Goal: Task Accomplishment & Management: Manage account settings

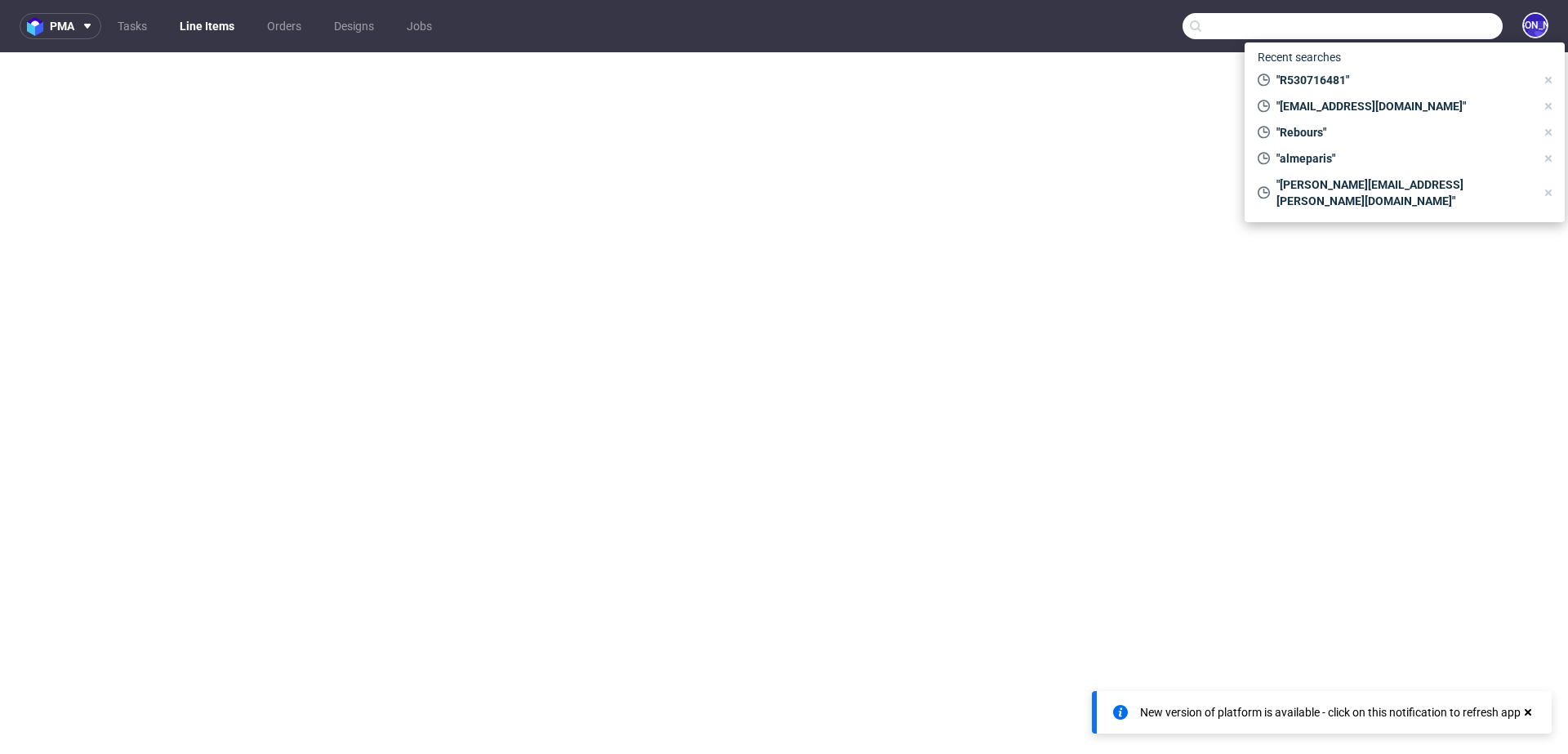
click at [1467, 20] on input "text" at bounding box center [1342, 26] width 320 height 26
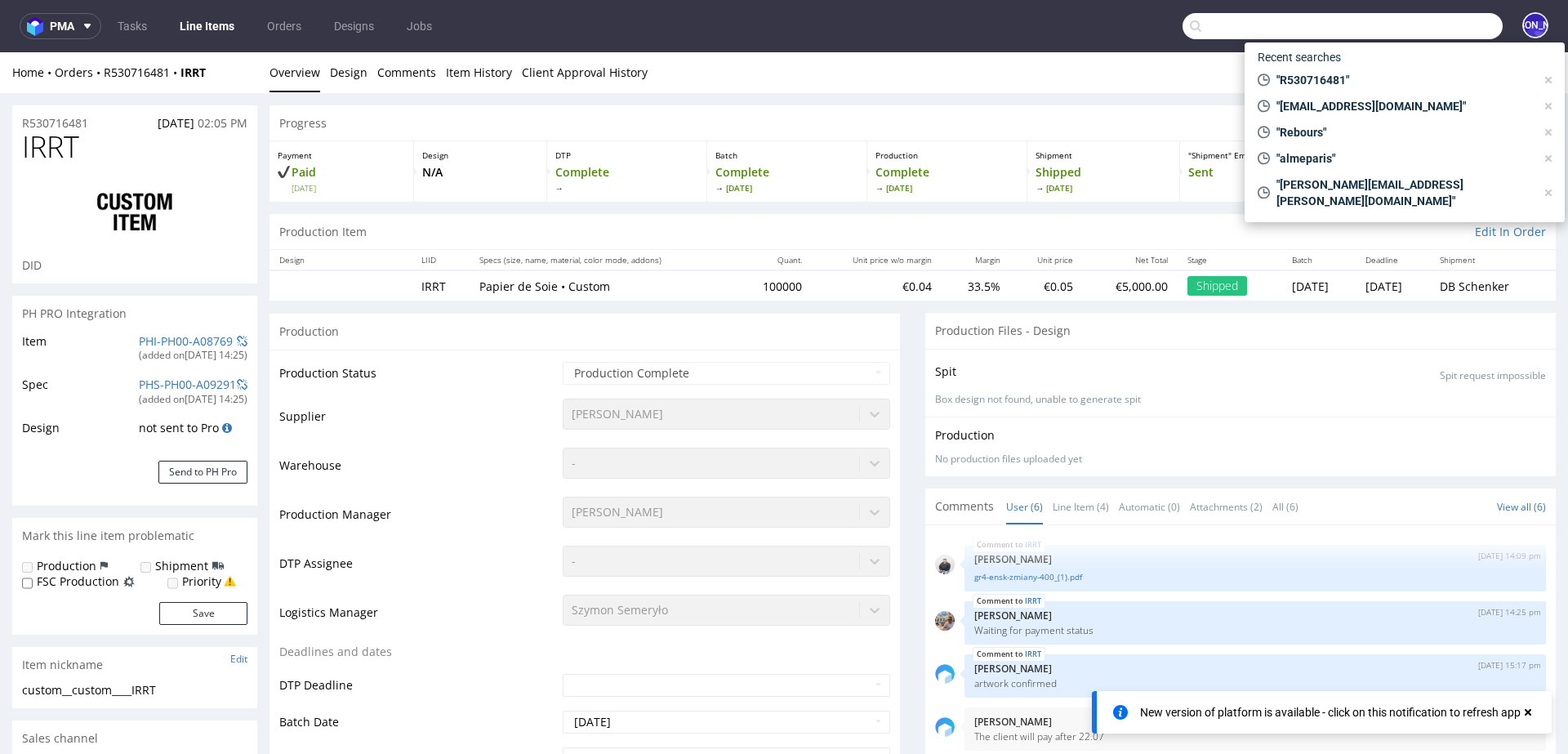
scroll to position [46, 0]
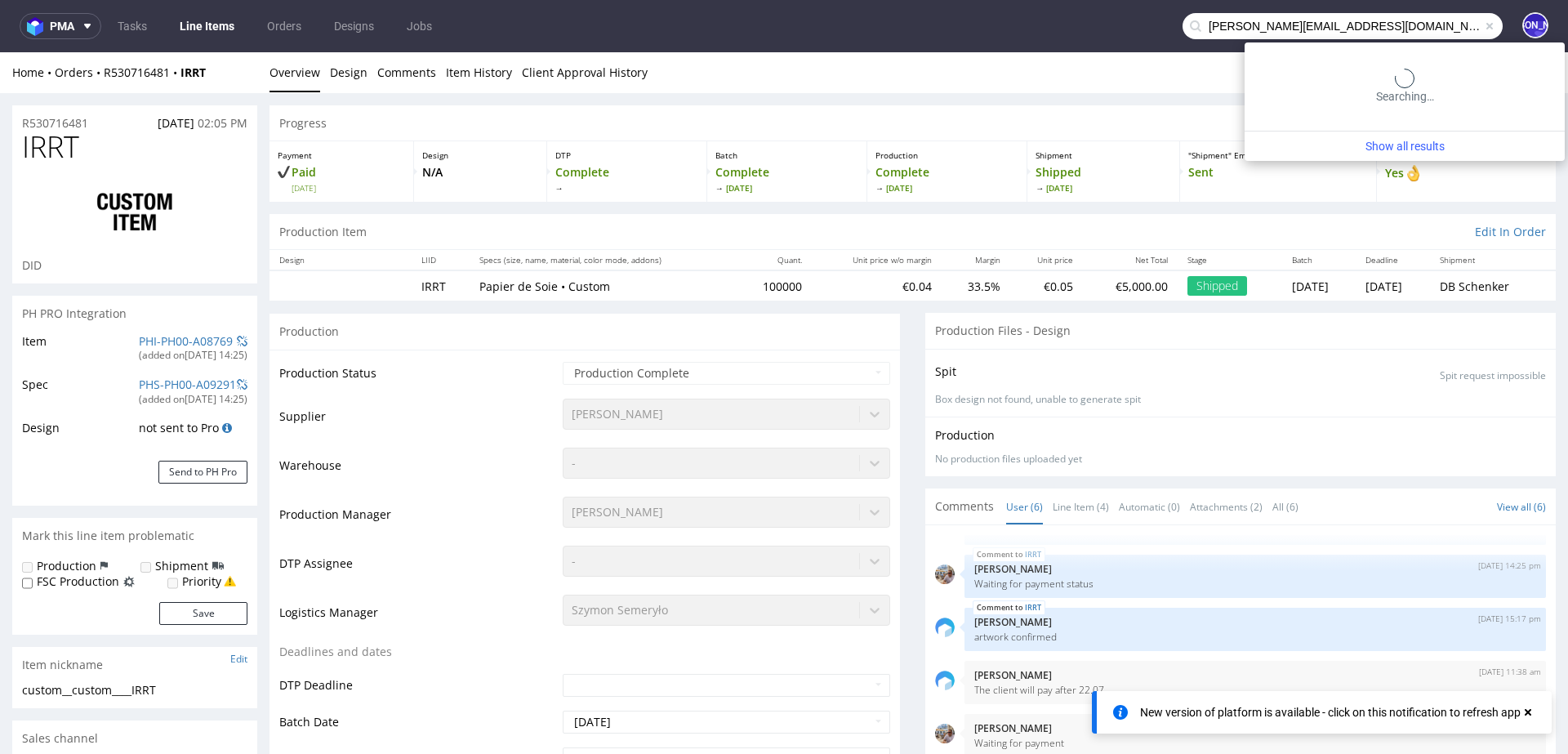
type input "tom@rodeo-group.com"
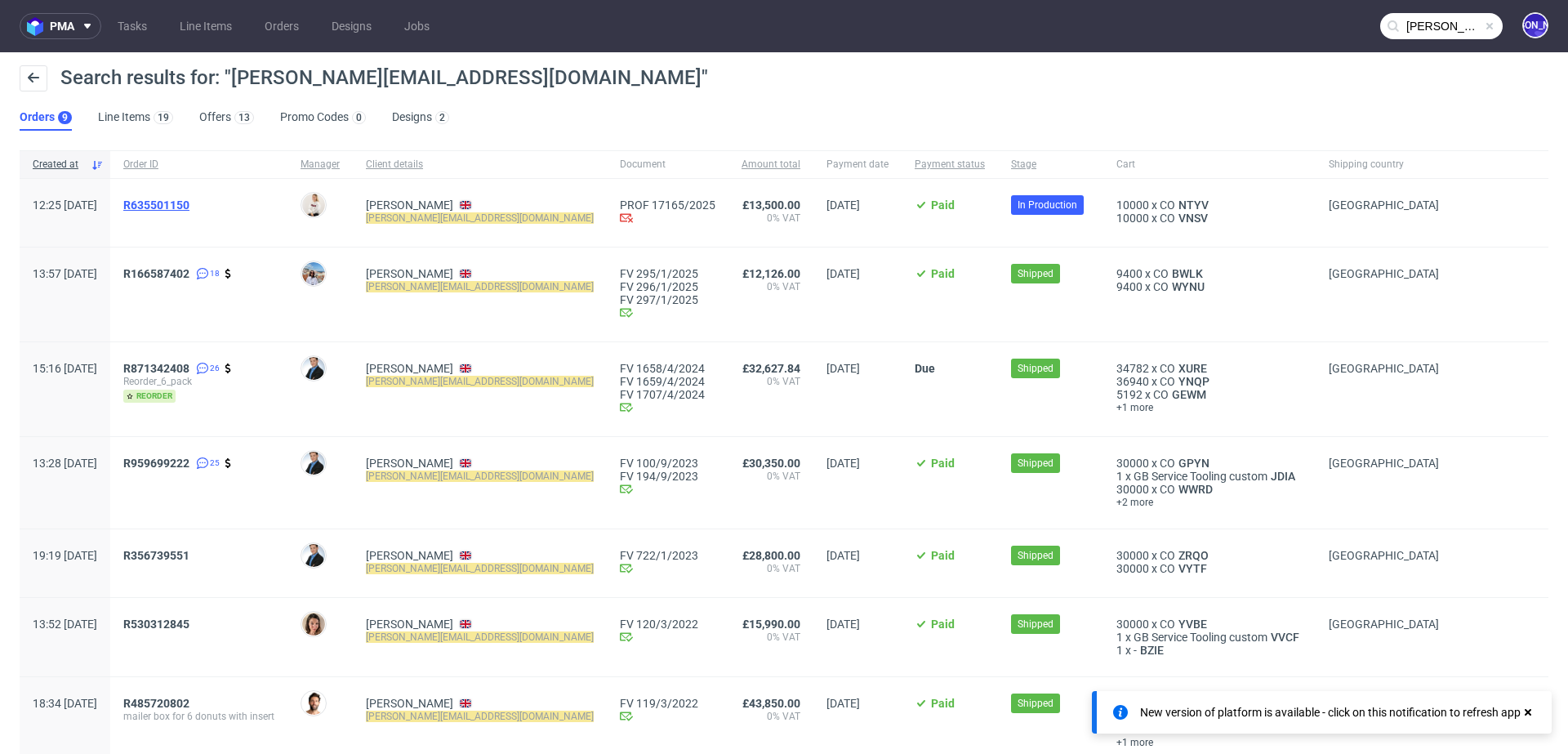
click at [184, 205] on span "R635501150" at bounding box center [156, 204] width 66 height 13
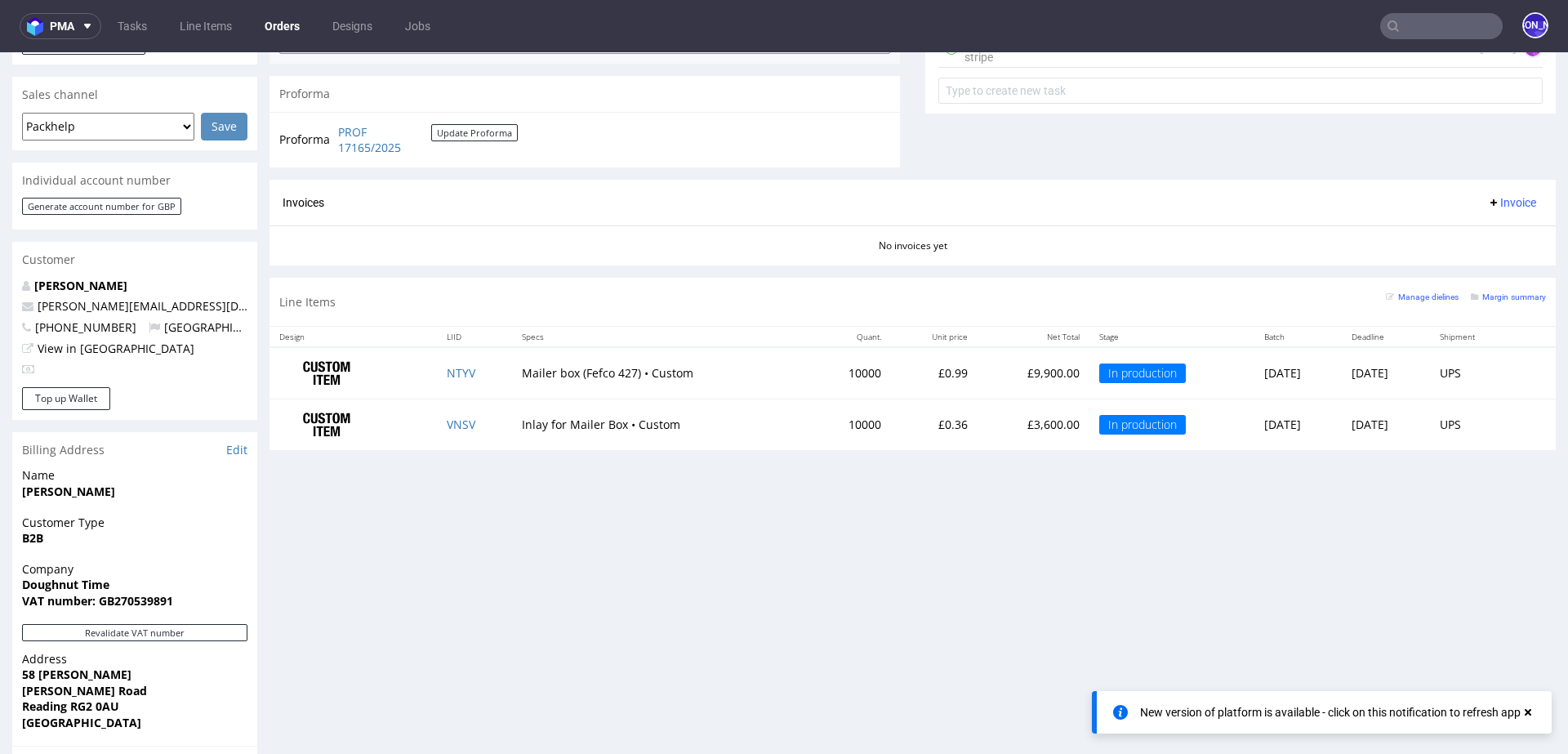
scroll to position [679, 0]
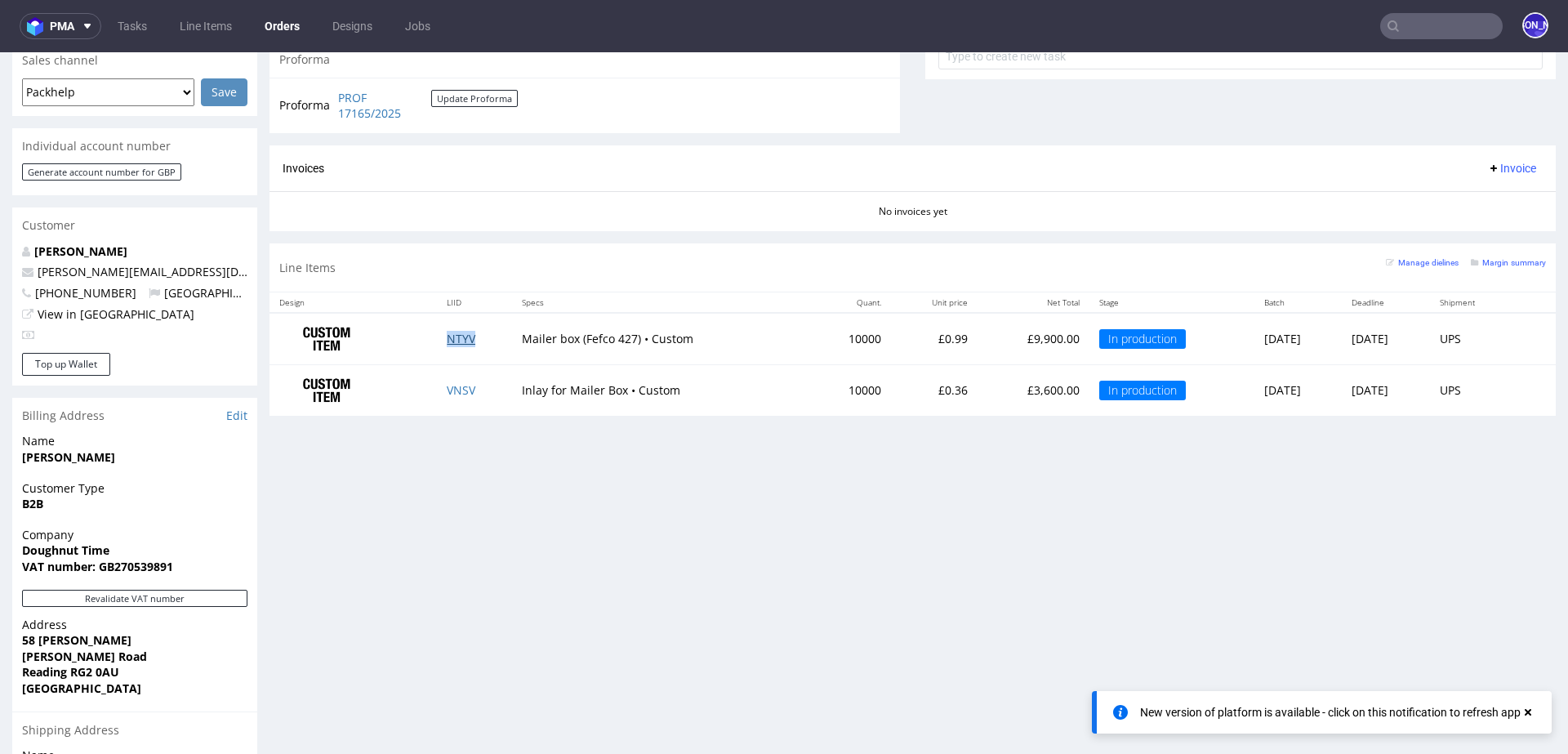
click at [448, 342] on link "NTYV" at bounding box center [460, 339] width 28 height 15
click at [450, 389] on link "VNSV" at bounding box center [460, 390] width 28 height 15
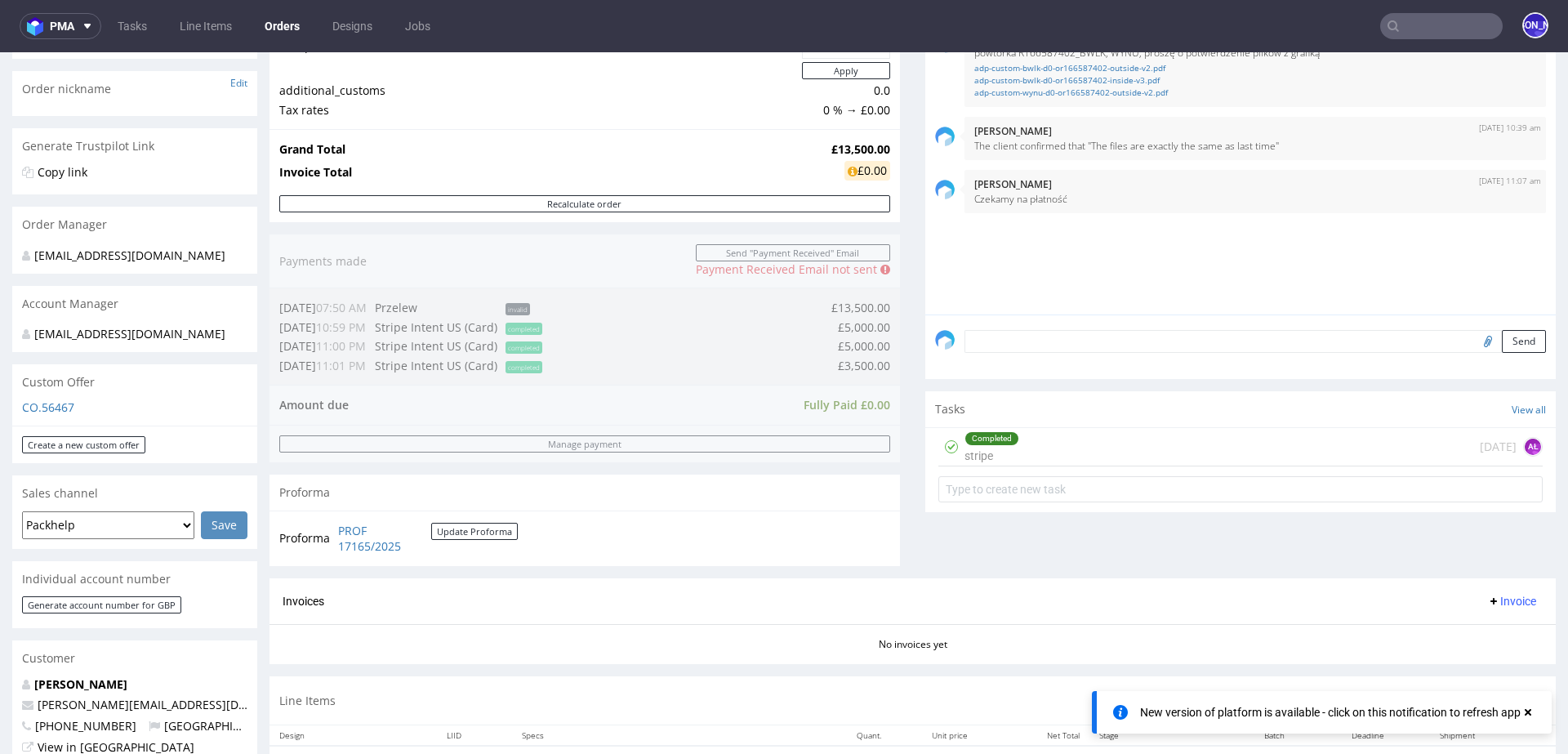
scroll to position [0, 0]
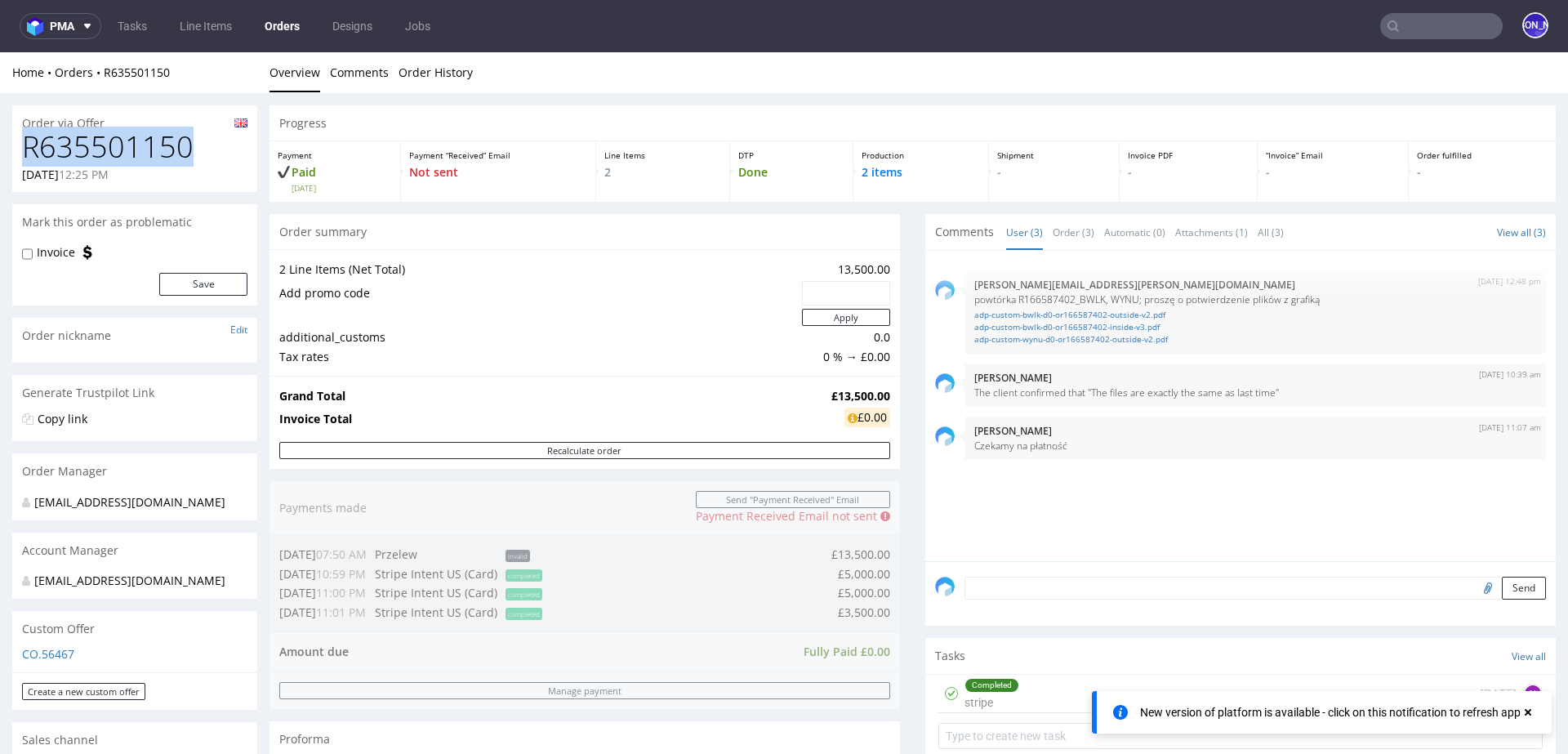
drag, startPoint x: 171, startPoint y: 149, endPoint x: 22, endPoint y: 149, distance: 149.0
click at [22, 149] on h1 "R635501150" at bounding box center [135, 147] width 225 height 33
copy h1 "R635501150"
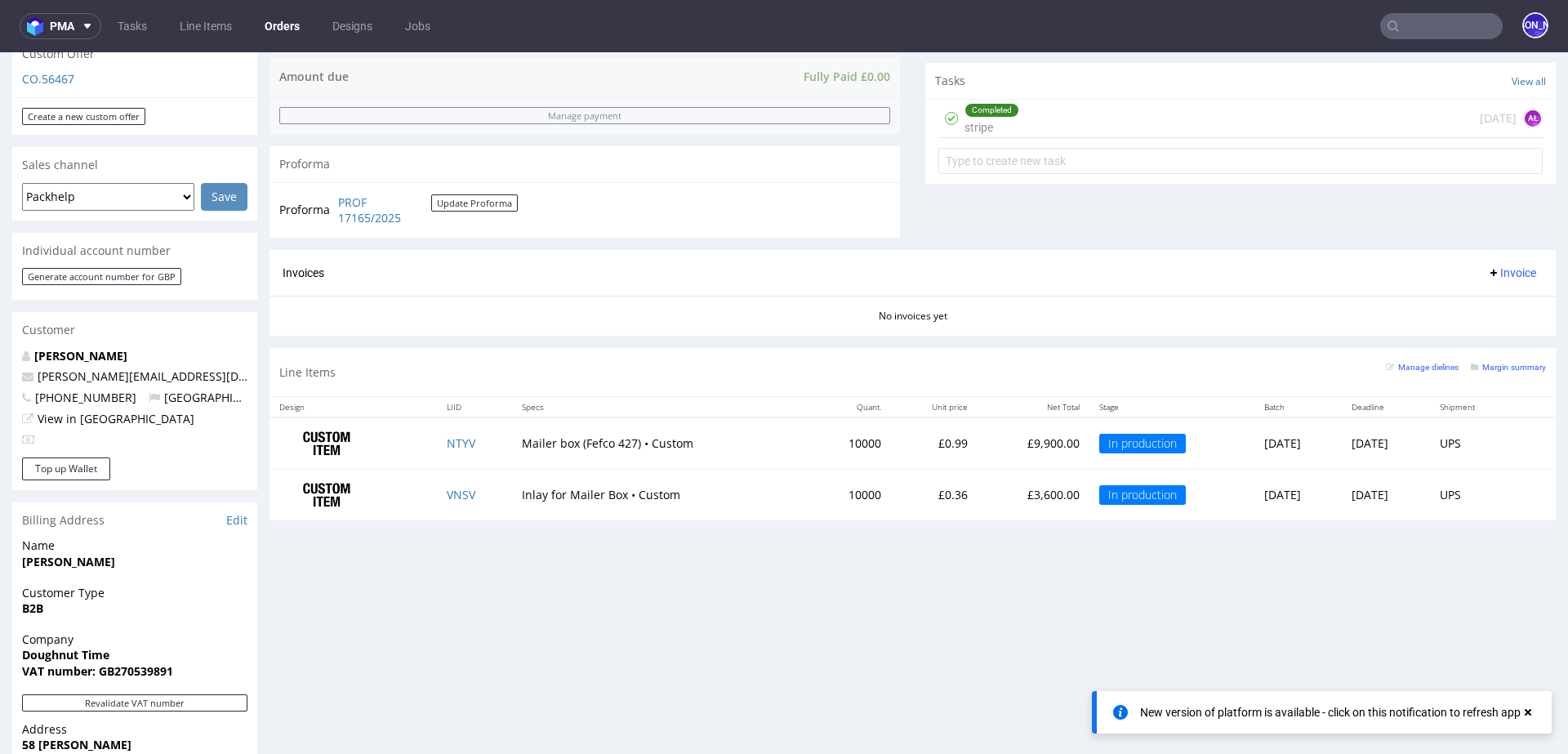
scroll to position [621, 0]
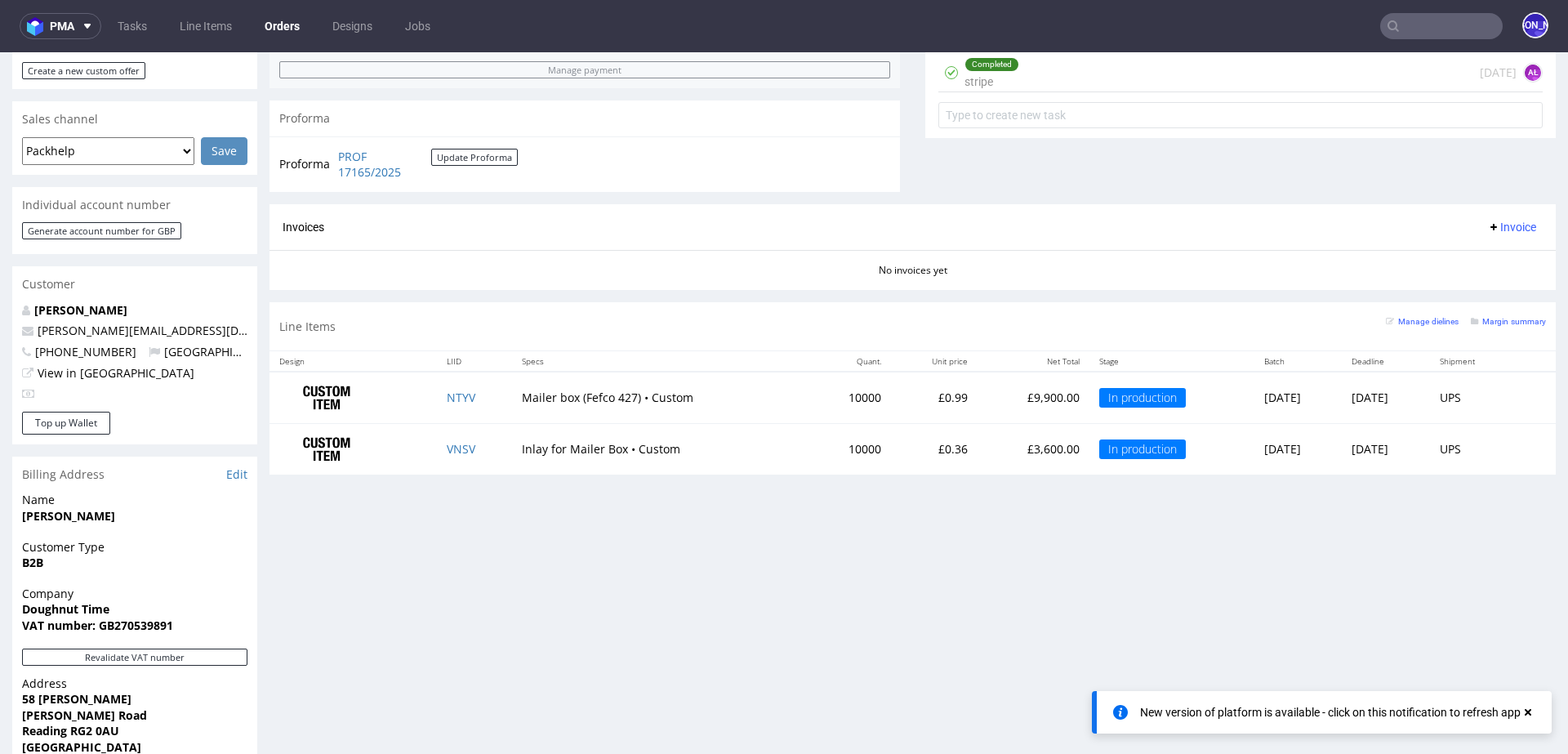
click at [1478, 15] on input "text" at bounding box center [1441, 26] width 123 height 26
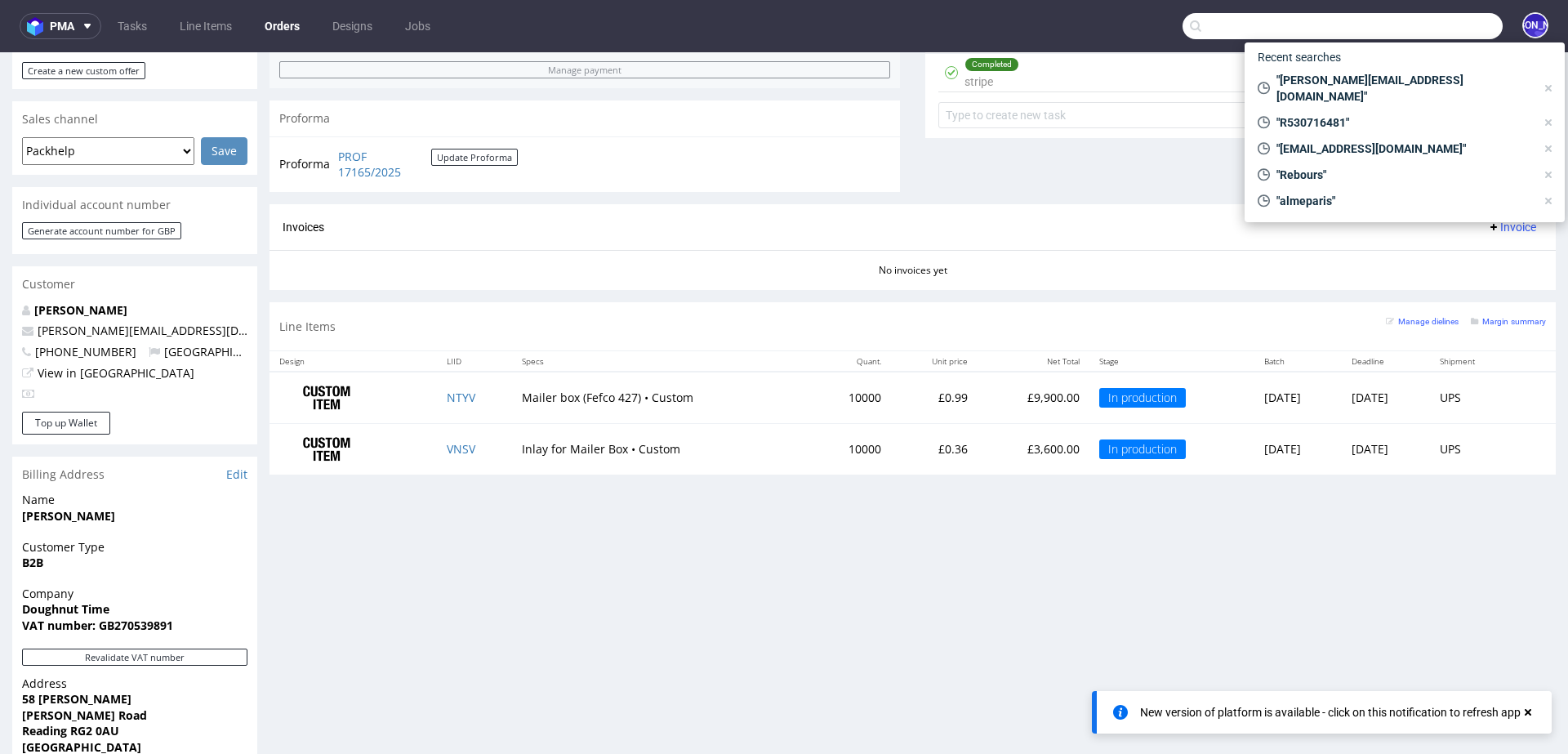
paste input "100@100pourcent.ch"
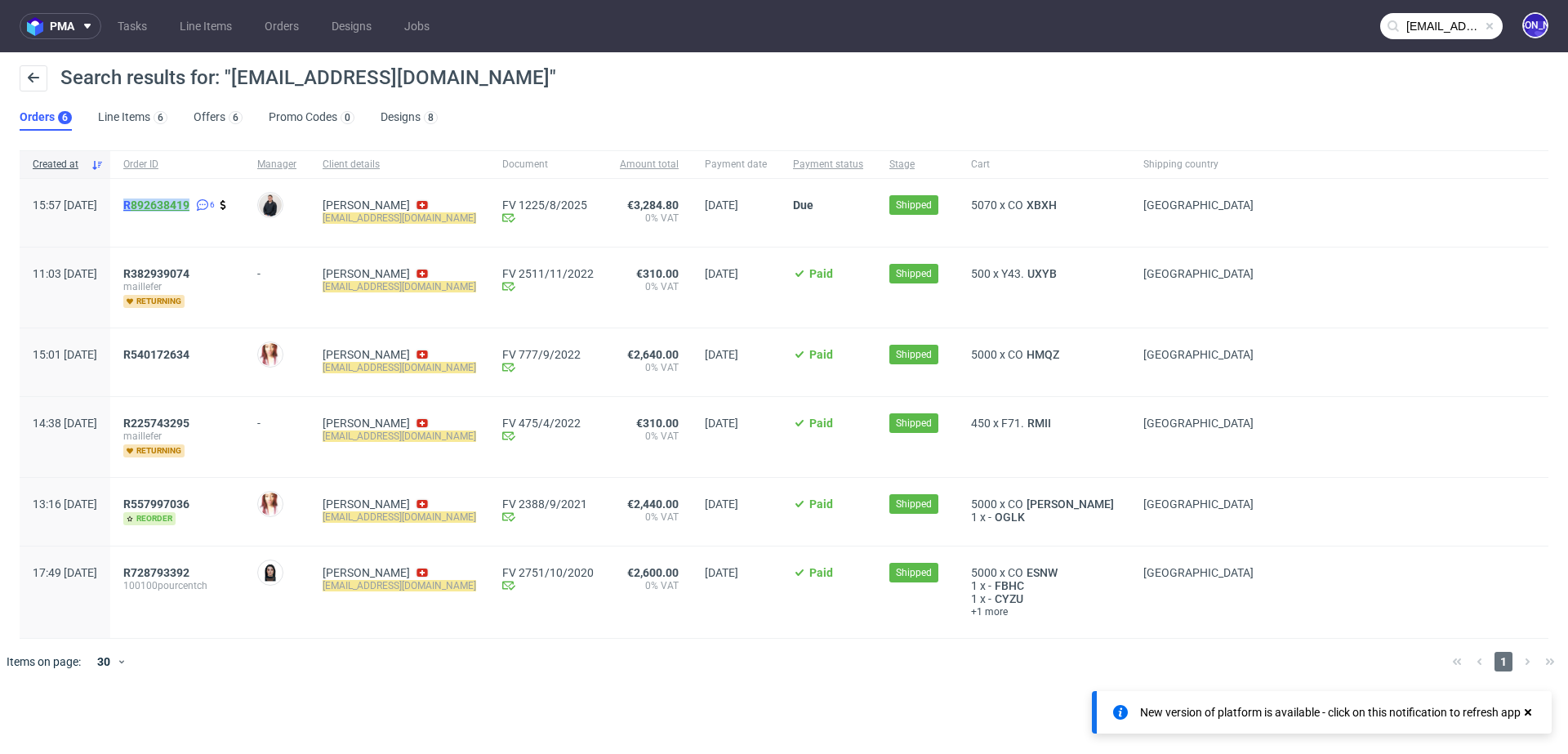
drag, startPoint x: 168, startPoint y: 202, endPoint x: 240, endPoint y: 204, distance: 72.0
click at [240, 204] on div "R 892638419 6" at bounding box center [177, 213] width 134 height 68
click at [1415, 24] on input "100@100pourcent.ch" at bounding box center [1441, 26] width 123 height 26
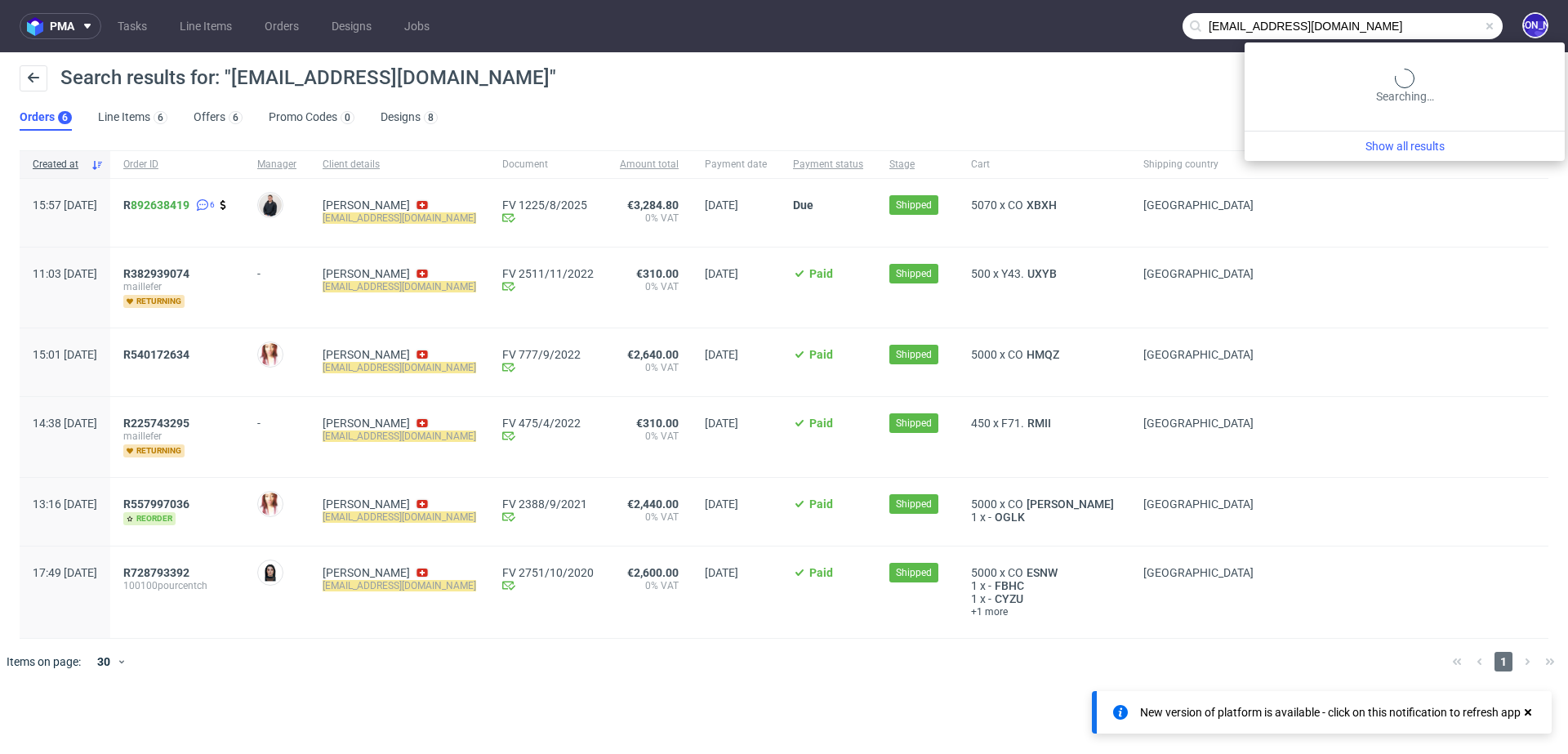
click at [1415, 24] on input "100@100pourcent.ch" at bounding box center [1342, 26] width 320 height 26
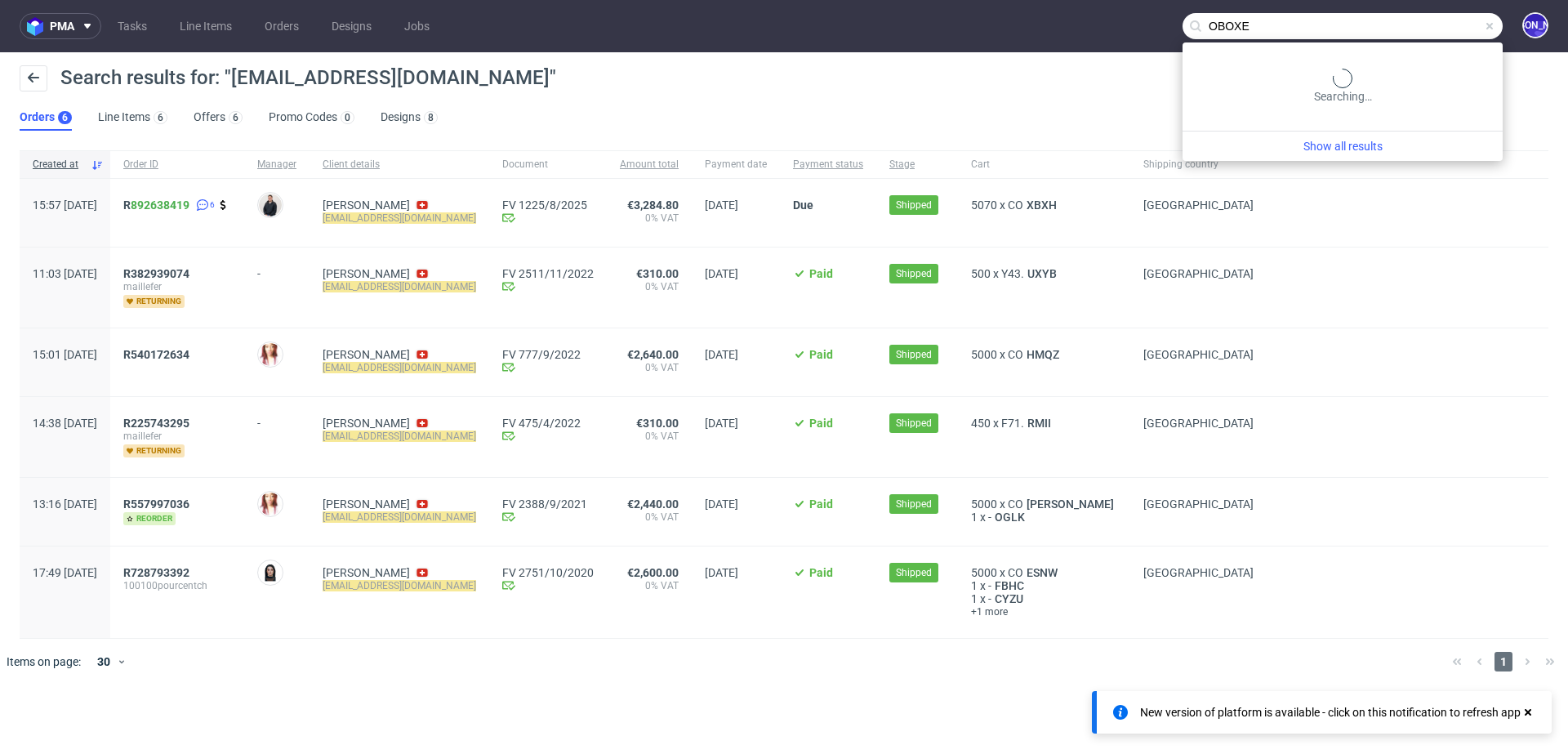
type input "OBOXE"
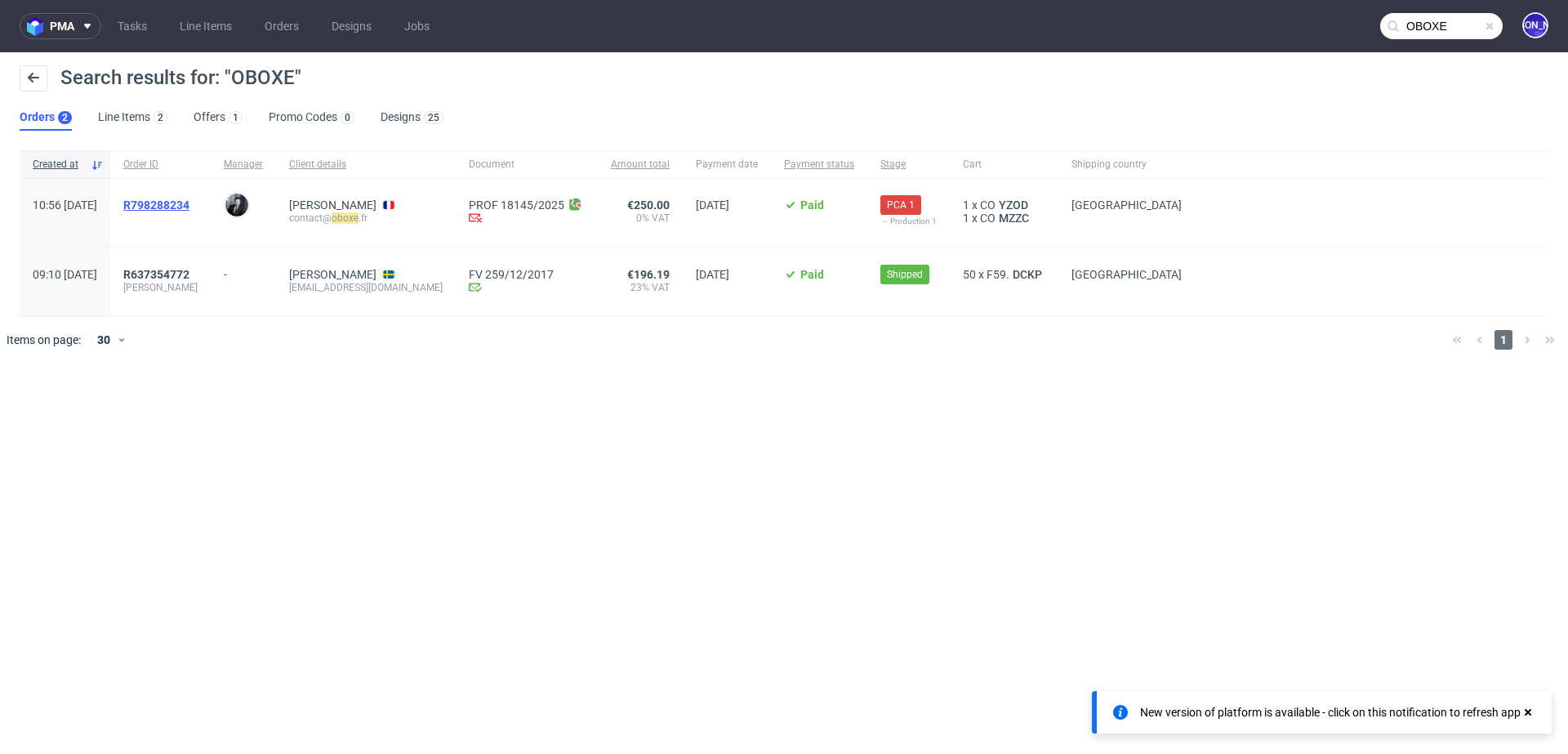
click at [189, 198] on span "R798288234" at bounding box center [156, 204] width 66 height 13
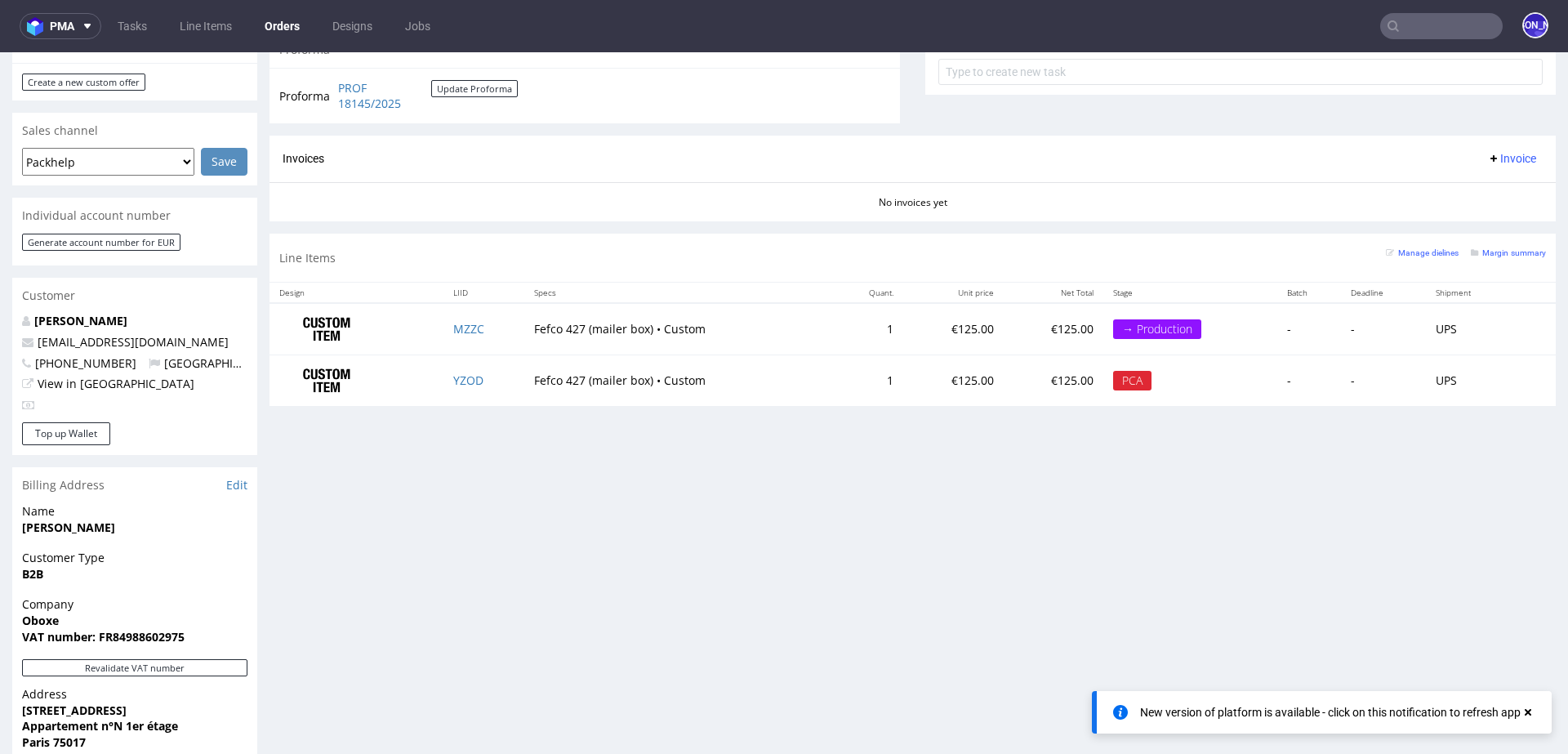
scroll to position [675, 0]
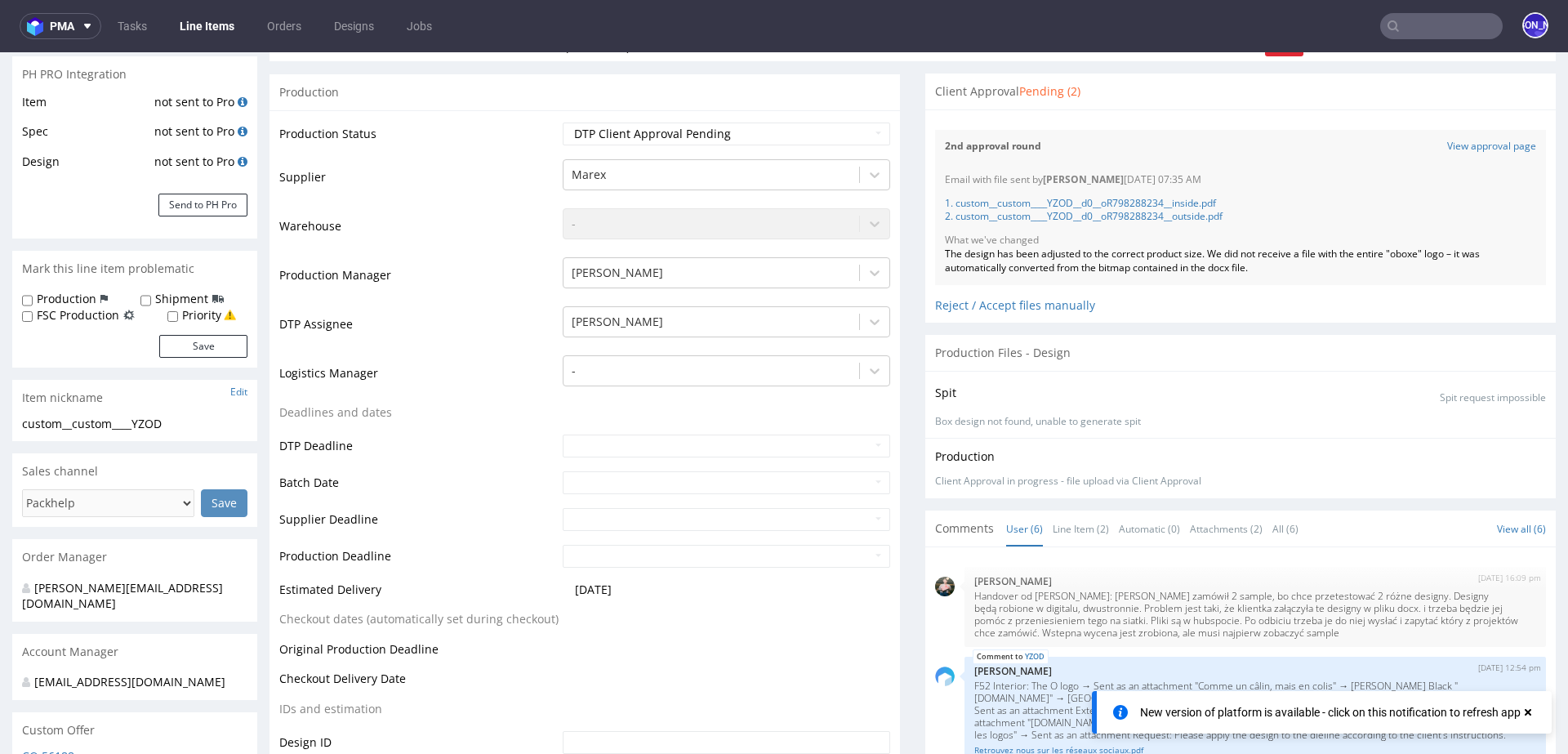
scroll to position [232, 0]
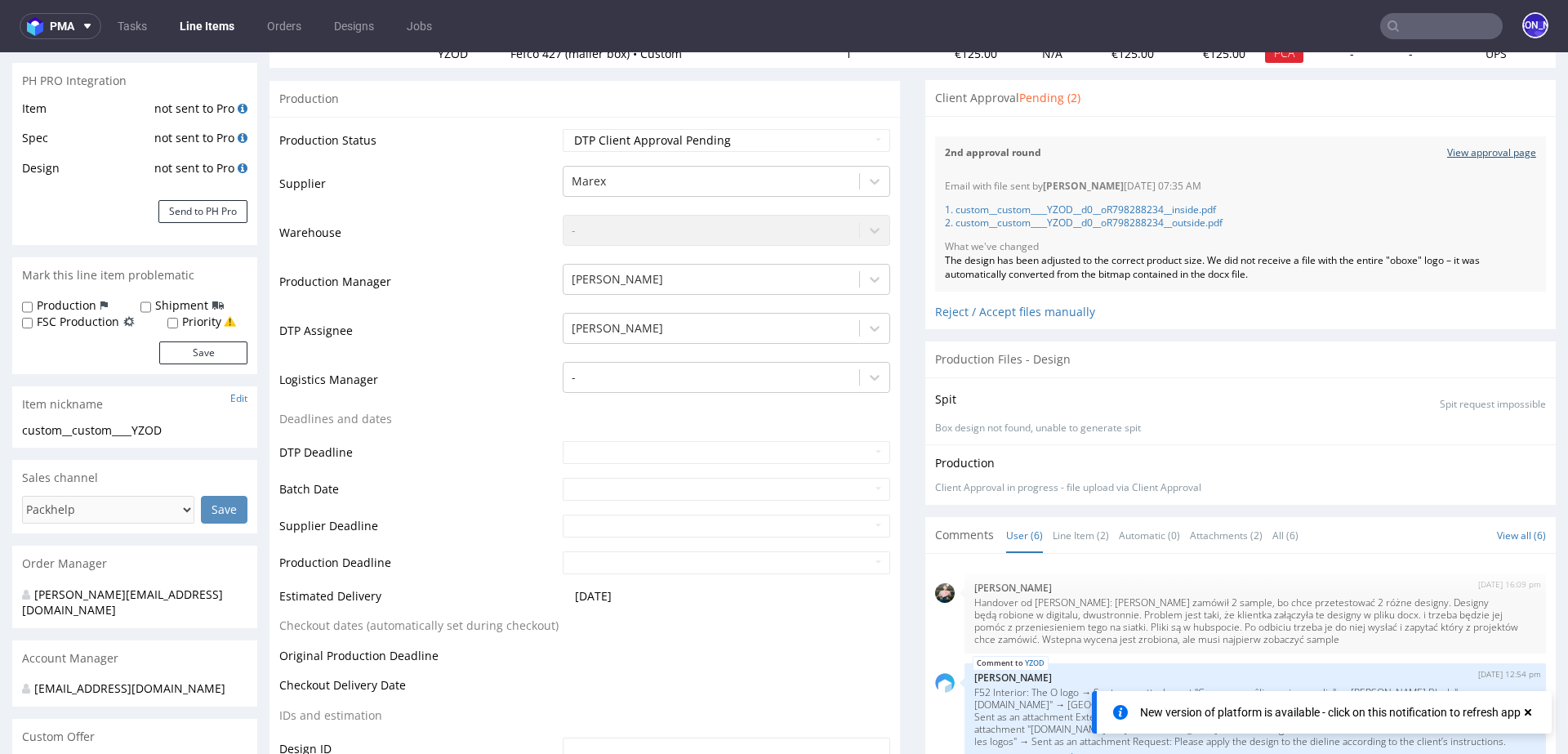
click at [1468, 155] on link "View approval page" at bounding box center [1492, 153] width 89 height 14
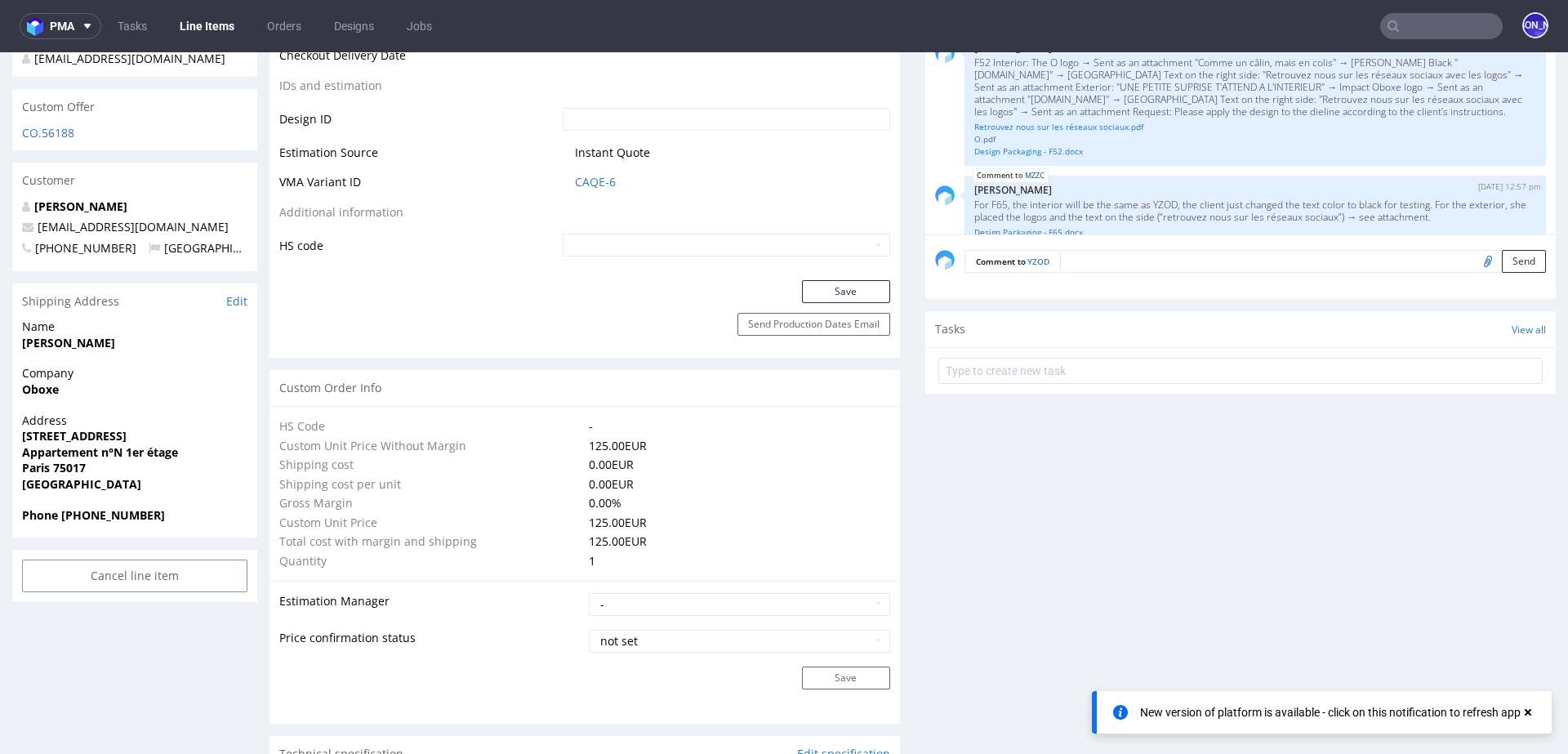
scroll to position [829, 0]
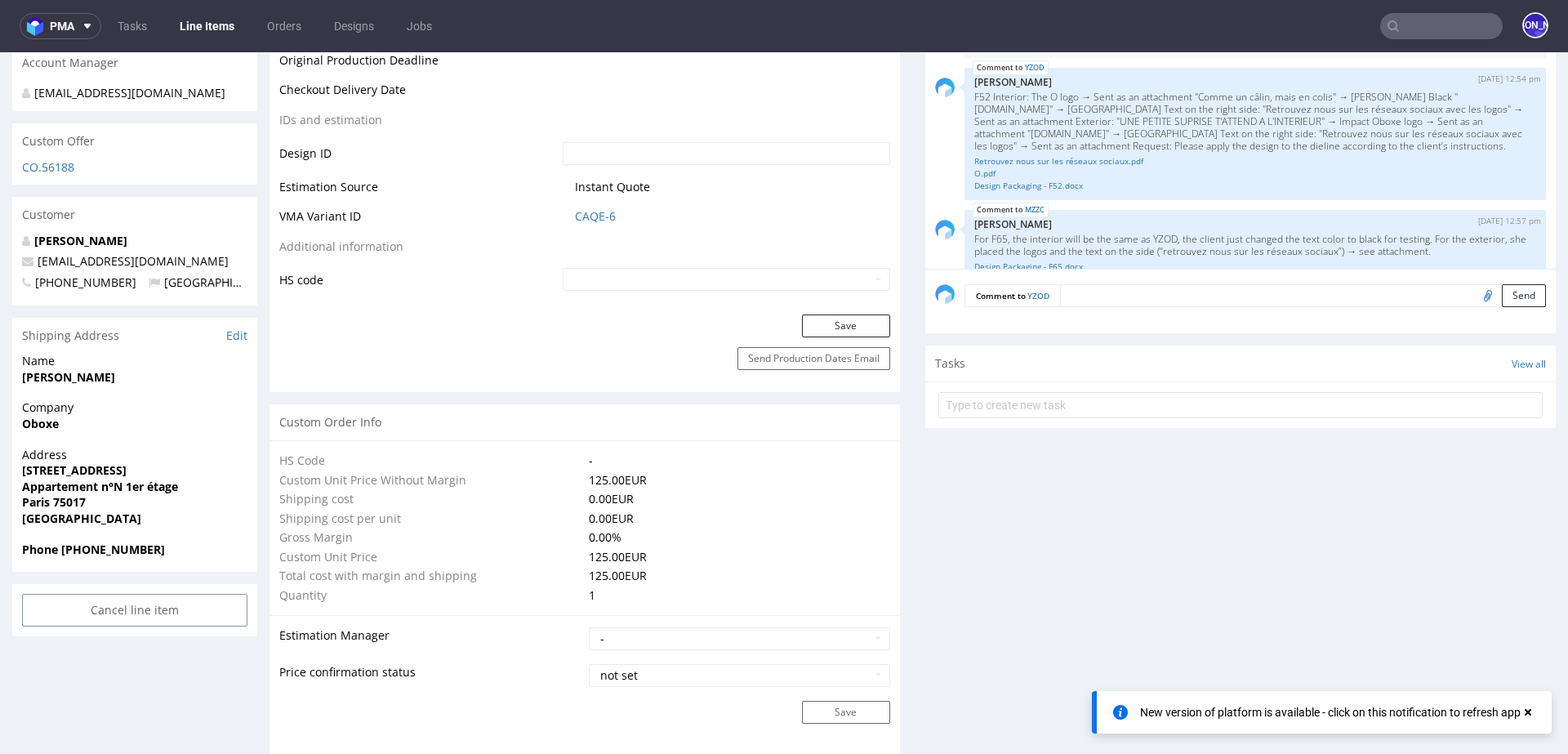
click at [1144, 304] on form "Comment to YZOD Send" at bounding box center [1255, 296] width 581 height 24
click at [1115, 295] on textarea at bounding box center [1302, 295] width 486 height 23
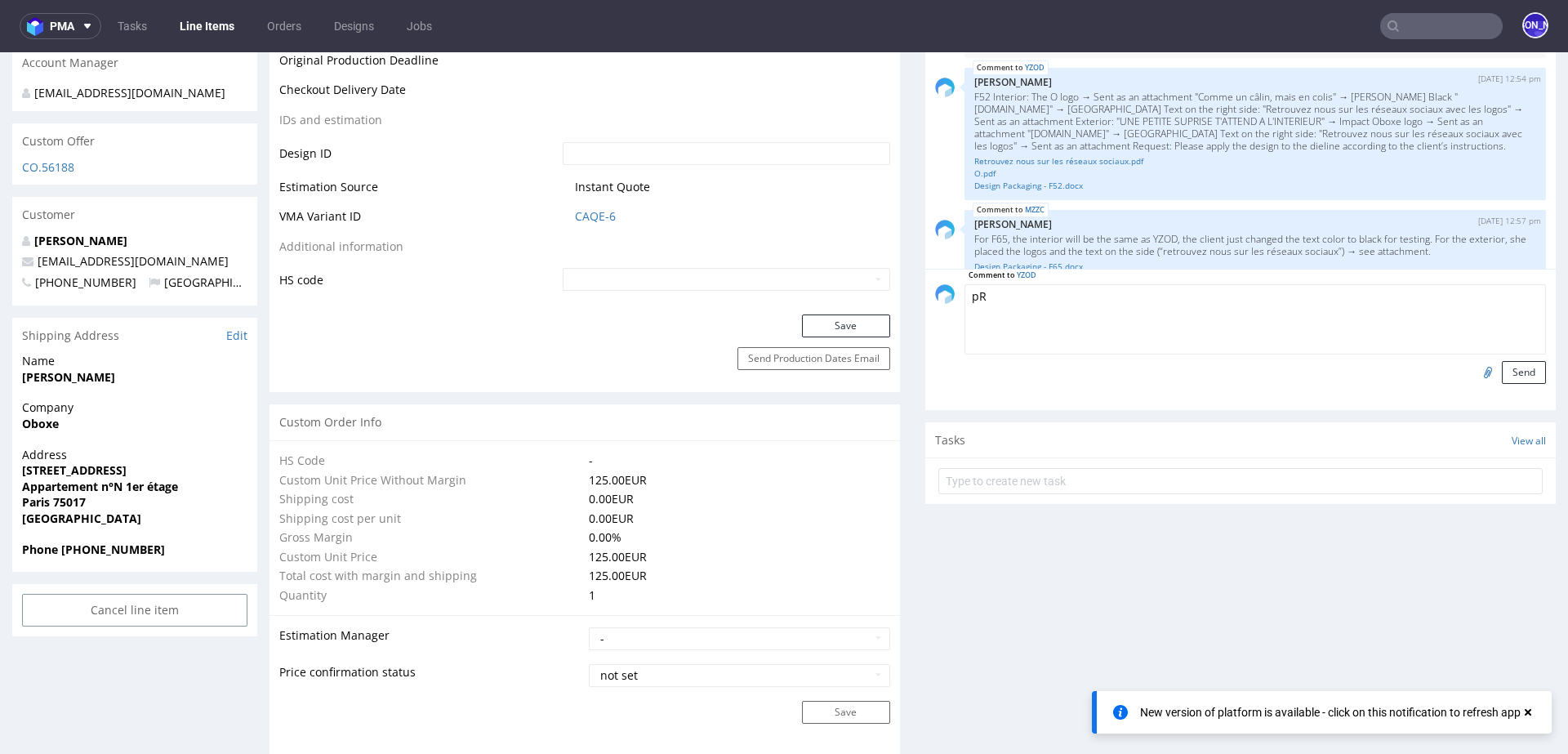
type textarea "p"
paste textarea "il faut que le Oboxe.fr"
drag, startPoint x: 1157, startPoint y: 294, endPoint x: 1093, endPoint y: 294, distance: 64.0
click at [1093, 294] on textarea "Prośba o wycentrowanie il faut que le Oboxe.fr" at bounding box center [1255, 319] width 581 height 70
type textarea "Prośba o wycentrowanie napisu [DOMAIN_NAME]"
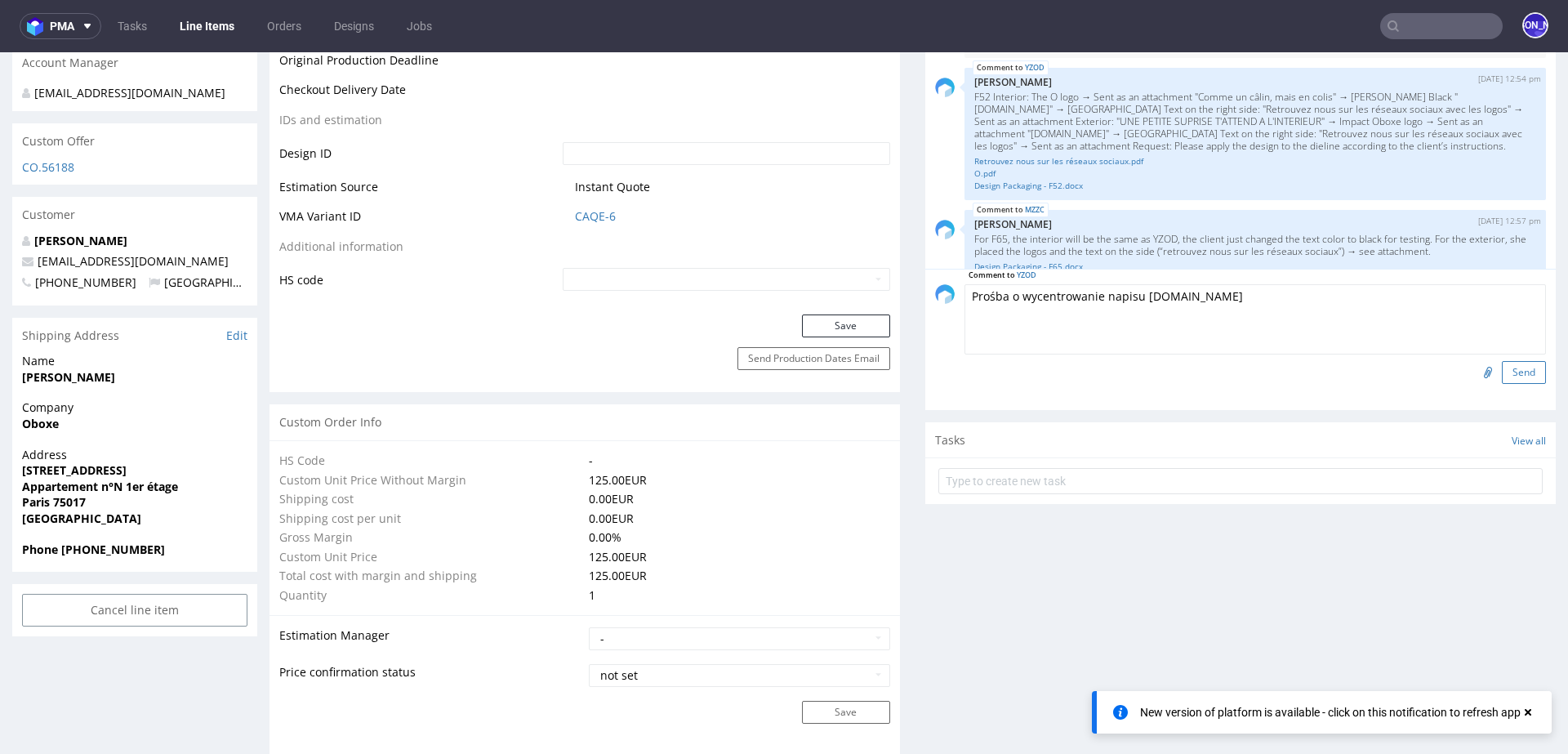
click at [1501, 371] on button "Send" at bounding box center [1523, 372] width 44 height 23
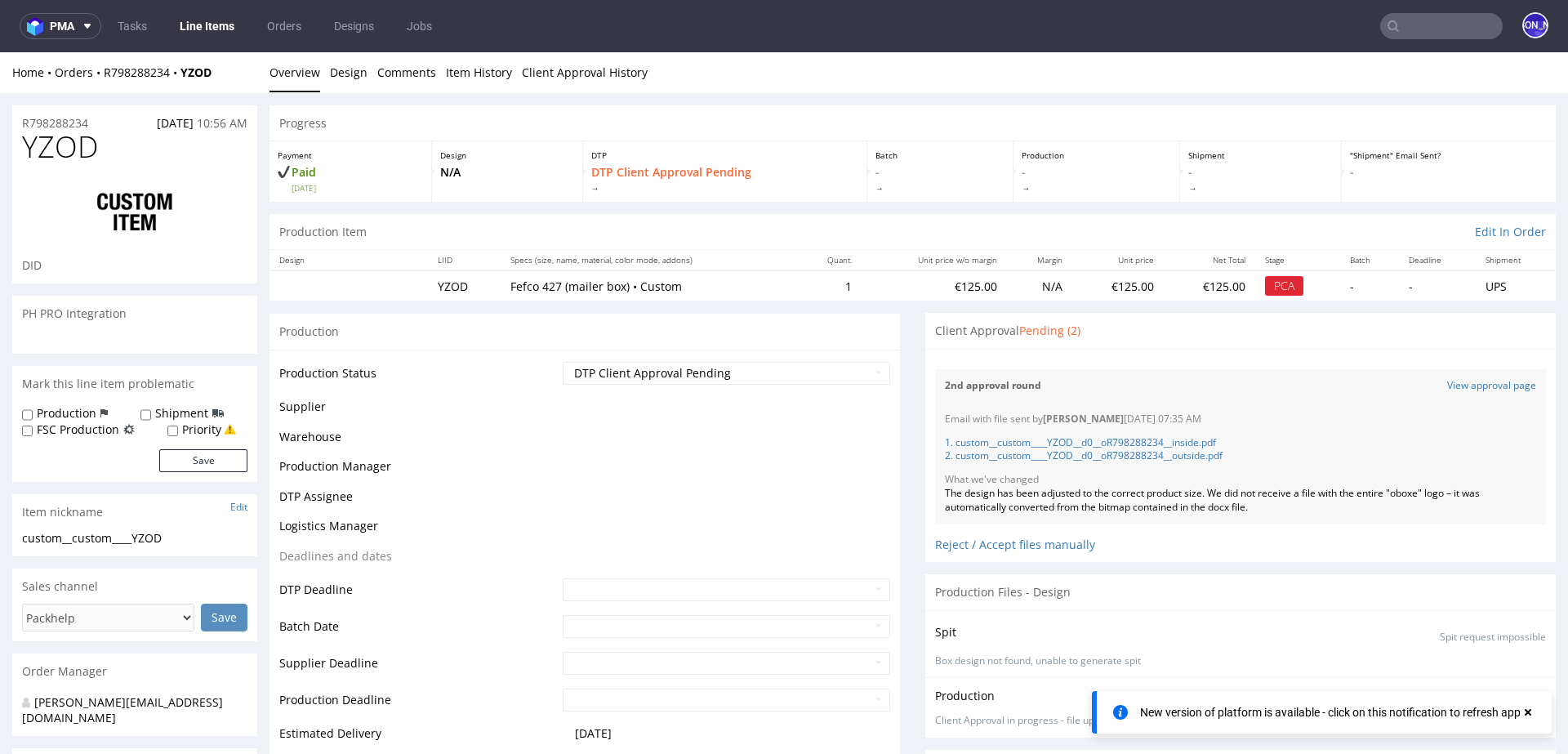
scroll to position [259, 0]
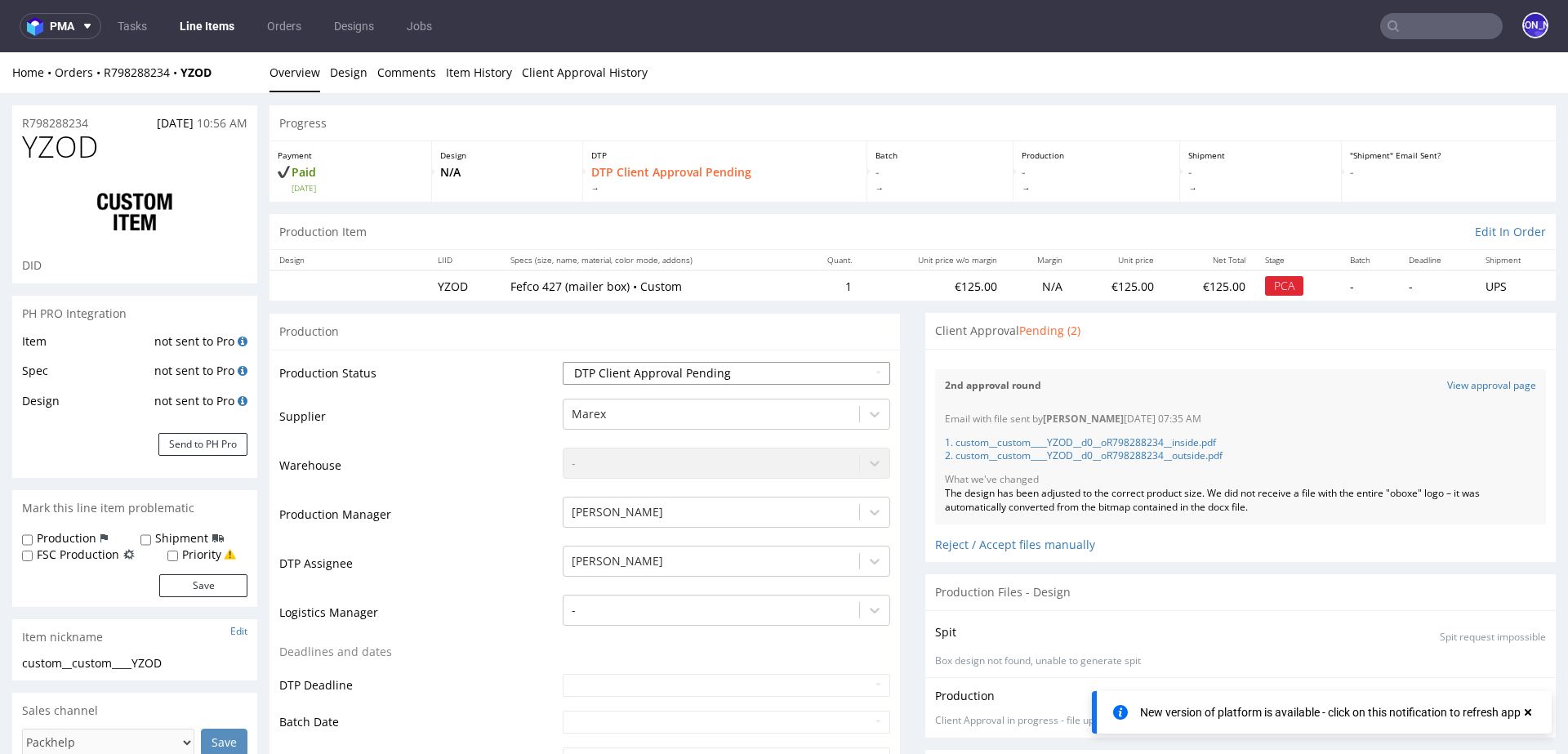
click at [720, 367] on select "Waiting for Artwork Waiting for Diecut Waiting for Mockup Waiting for DTP Waiti…" at bounding box center [726, 373] width 327 height 23
select select "back_for_dtp"
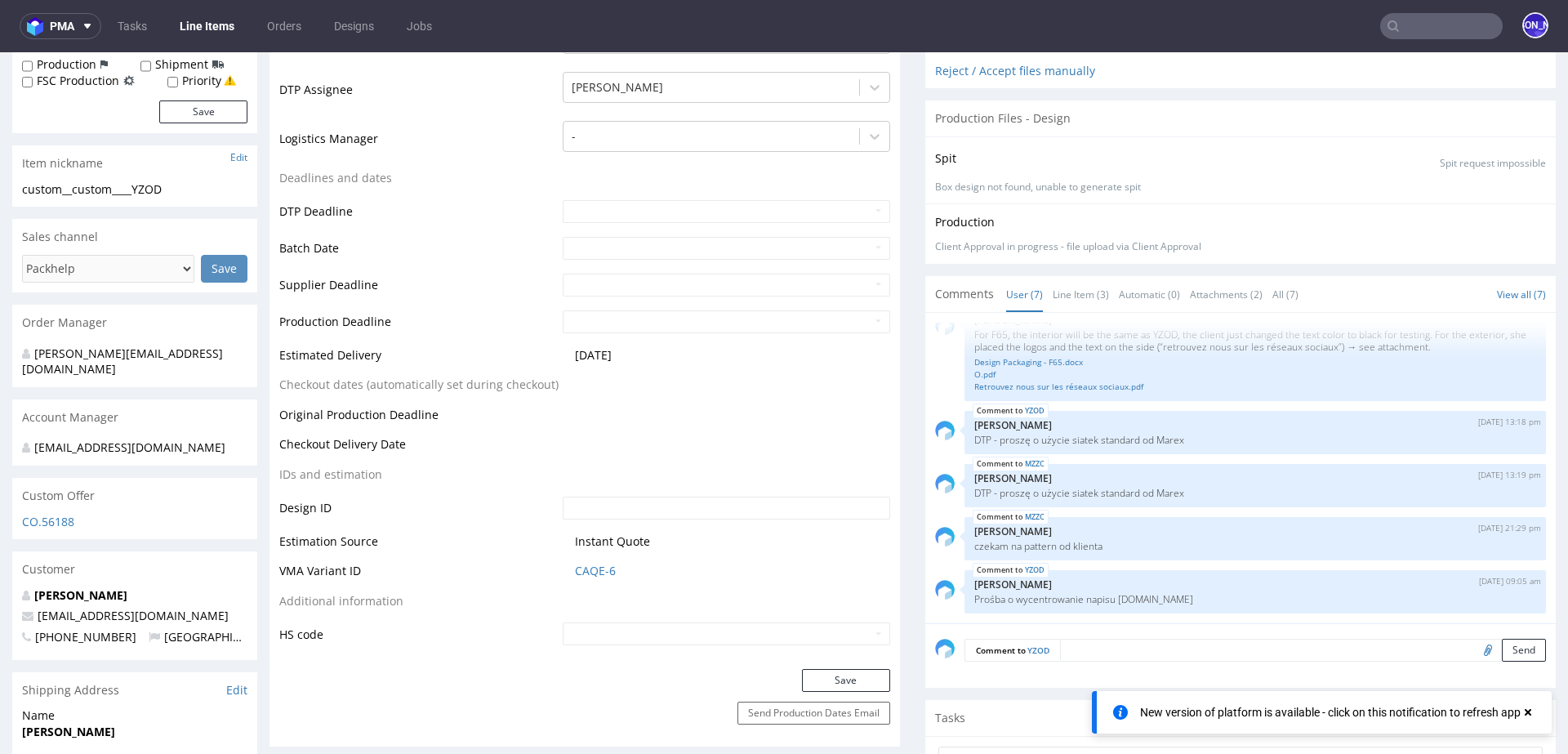
scroll to position [0, 0]
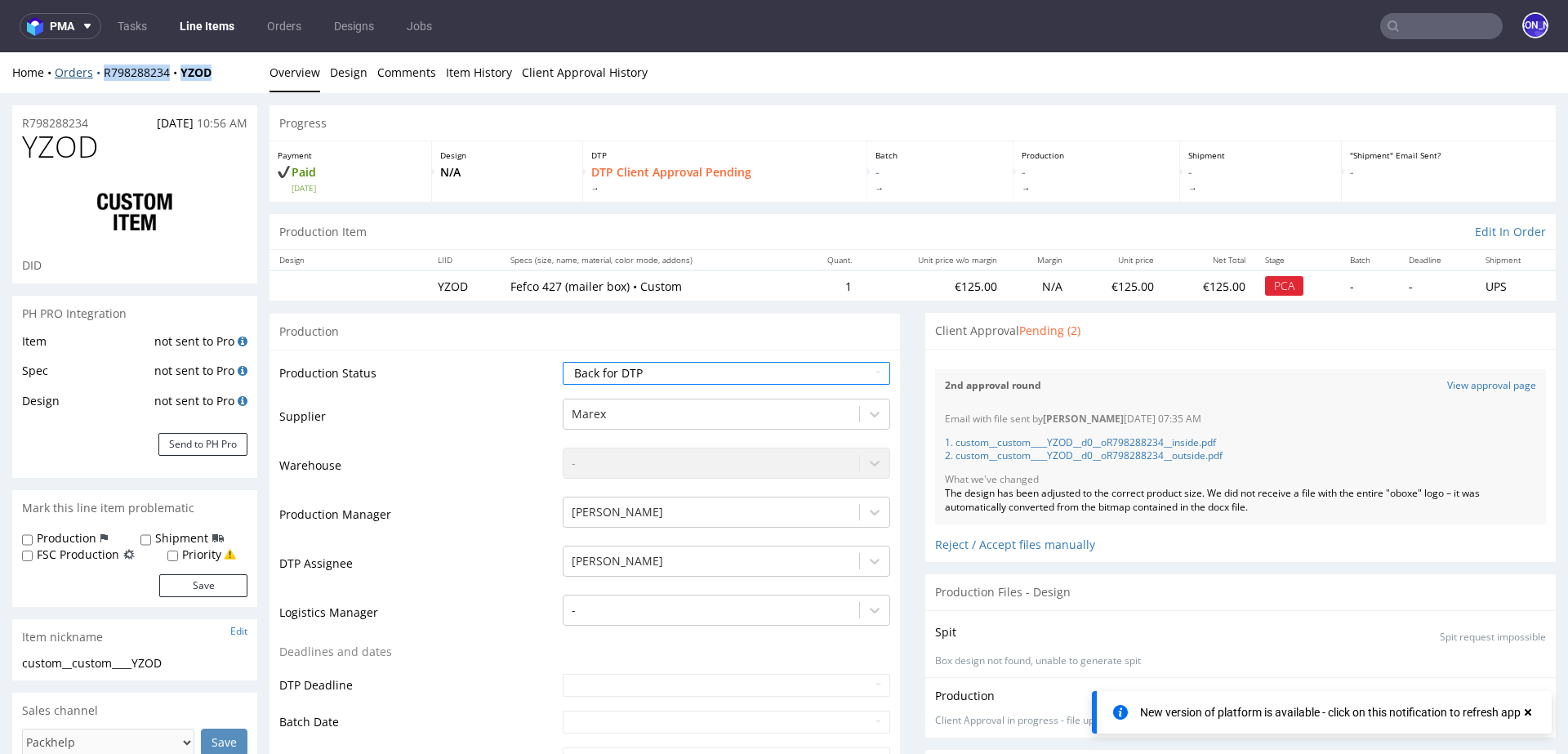
drag, startPoint x: 237, startPoint y: 79, endPoint x: 102, endPoint y: 75, distance: 135.1
click at [102, 75] on div "Home Orders R798288234 YZOD" at bounding box center [135, 72] width 245 height 16
copy div "R798288234 YZOD"
drag, startPoint x: 99, startPoint y: 122, endPoint x: 0, endPoint y: 122, distance: 99.0
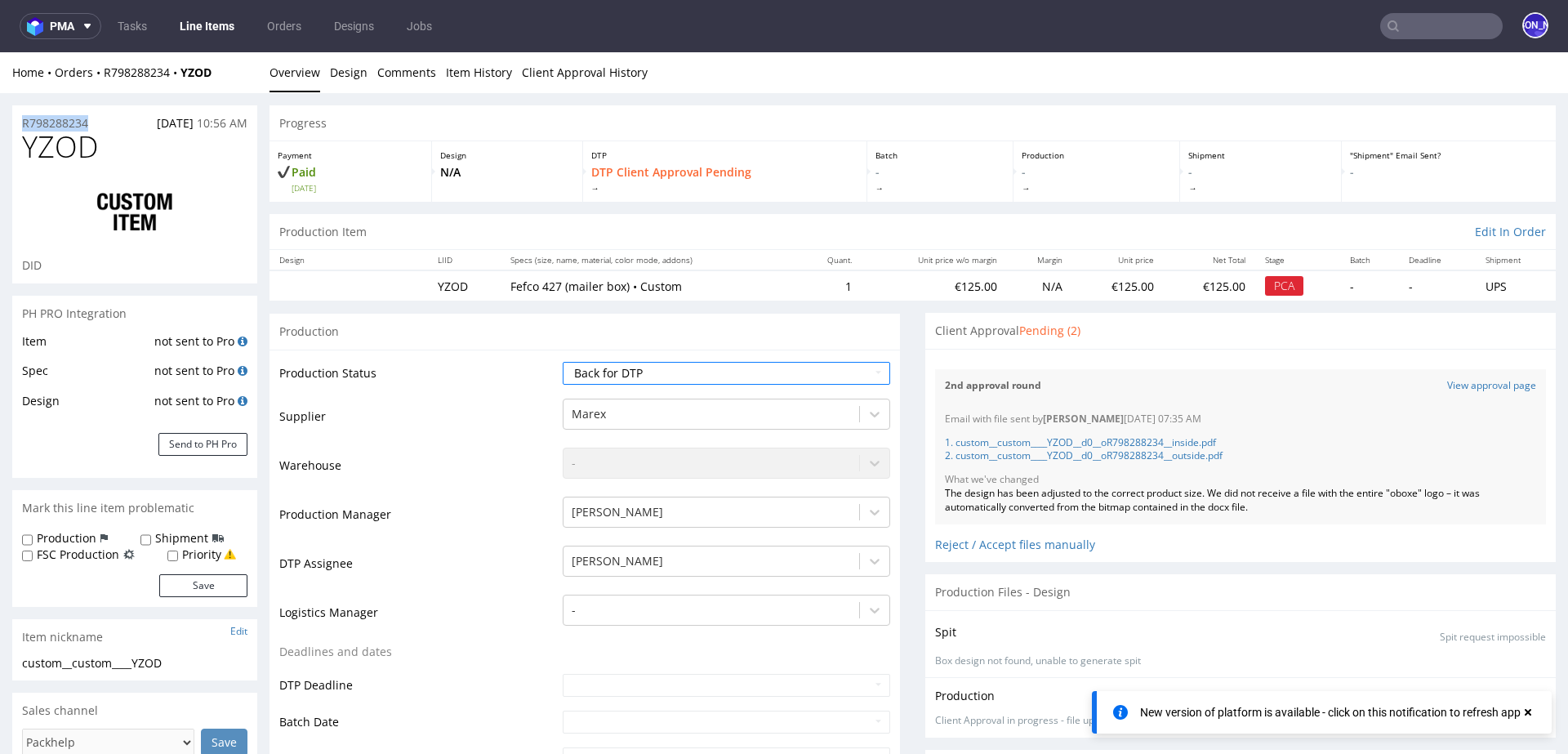
copy p "R798288234"
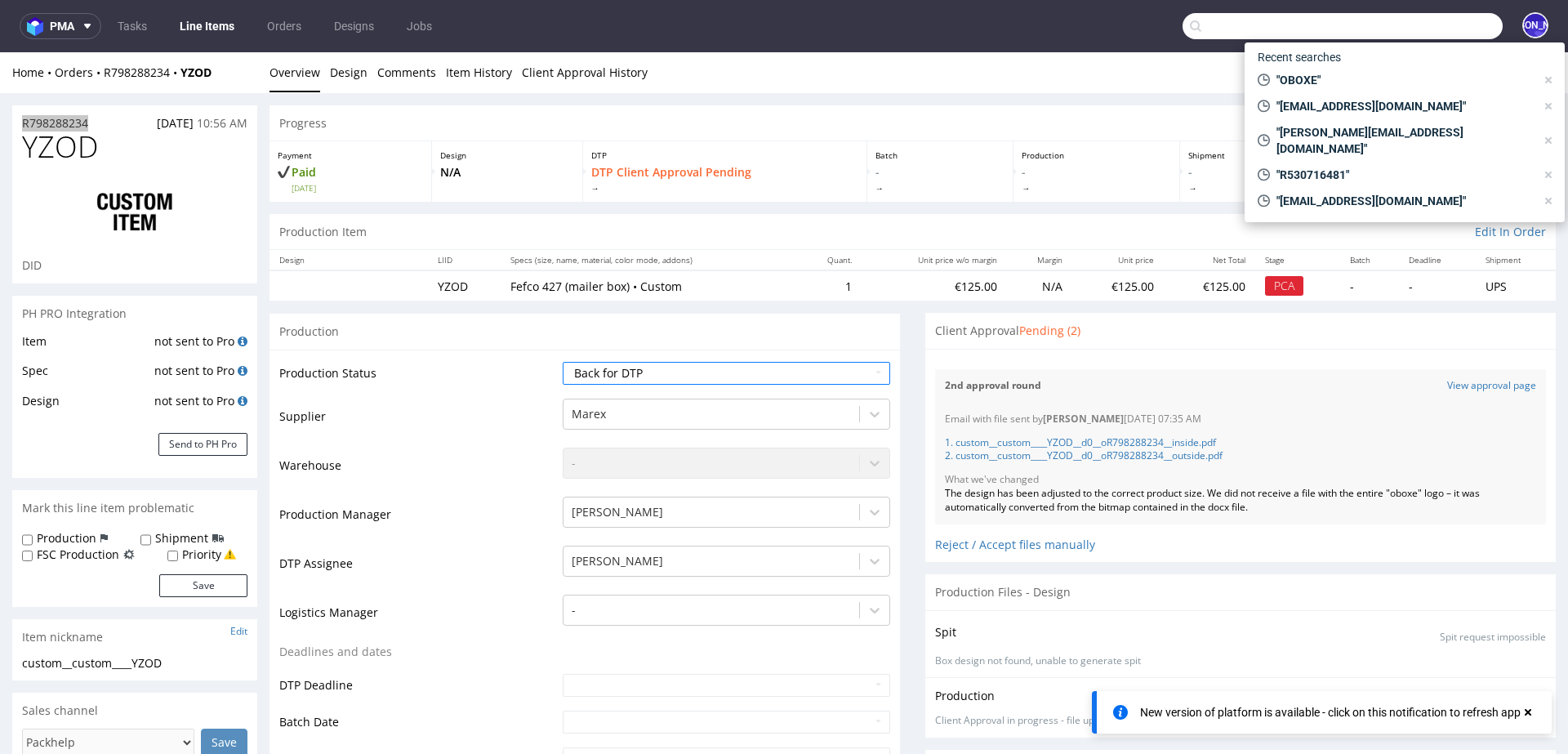
click at [1419, 15] on input "text" at bounding box center [1342, 26] width 320 height 26
paste input "kmhelstrip@yahoo.com"
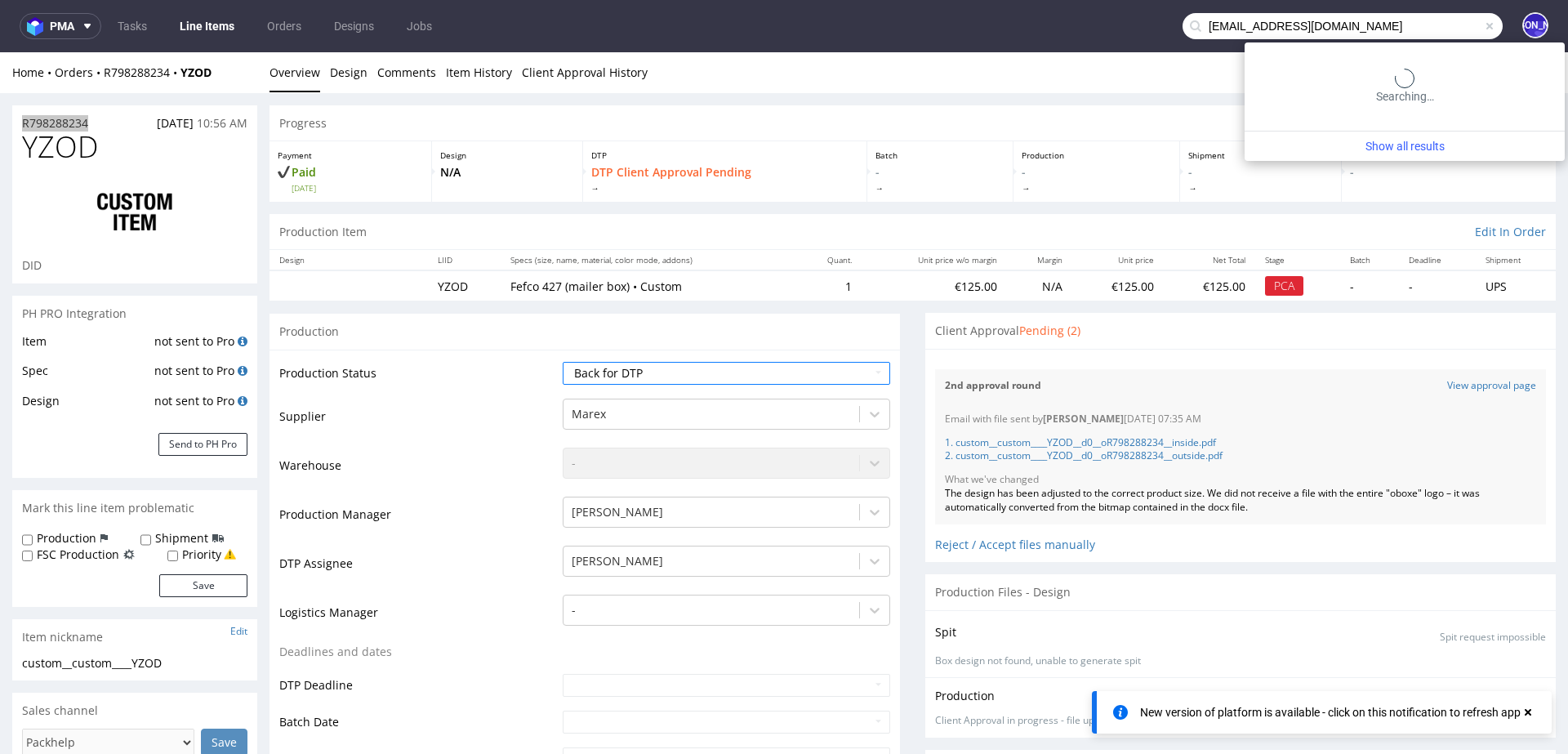
type input "kmhelstrip@yahoo.com"
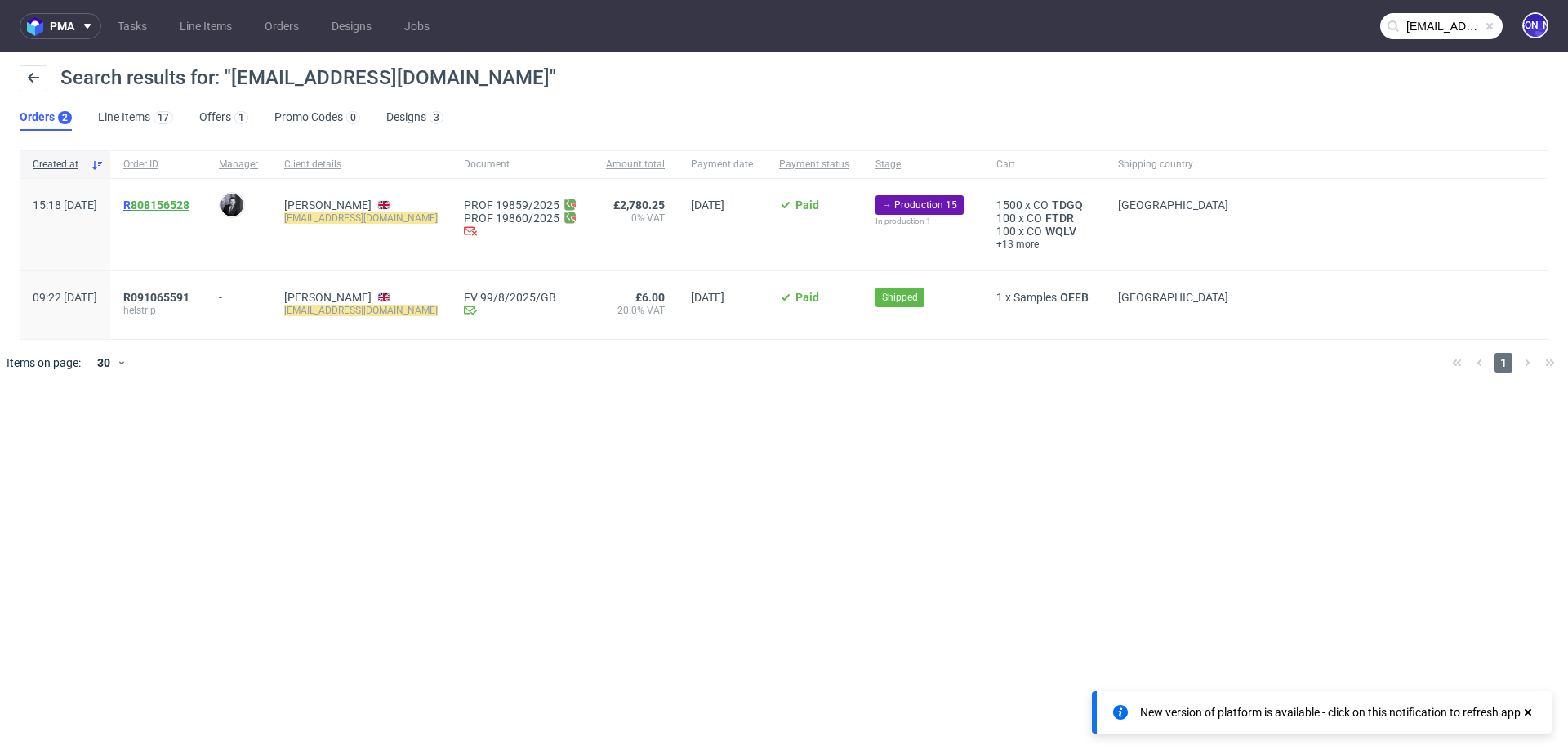
click at [180, 206] on link "808156528" at bounding box center [159, 204] width 59 height 13
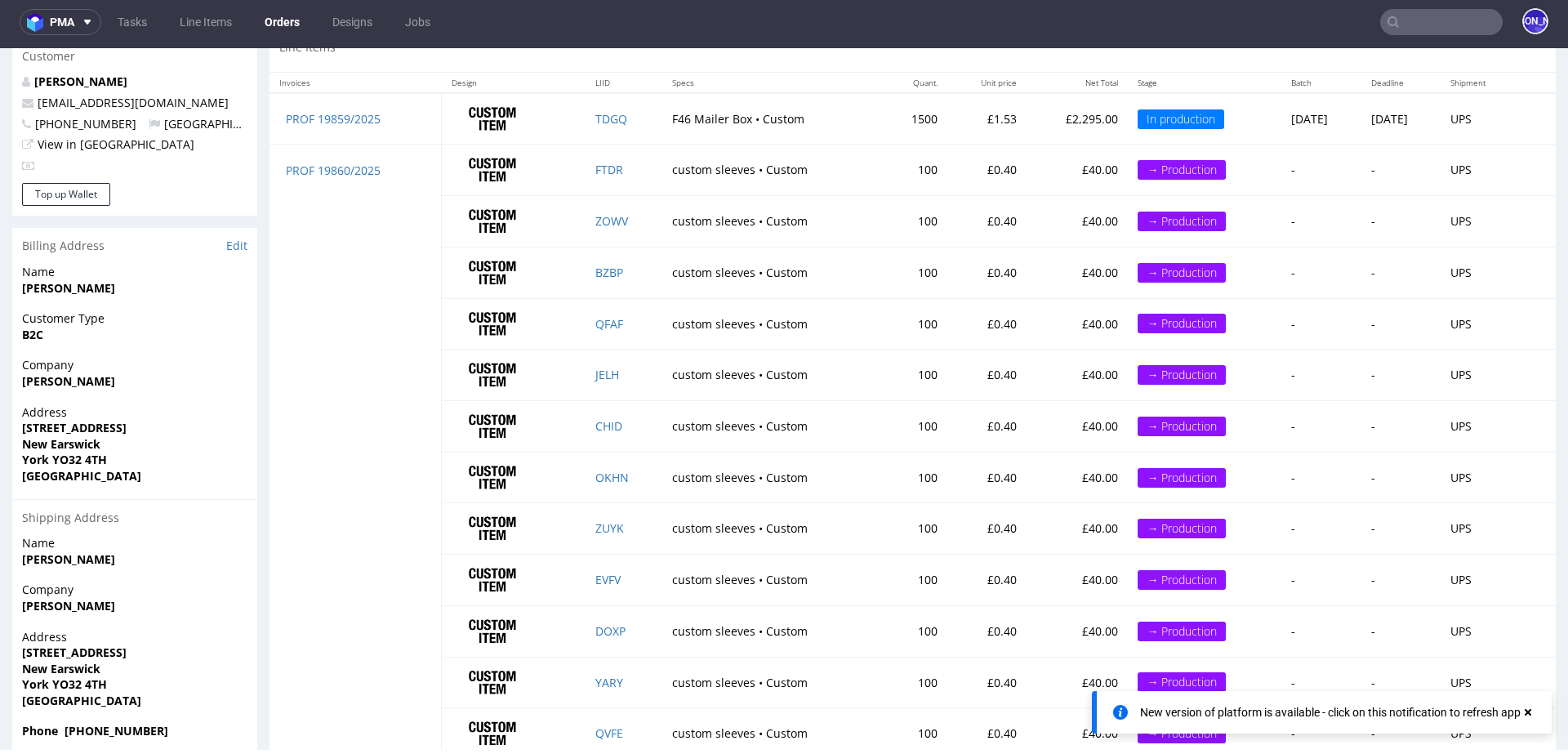
scroll to position [860, 0]
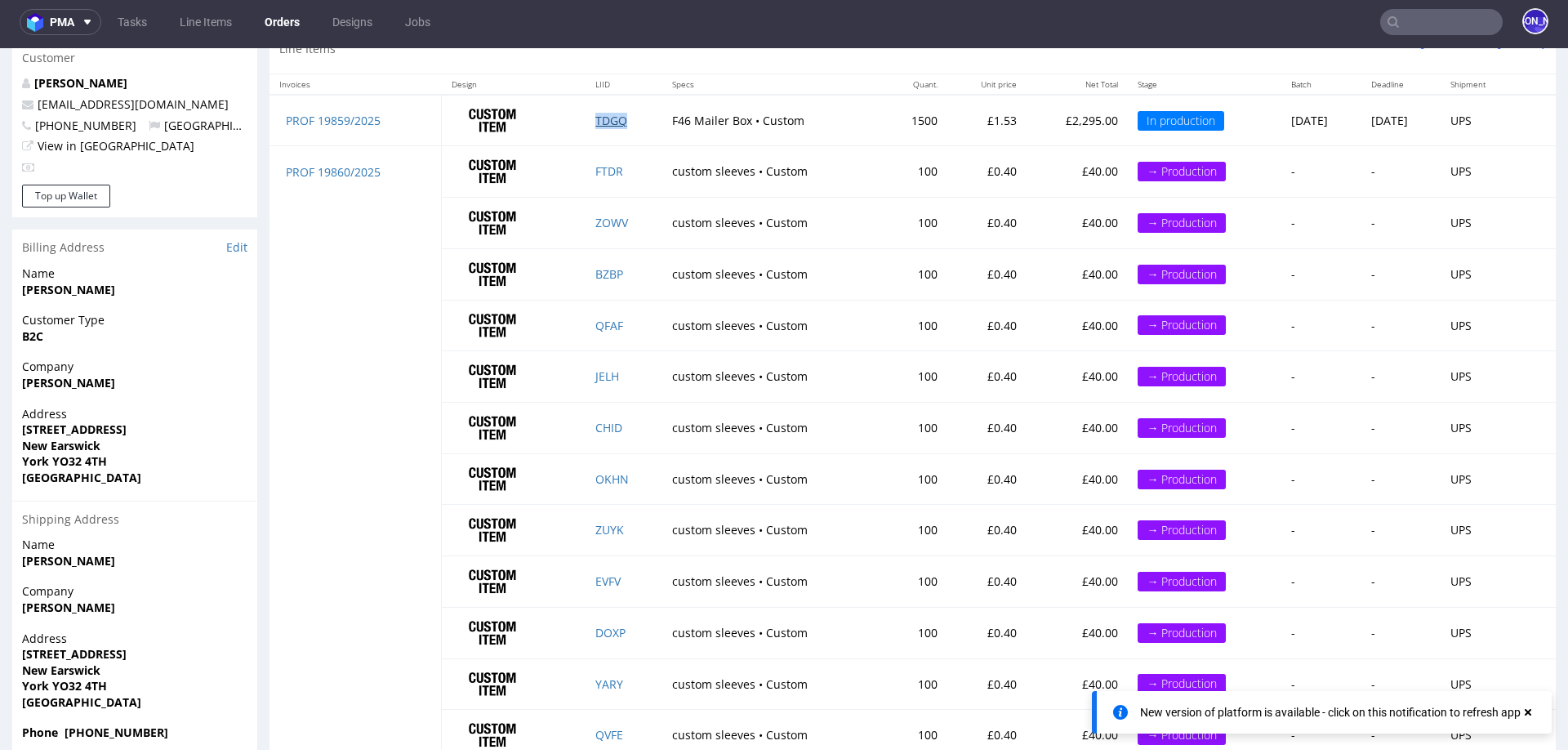
click at [595, 118] on link "TDGQ" at bounding box center [610, 120] width 32 height 15
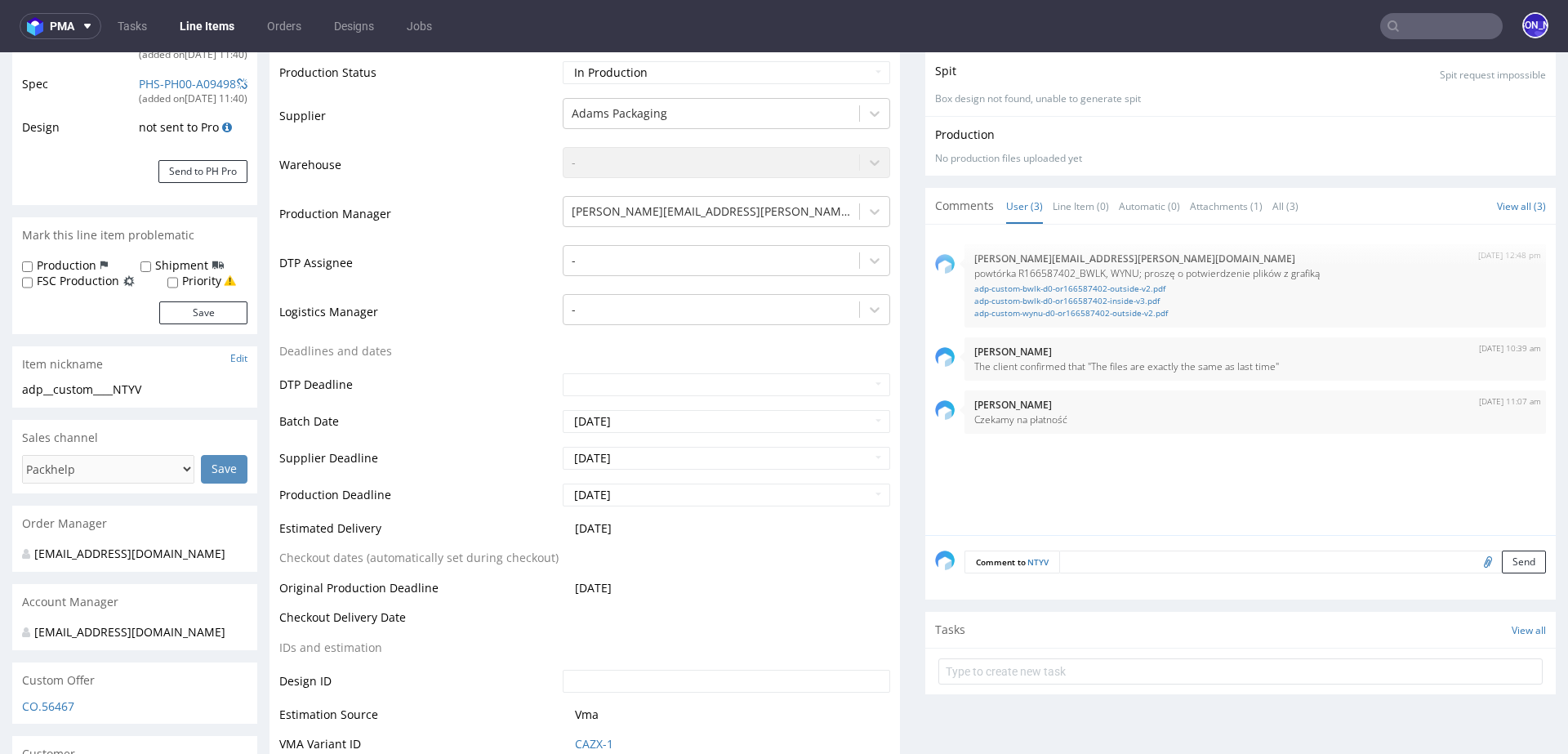
scroll to position [304, 0]
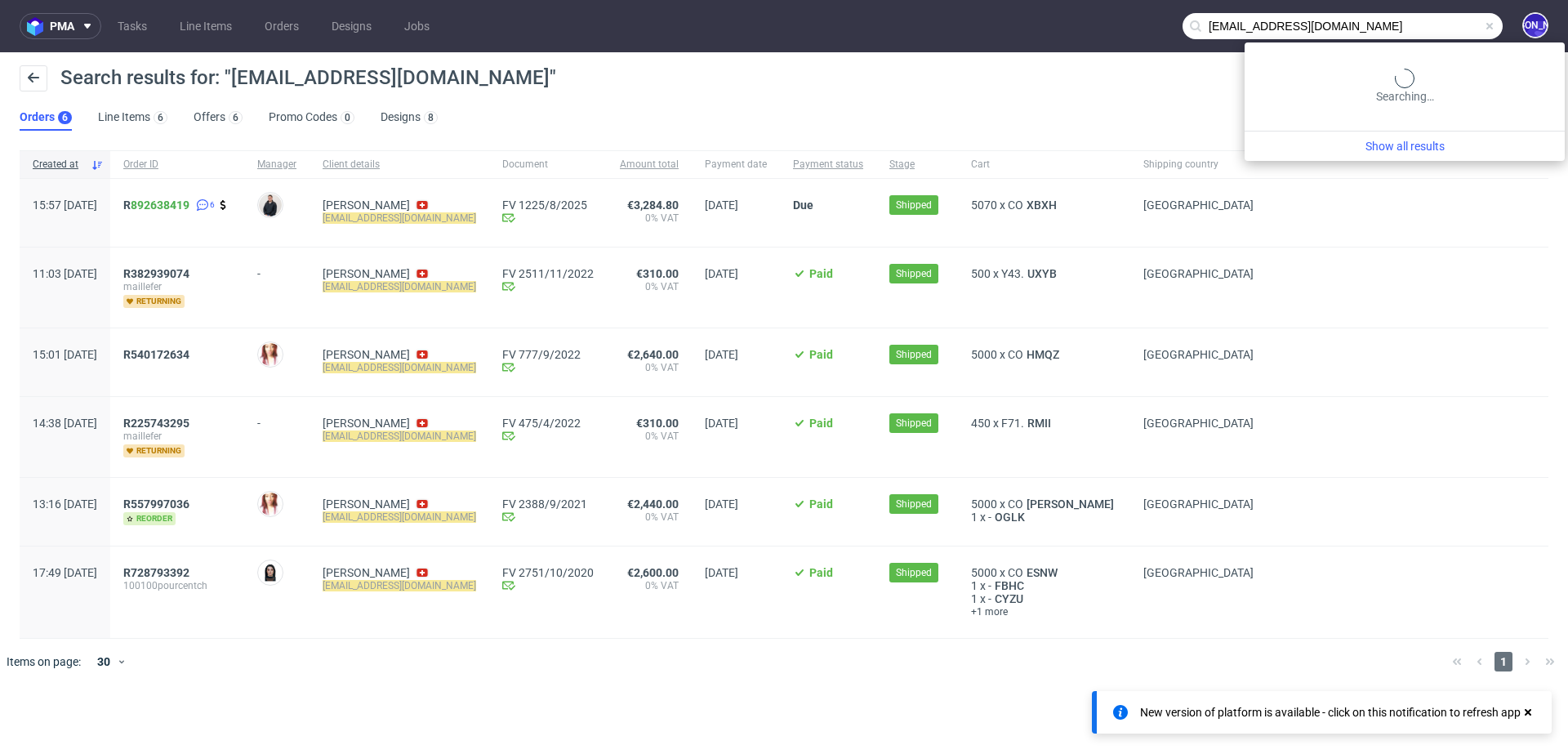
click at [1428, 23] on input "100@100pourcent.ch" at bounding box center [1342, 26] width 320 height 26
type input "achat@permacool.fr"
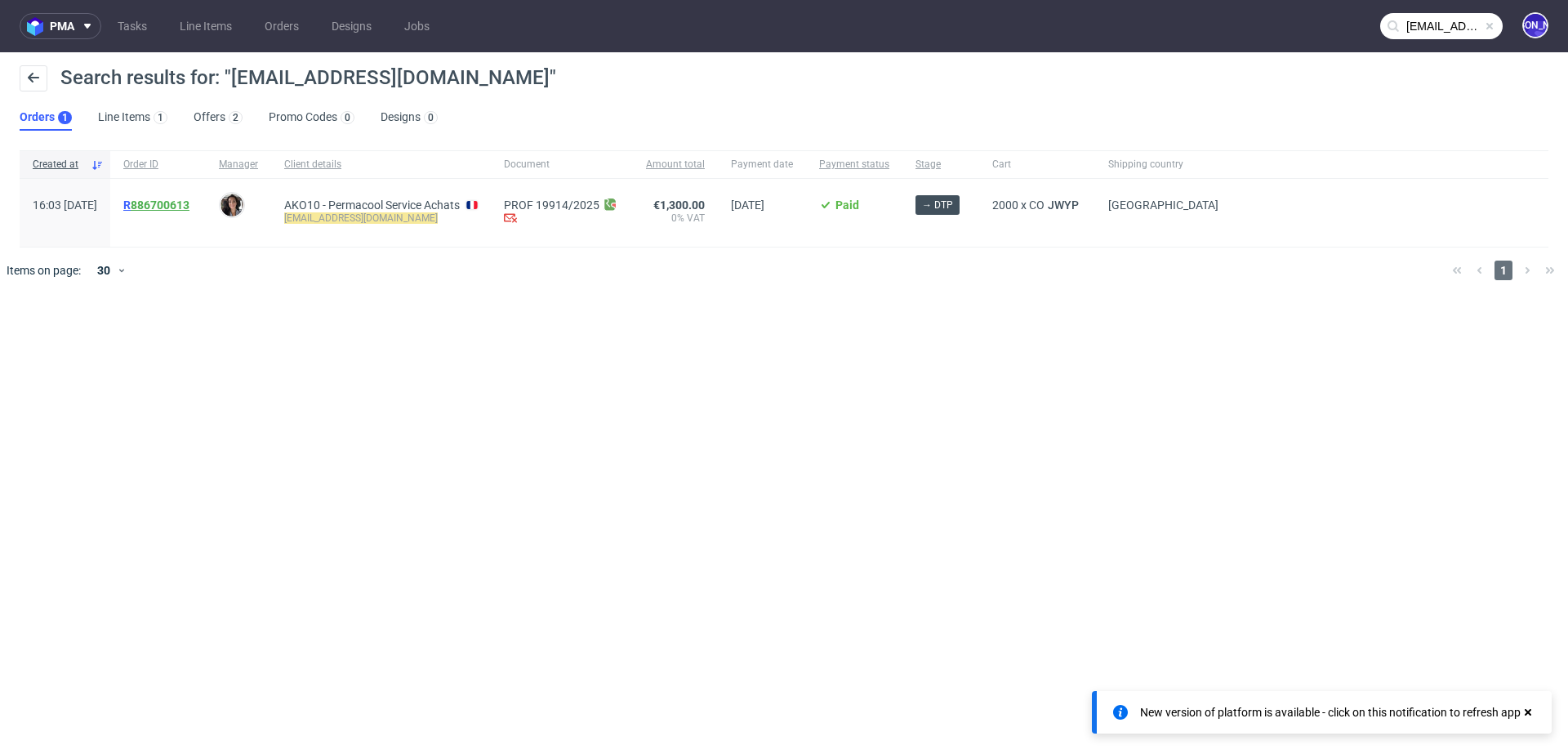
click at [189, 201] on link "886700613" at bounding box center [159, 204] width 59 height 13
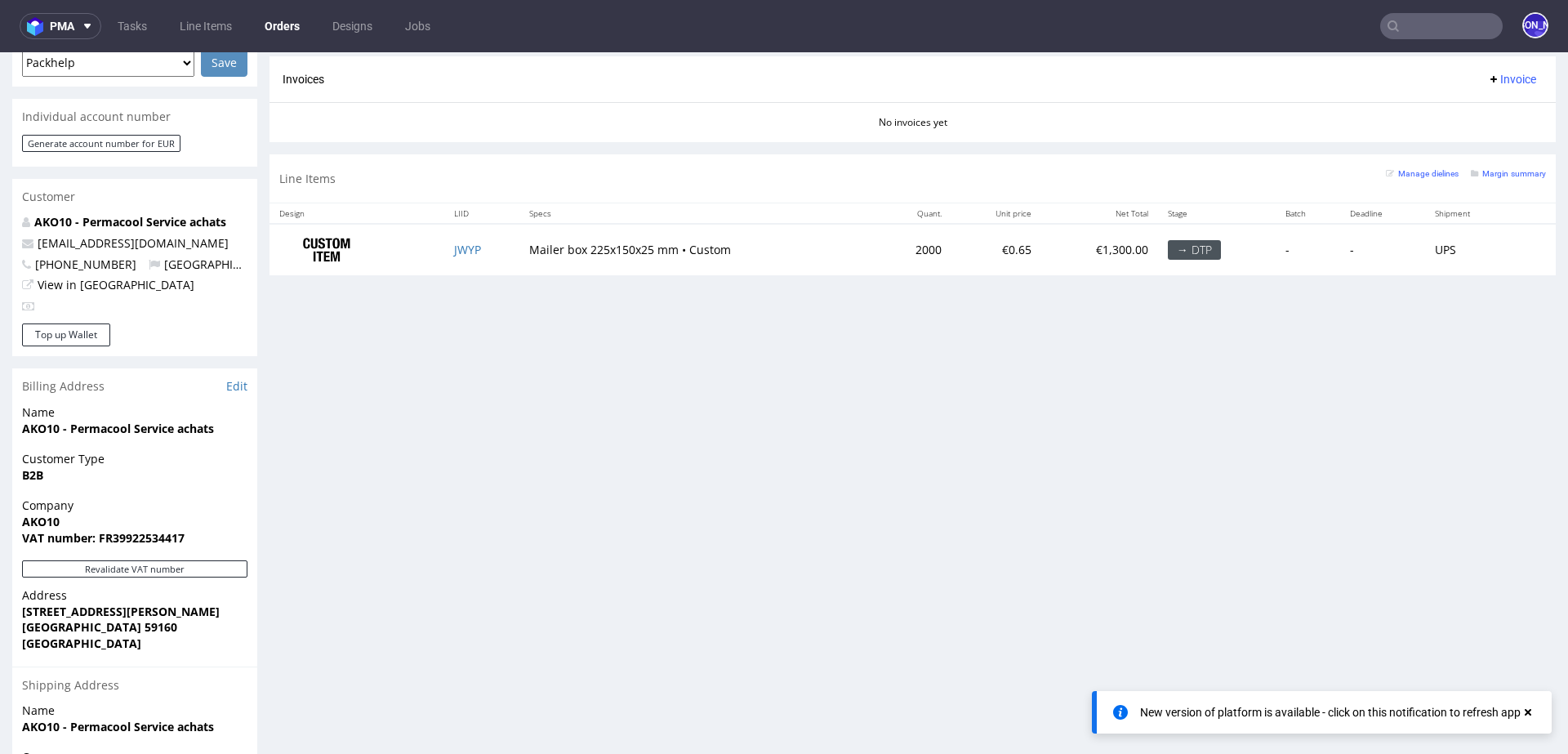
scroll to position [724, 0]
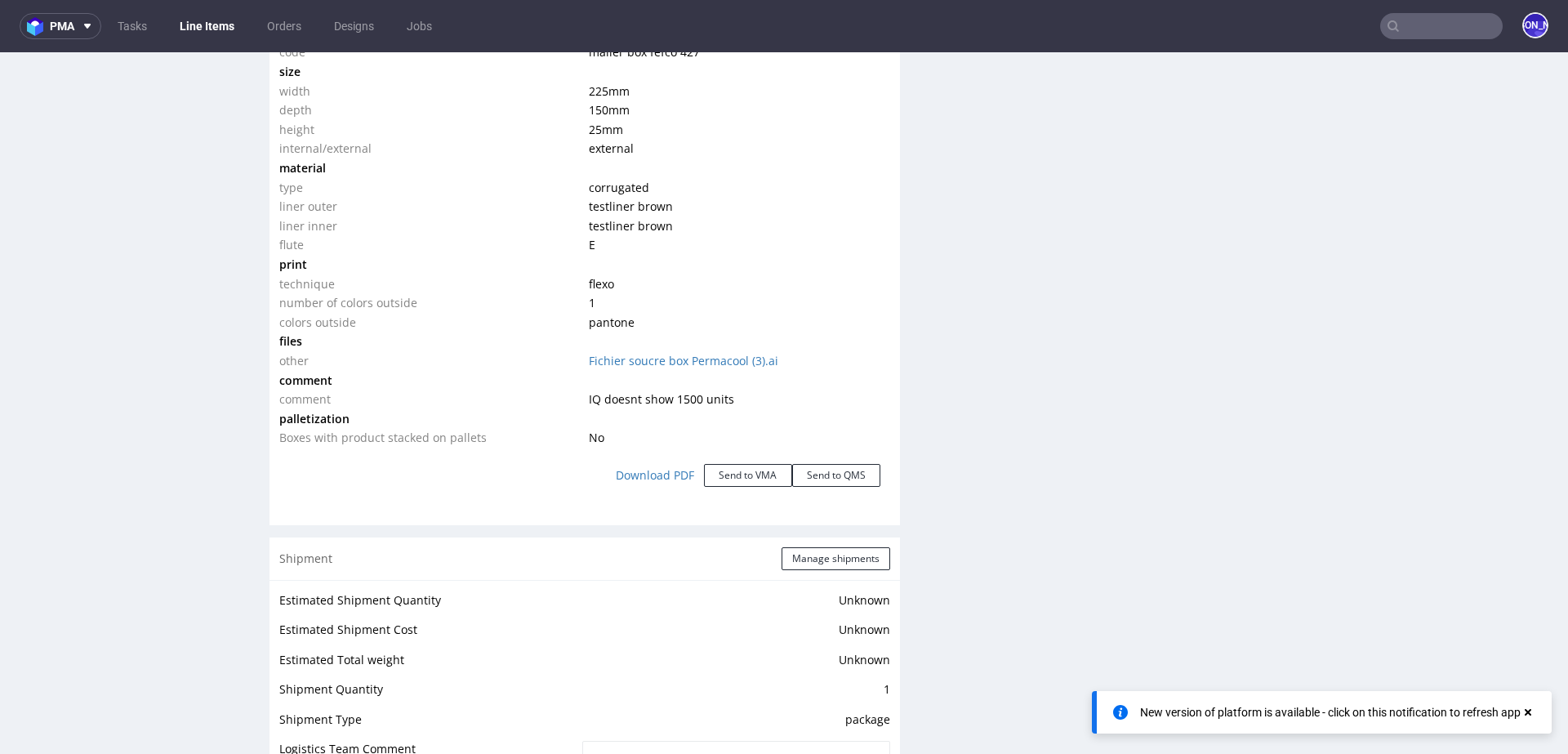
scroll to position [1963, 0]
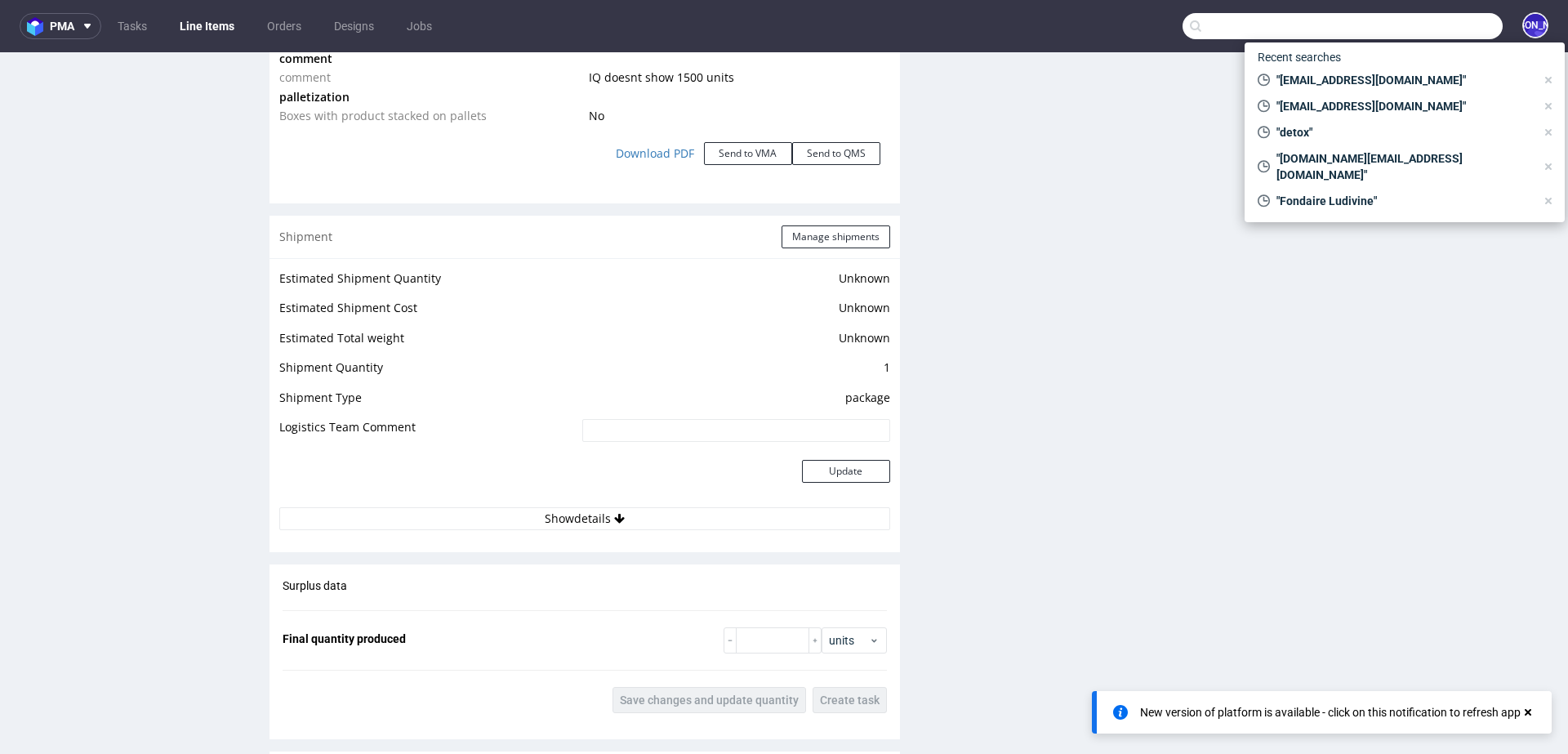
click at [1392, 27] on input "text" at bounding box center [1342, 26] width 320 height 26
paste input "[PERSON_NAME][EMAIL_ADDRESS][DOMAIN_NAME]"
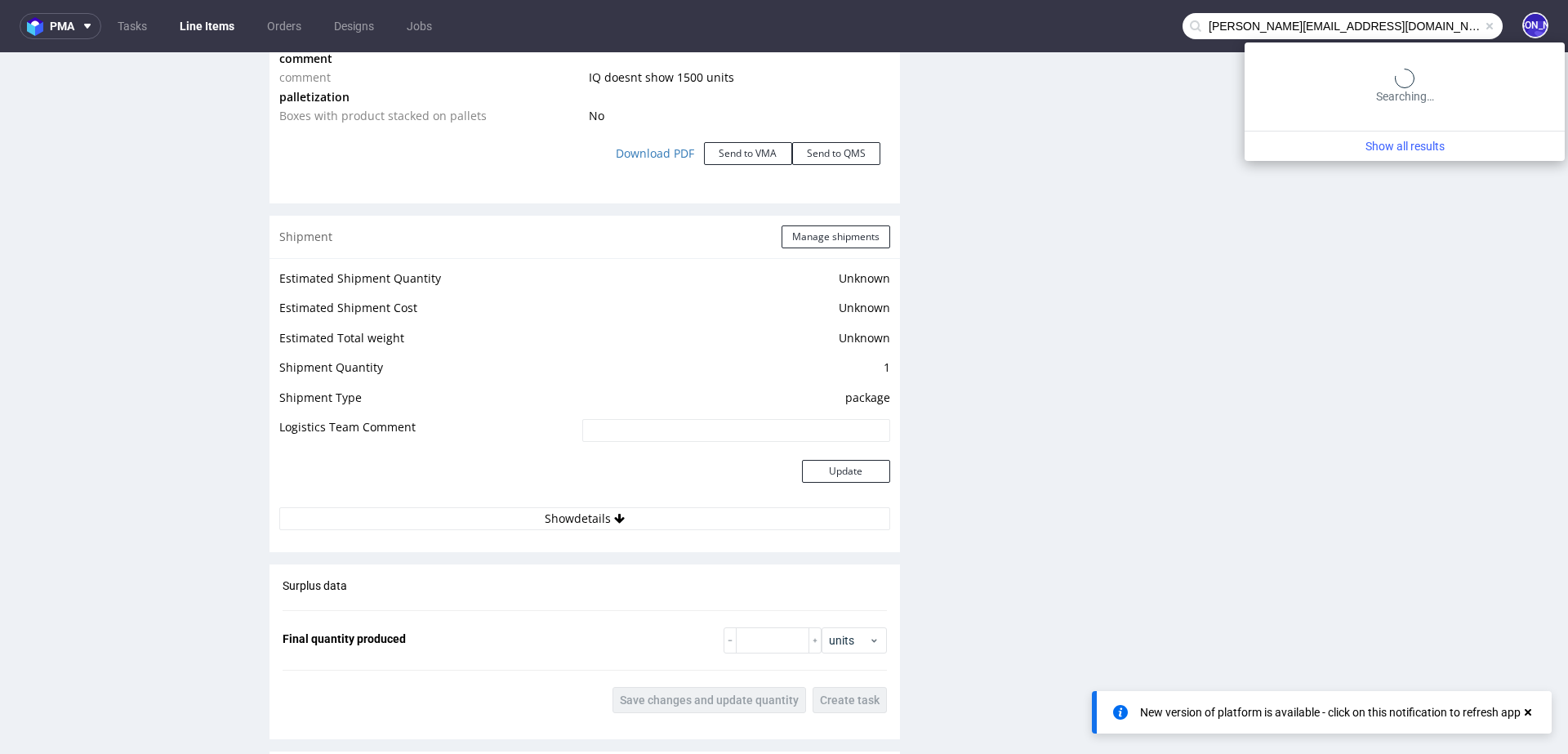
type input "[PERSON_NAME][EMAIL_ADDRESS][DOMAIN_NAME]"
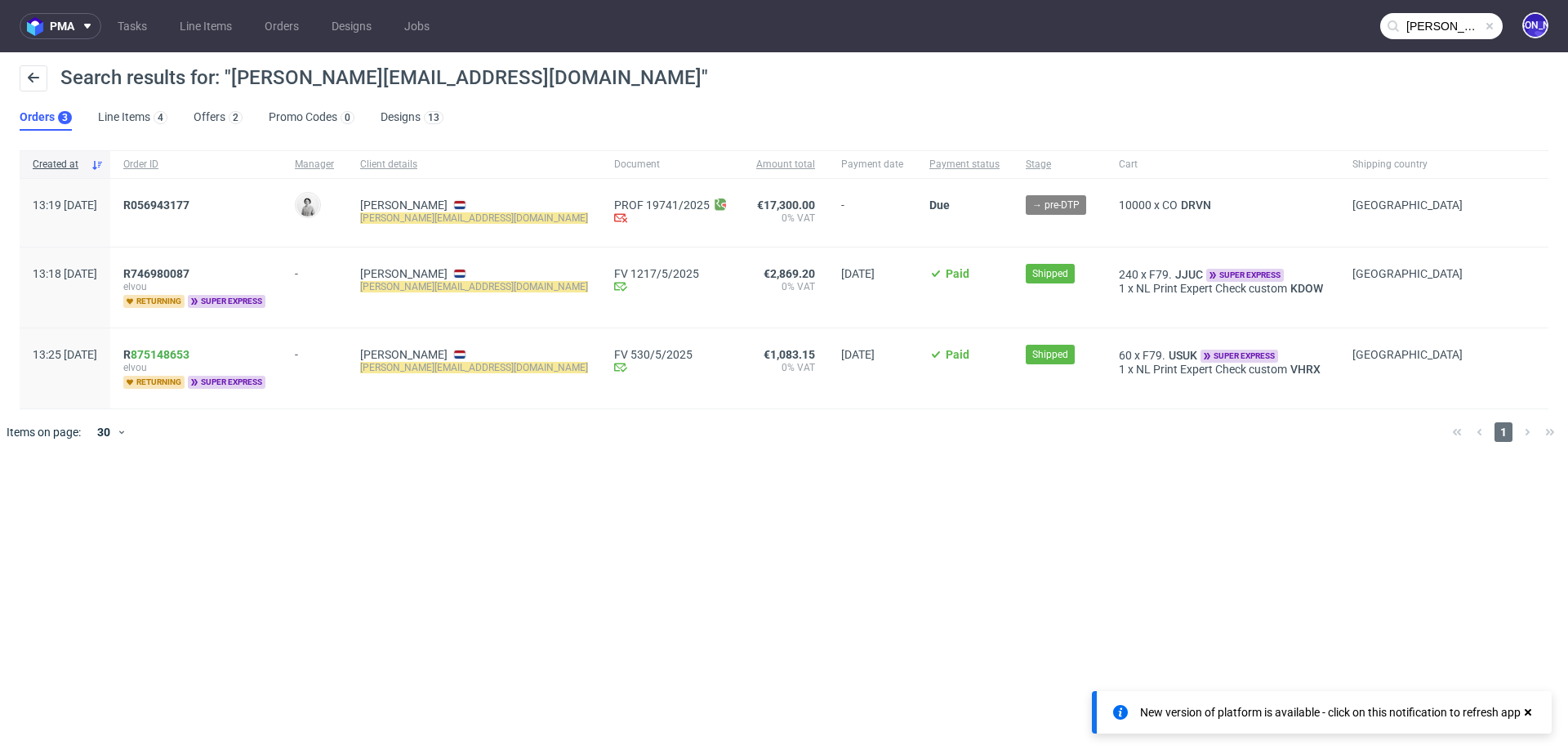
drag, startPoint x: 252, startPoint y: 205, endPoint x: 131, endPoint y: 205, distance: 121.0
click at [131, 205] on div "13:19 Tue 16.09.2025 R056943177 Dudek Mariola Anne De Vries jules@elvou.com PRO…" at bounding box center [784, 214] width 1529 height 69
click at [265, 216] on span "R056943177" at bounding box center [196, 212] width 146 height 28
drag, startPoint x: 265, startPoint y: 196, endPoint x: 166, endPoint y: 194, distance: 99.0
click at [166, 194] on div "R056943177" at bounding box center [196, 213] width 171 height 68
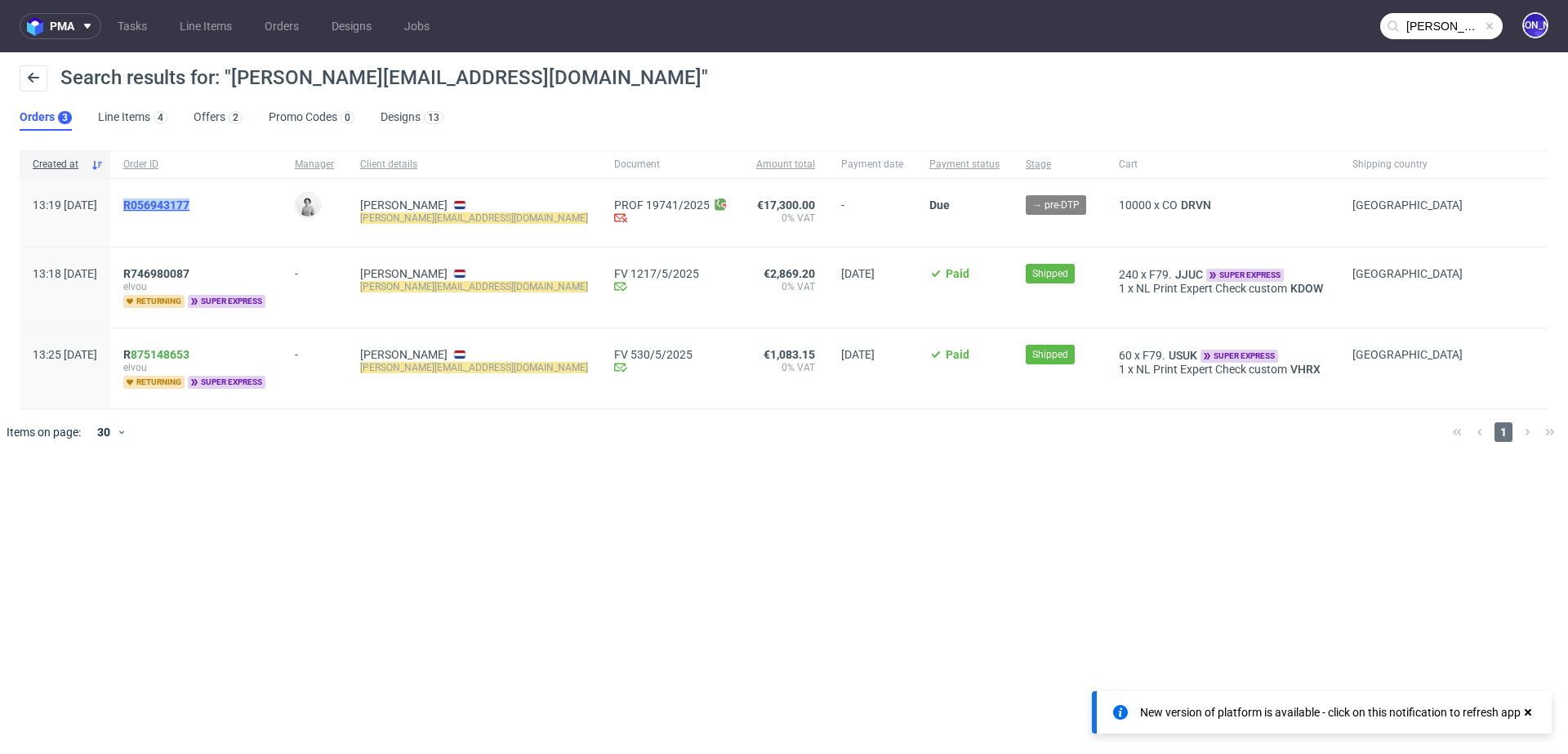
drag, startPoint x: 261, startPoint y: 208, endPoint x: 169, endPoint y: 207, distance: 92.0
click at [169, 207] on div "R056943177" at bounding box center [196, 204] width 146 height 13
copy span "R056943177"
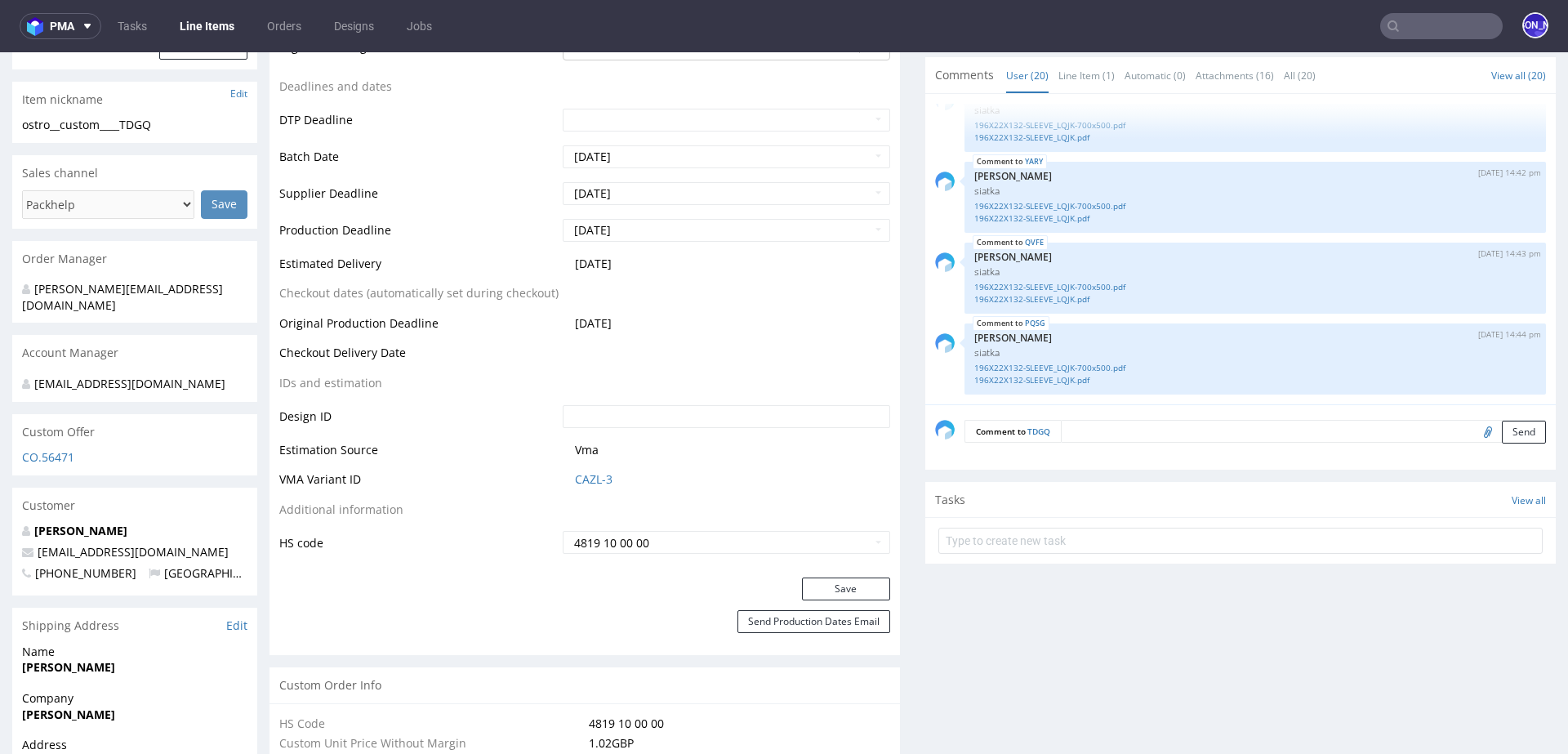
scroll to position [562, 0]
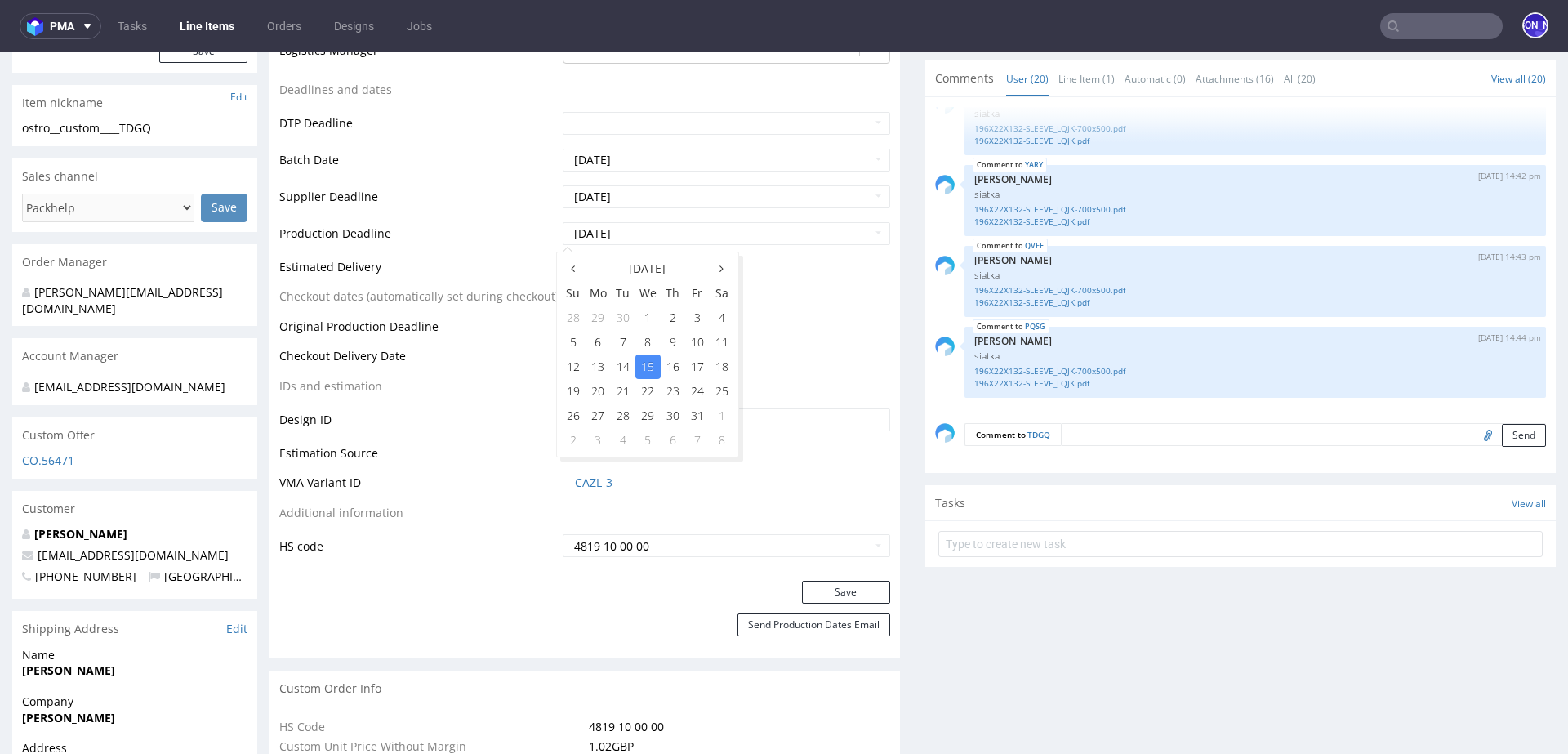
drag, startPoint x: 636, startPoint y: 232, endPoint x: 536, endPoint y: 237, distance: 100.1
click at [536, 237] on tr "Production Deadline [DATE]" at bounding box center [585, 238] width 610 height 37
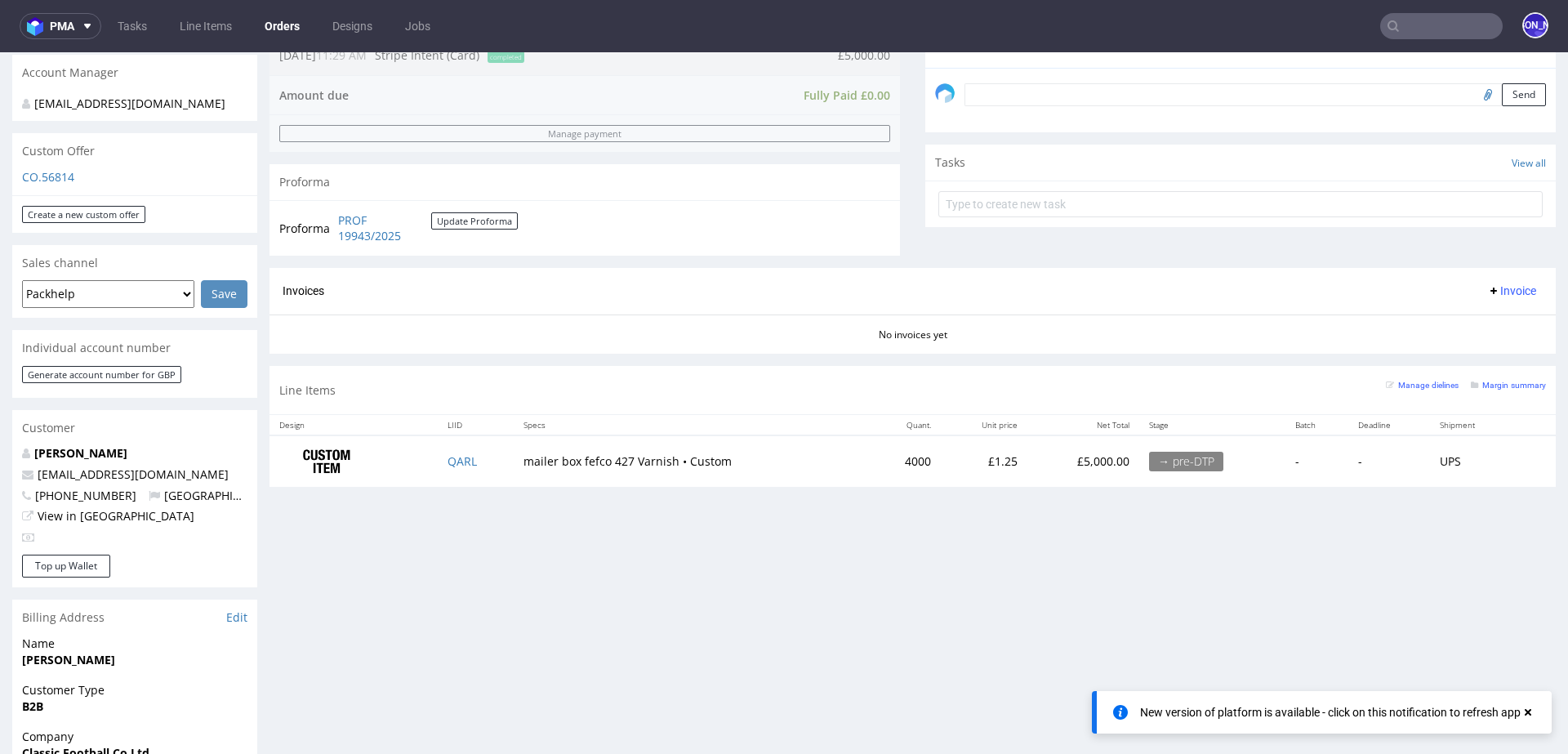
scroll to position [456, 0]
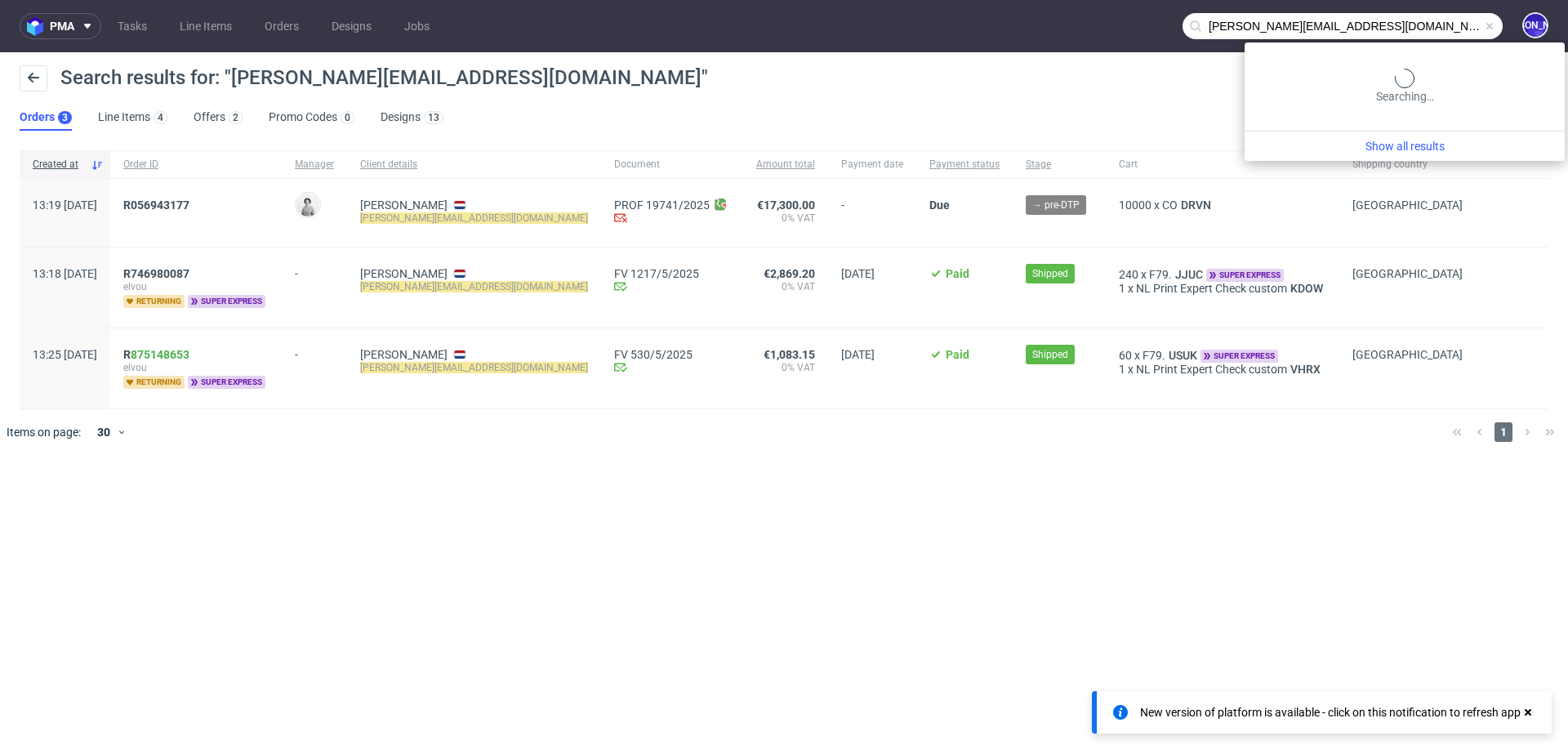
click at [1422, 21] on input "[PERSON_NAME][EMAIL_ADDRESS][DOMAIN_NAME]" at bounding box center [1342, 26] width 320 height 26
click at [1422, 21] on input "jules@elvou.com" at bounding box center [1342, 26] width 320 height 26
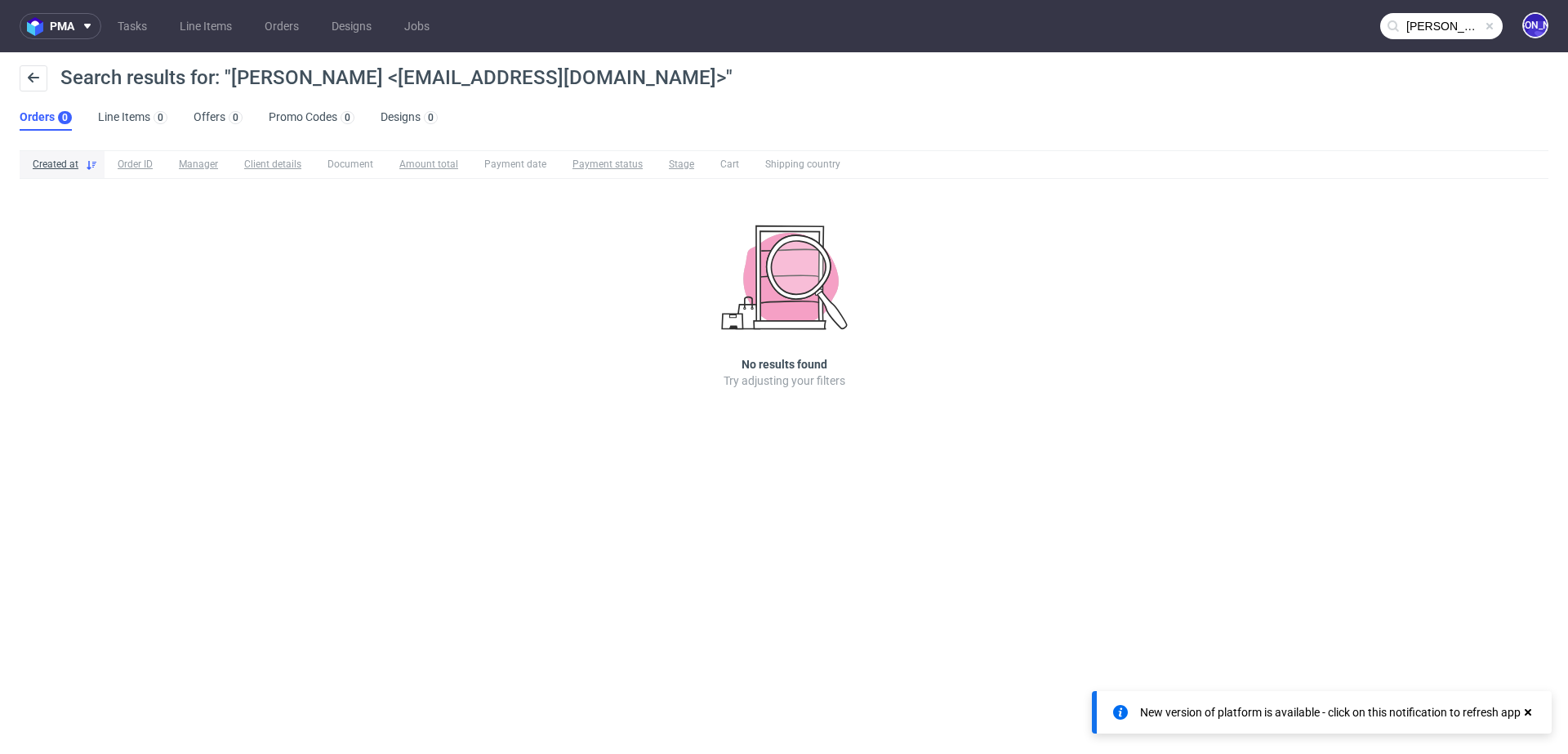
click at [1445, 27] on input "Kayleigh Helstrip <kmhelstrip@yahoo.com>" at bounding box center [1441, 26] width 123 height 26
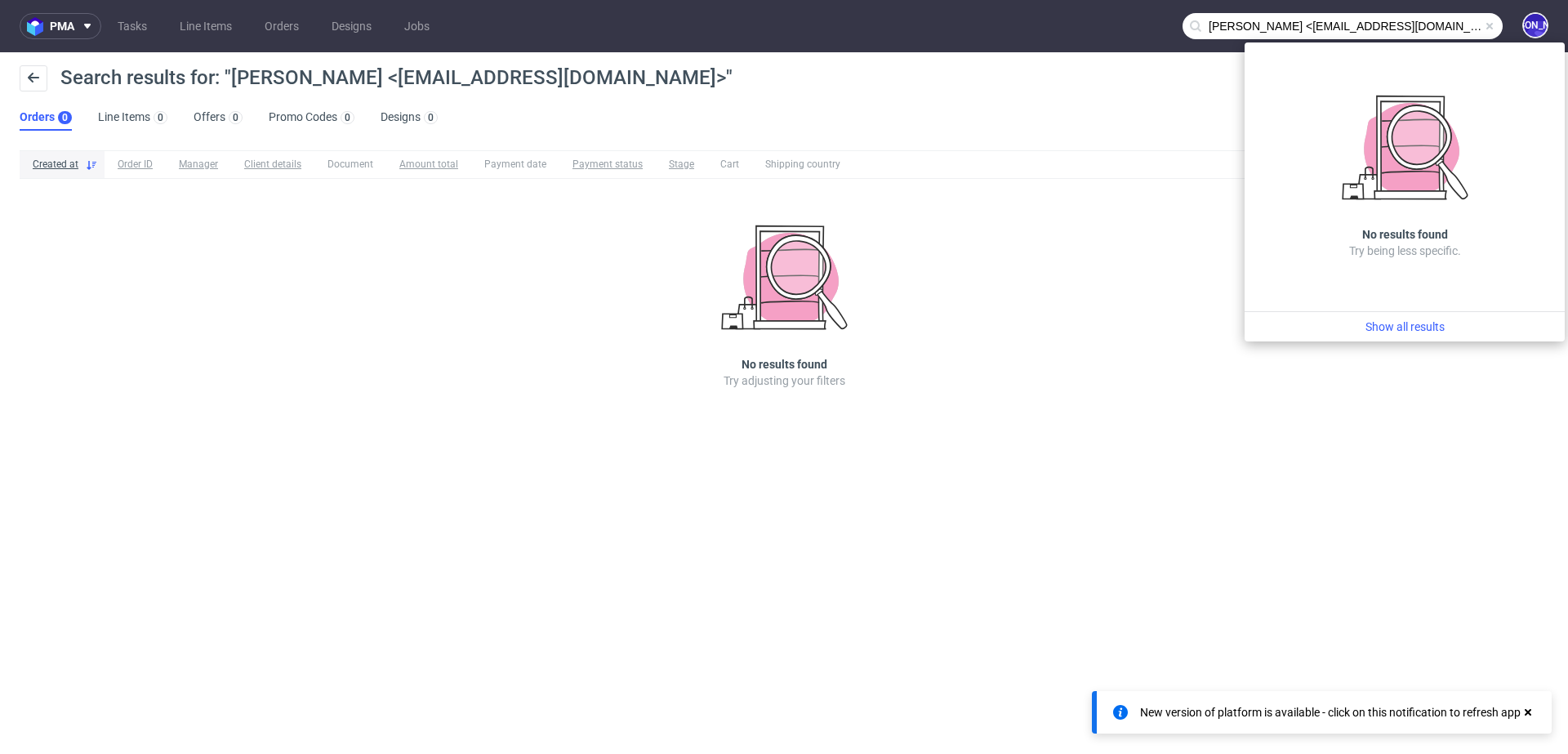
click at [1445, 27] on input "Kayleigh Helstrip <kmhelstrip@yahoo.com>" at bounding box center [1342, 26] width 320 height 26
drag, startPoint x: 1305, startPoint y: 23, endPoint x: 1172, endPoint y: 23, distance: 133.0
click at [1172, 23] on nav "pma Tasks Line Items Orders Designs Jobs Kayleigh Helstrip <kmhelstrip@yahoo.co…" at bounding box center [784, 26] width 1568 height 52
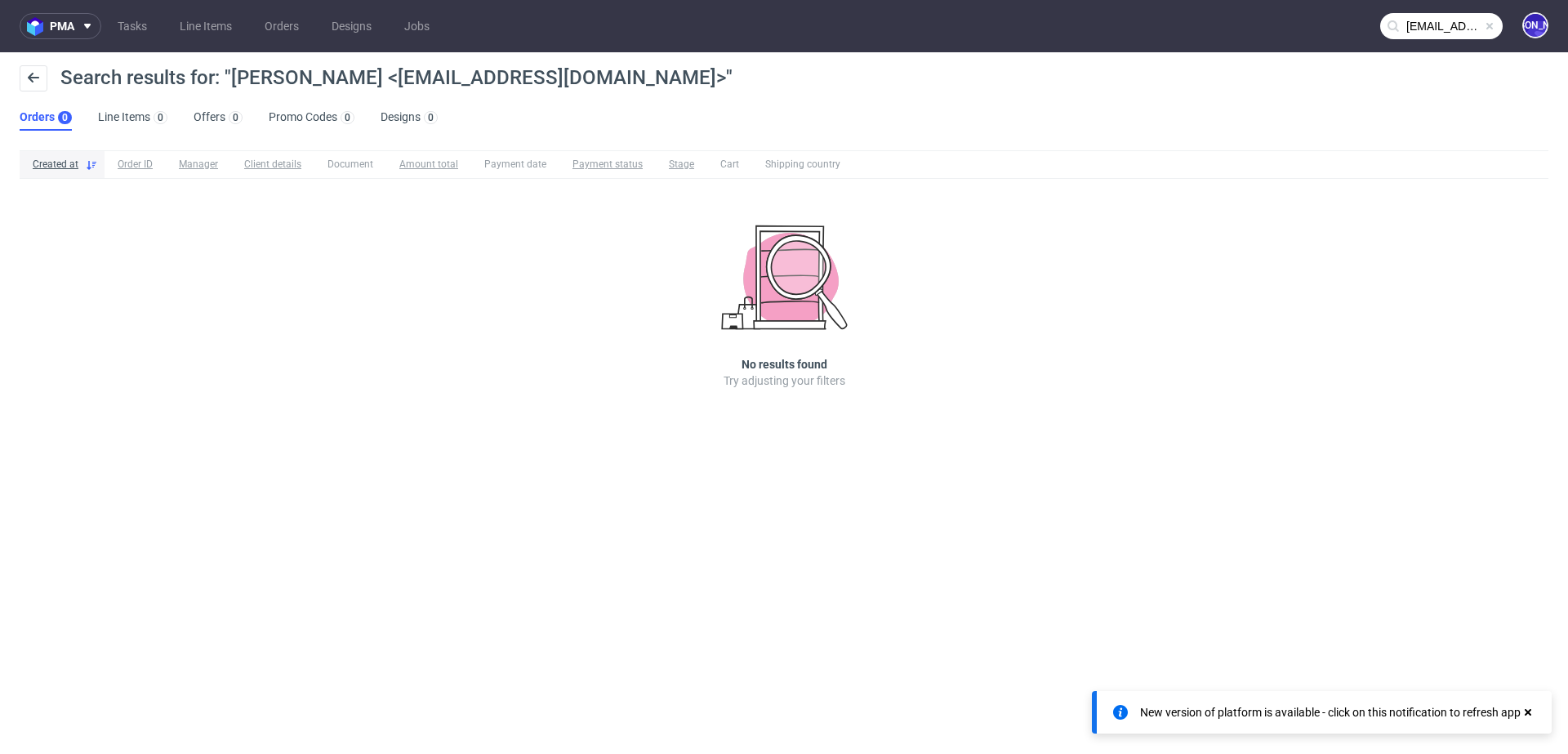
type input "[EMAIL_ADDRESS][DOMAIN_NAME]"
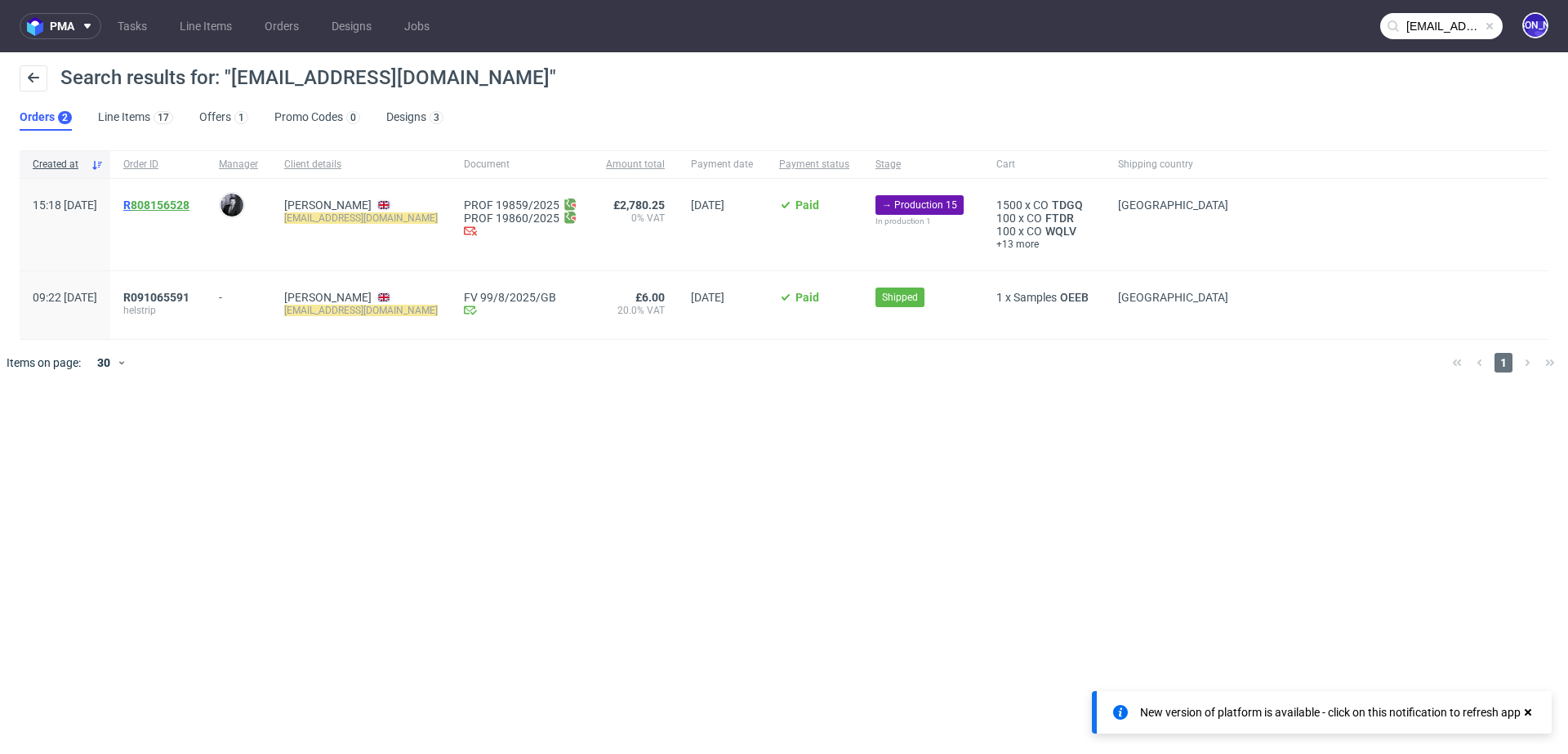
click at [189, 200] on link "808156528" at bounding box center [159, 204] width 59 height 13
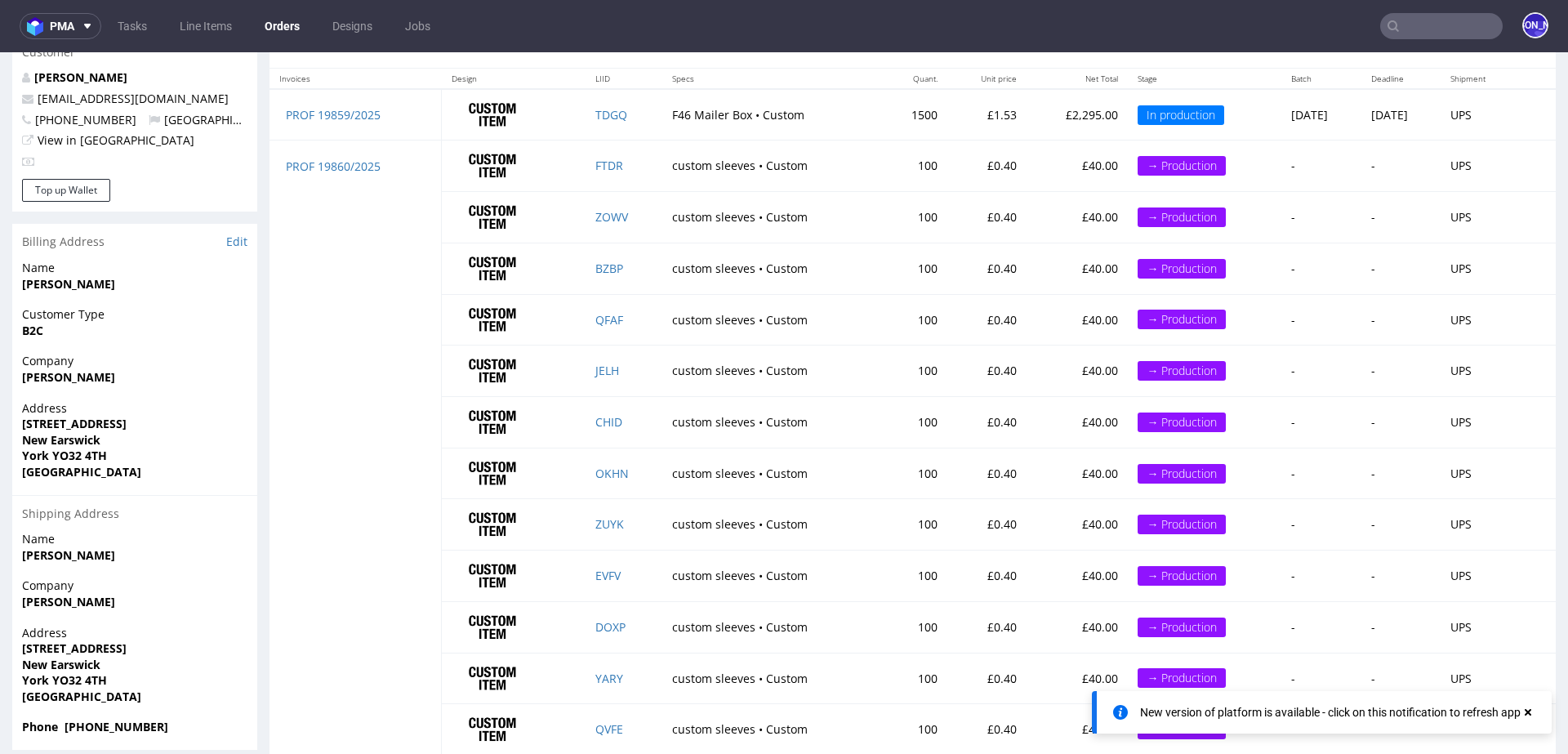
scroll to position [872, 0]
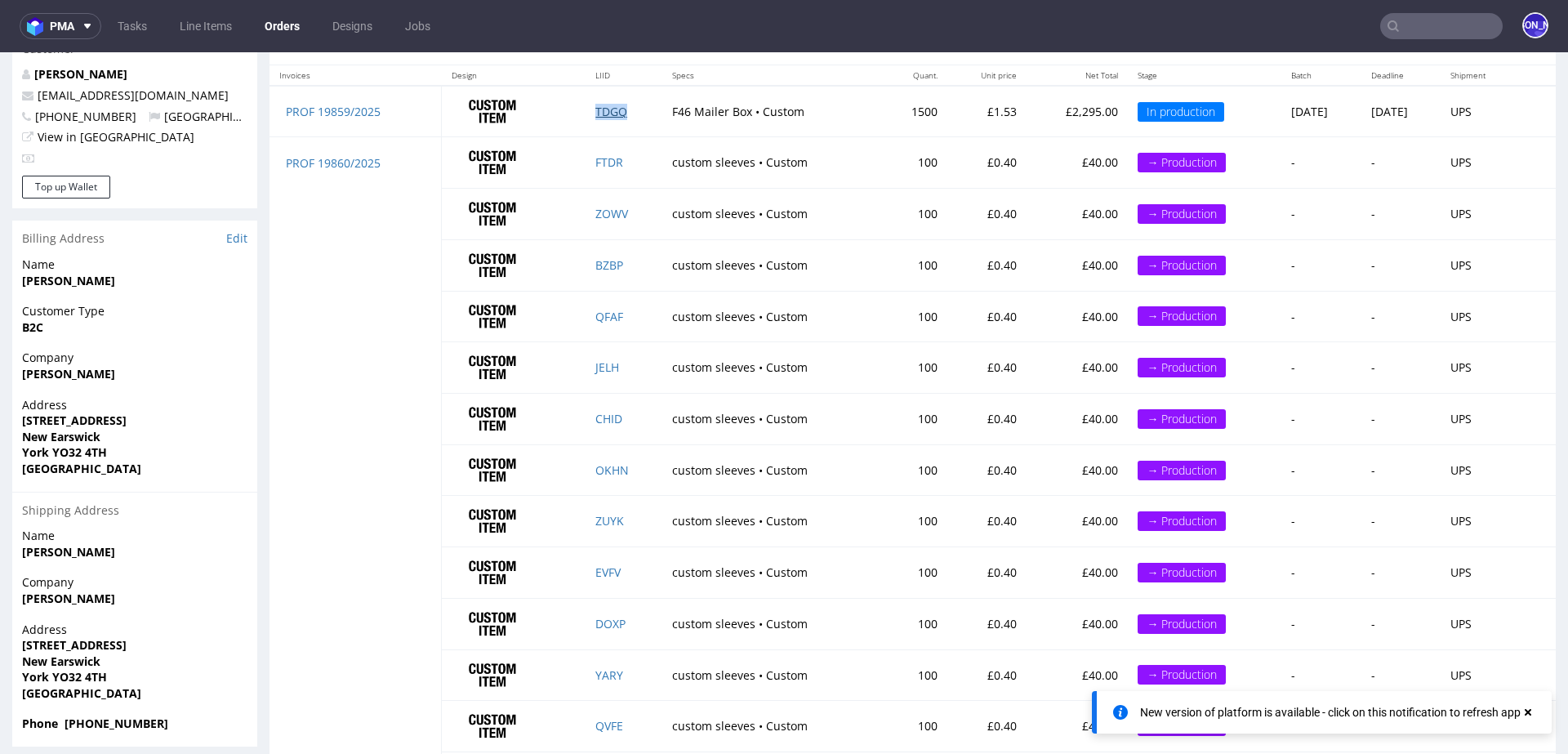
click at [595, 112] on link "TDGQ" at bounding box center [610, 112] width 32 height 15
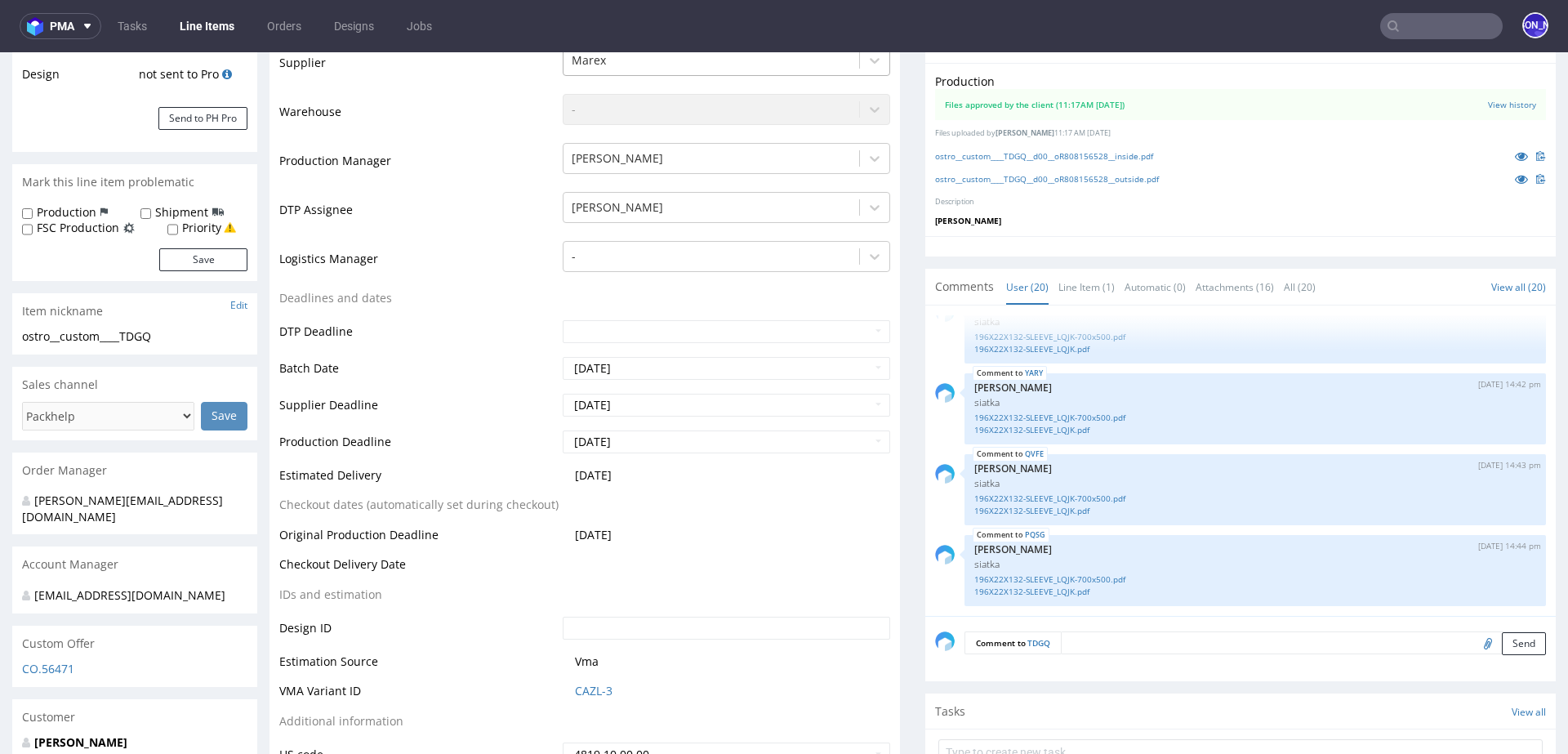
scroll to position [371, 0]
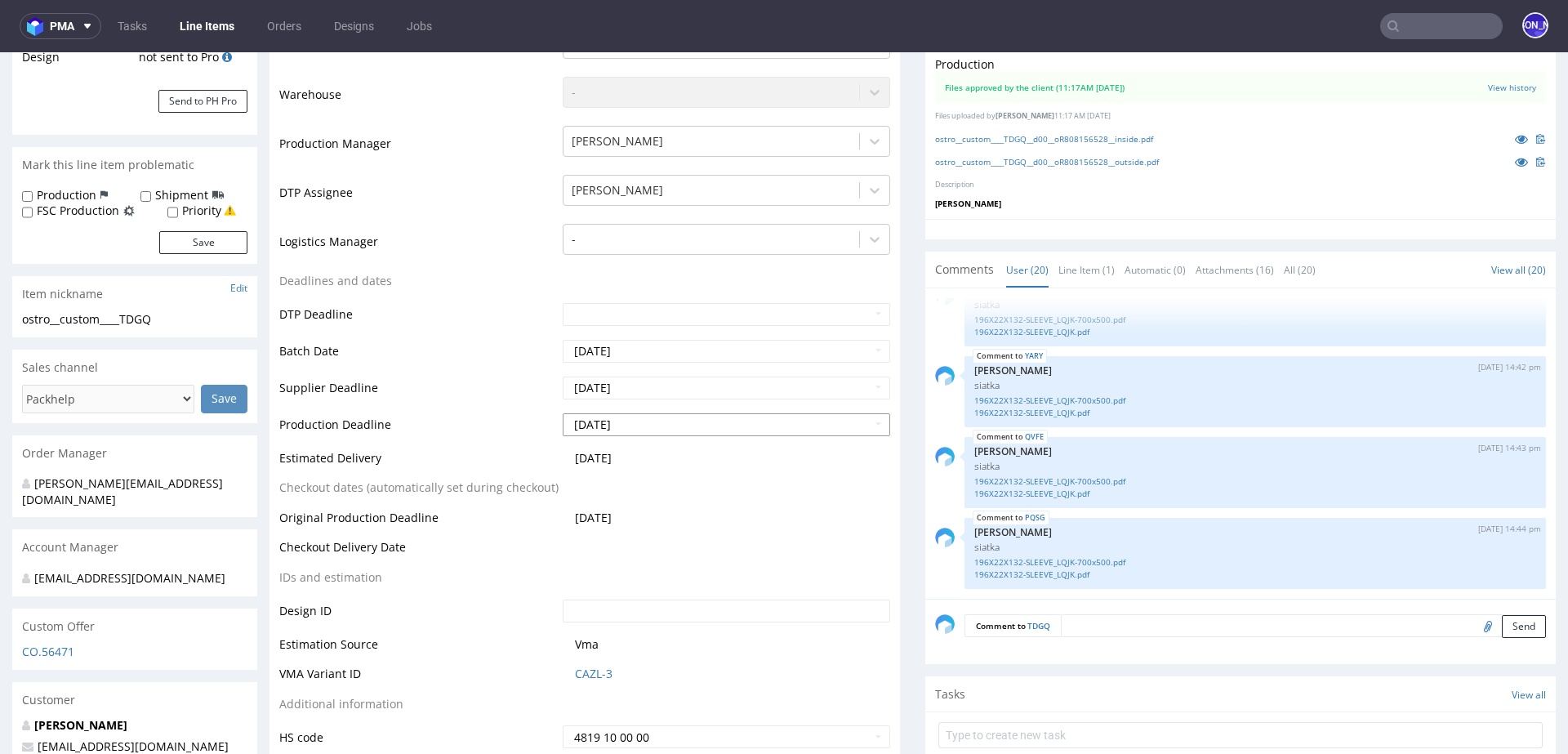
click at [652, 431] on input "[DATE]" at bounding box center [726, 425] width 327 height 23
drag, startPoint x: 646, startPoint y: 428, endPoint x: 562, endPoint y: 428, distance: 84.0
click at [562, 428] on input "[DATE]" at bounding box center [726, 425] width 327 height 23
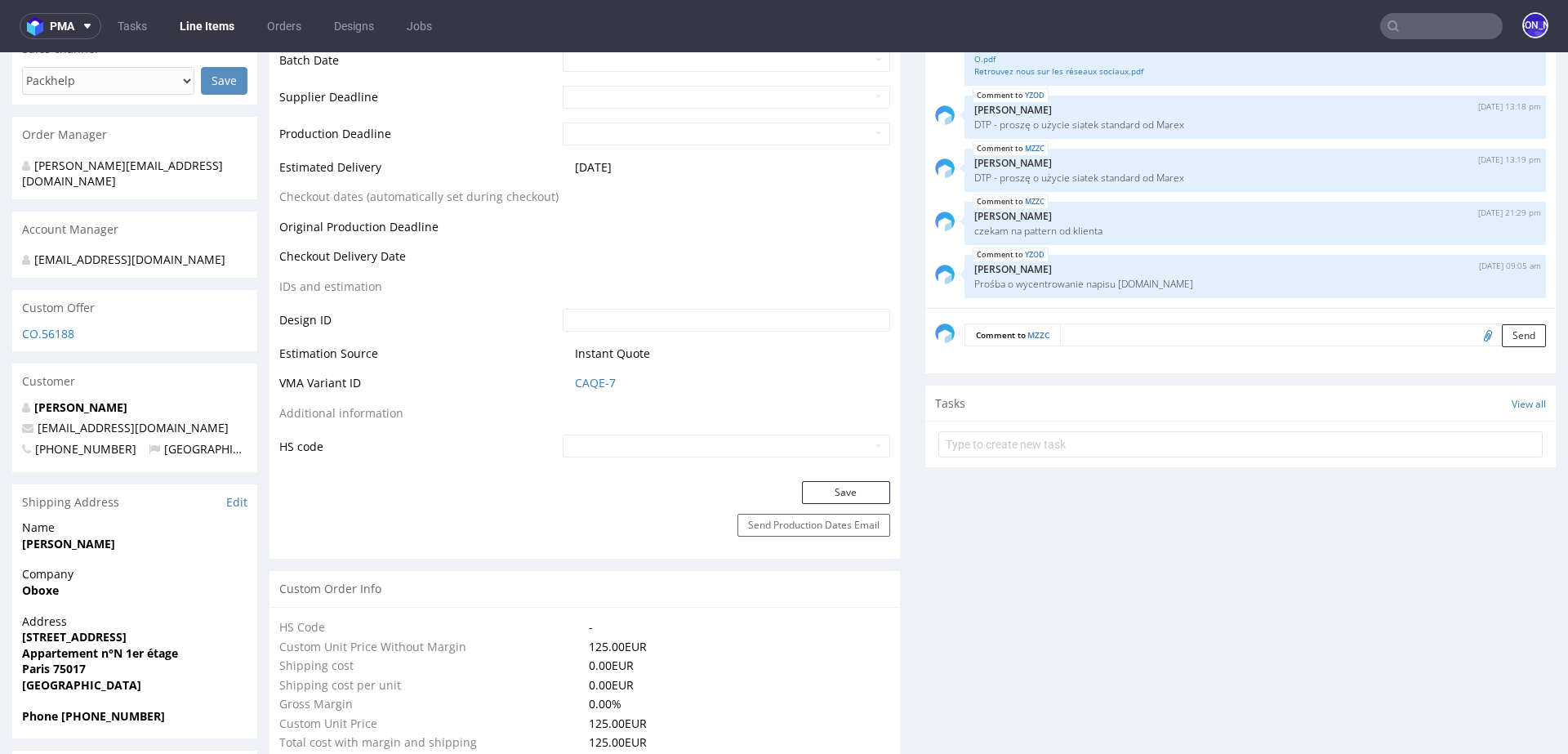
scroll to position [683, 0]
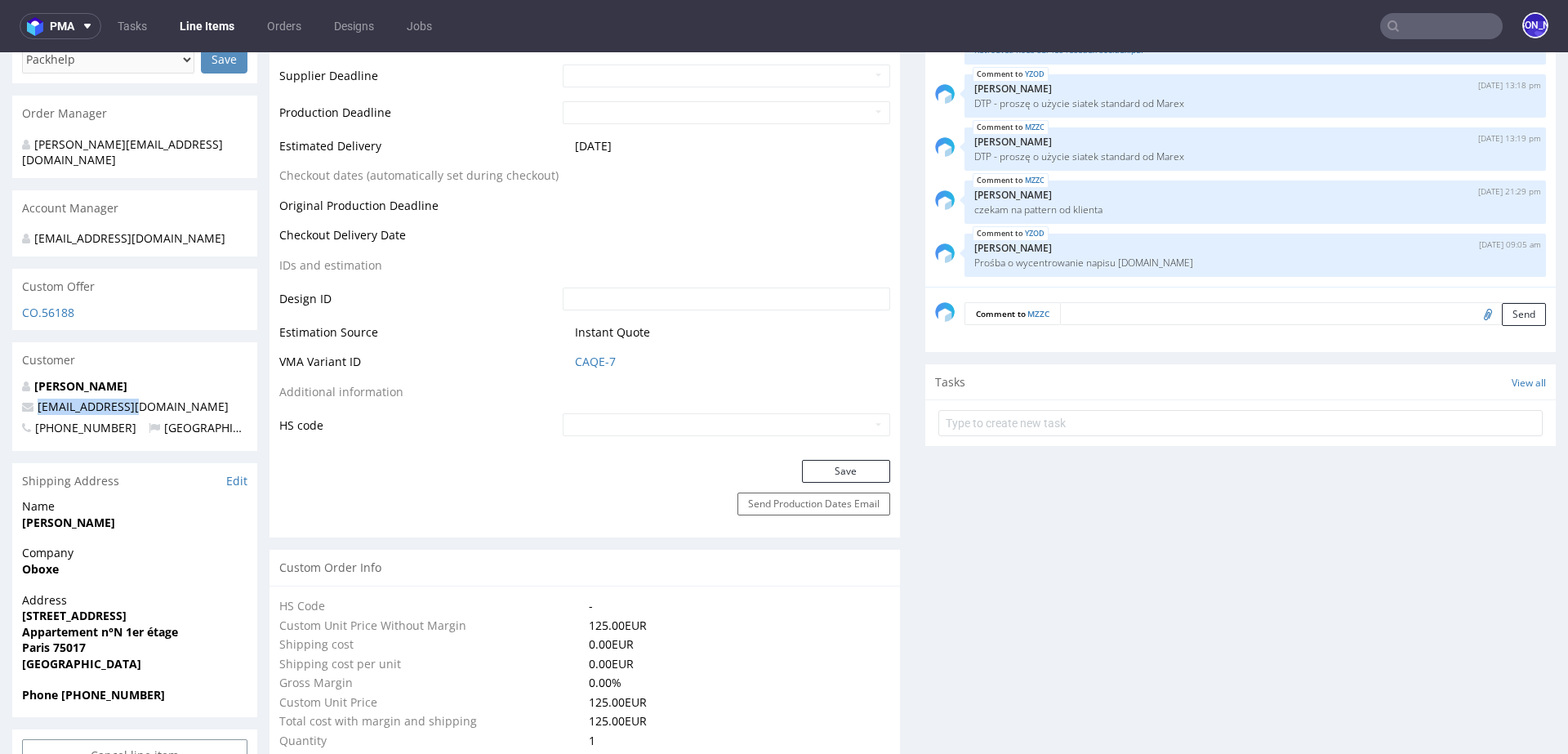
drag, startPoint x: 166, startPoint y: 389, endPoint x: 9, endPoint y: 388, distance: 157.0
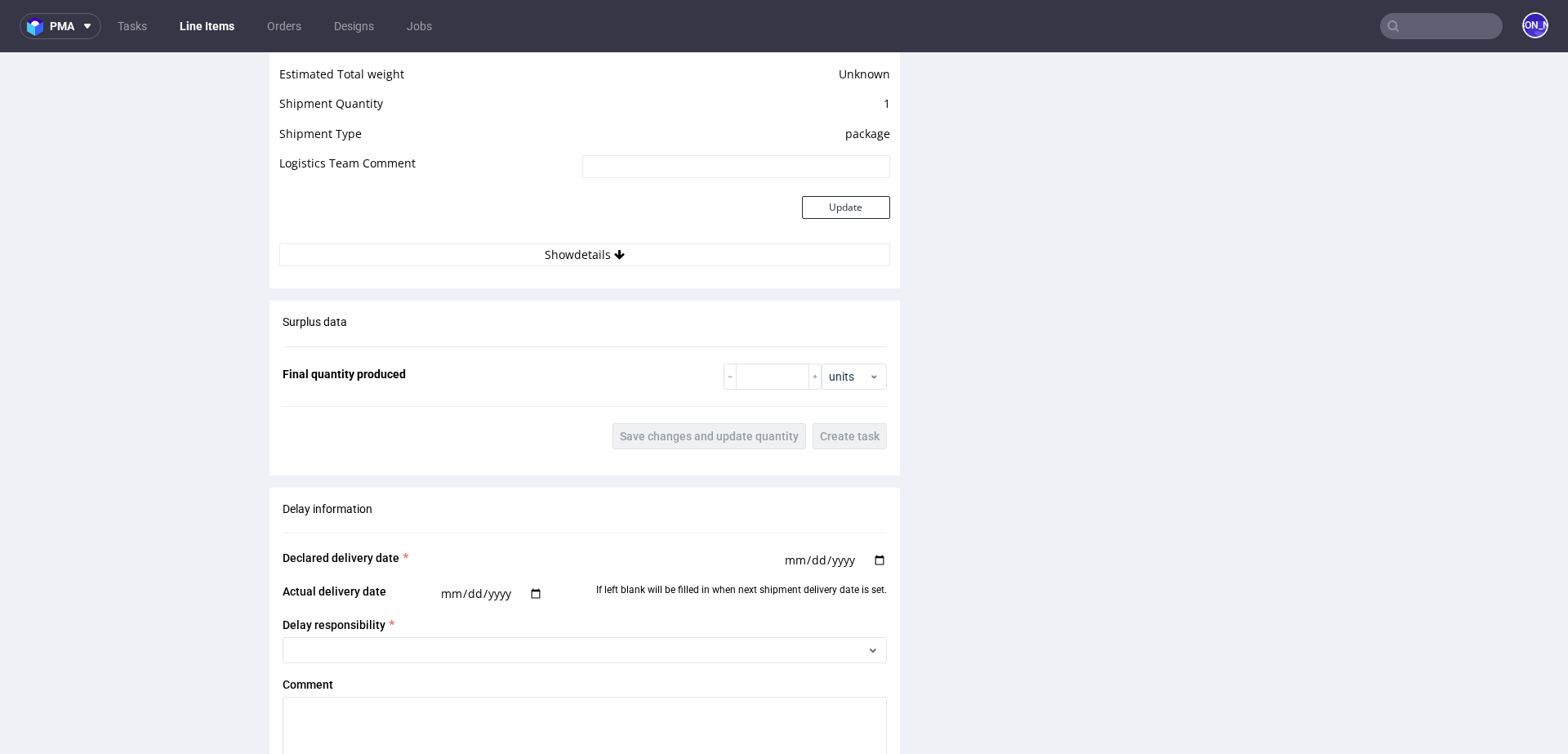
scroll to position [2671, 0]
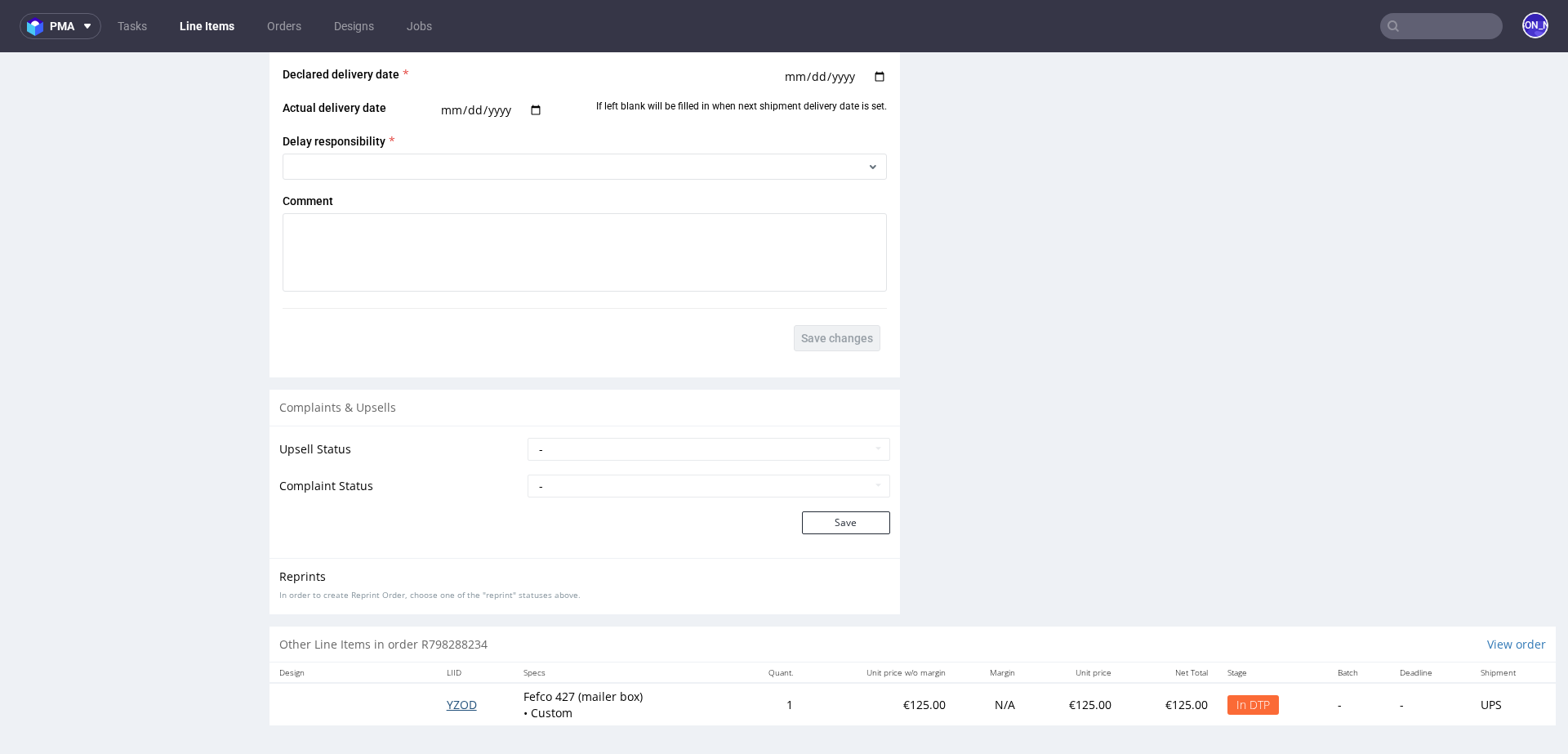
click at [456, 697] on span "YZOD" at bounding box center [461, 704] width 30 height 15
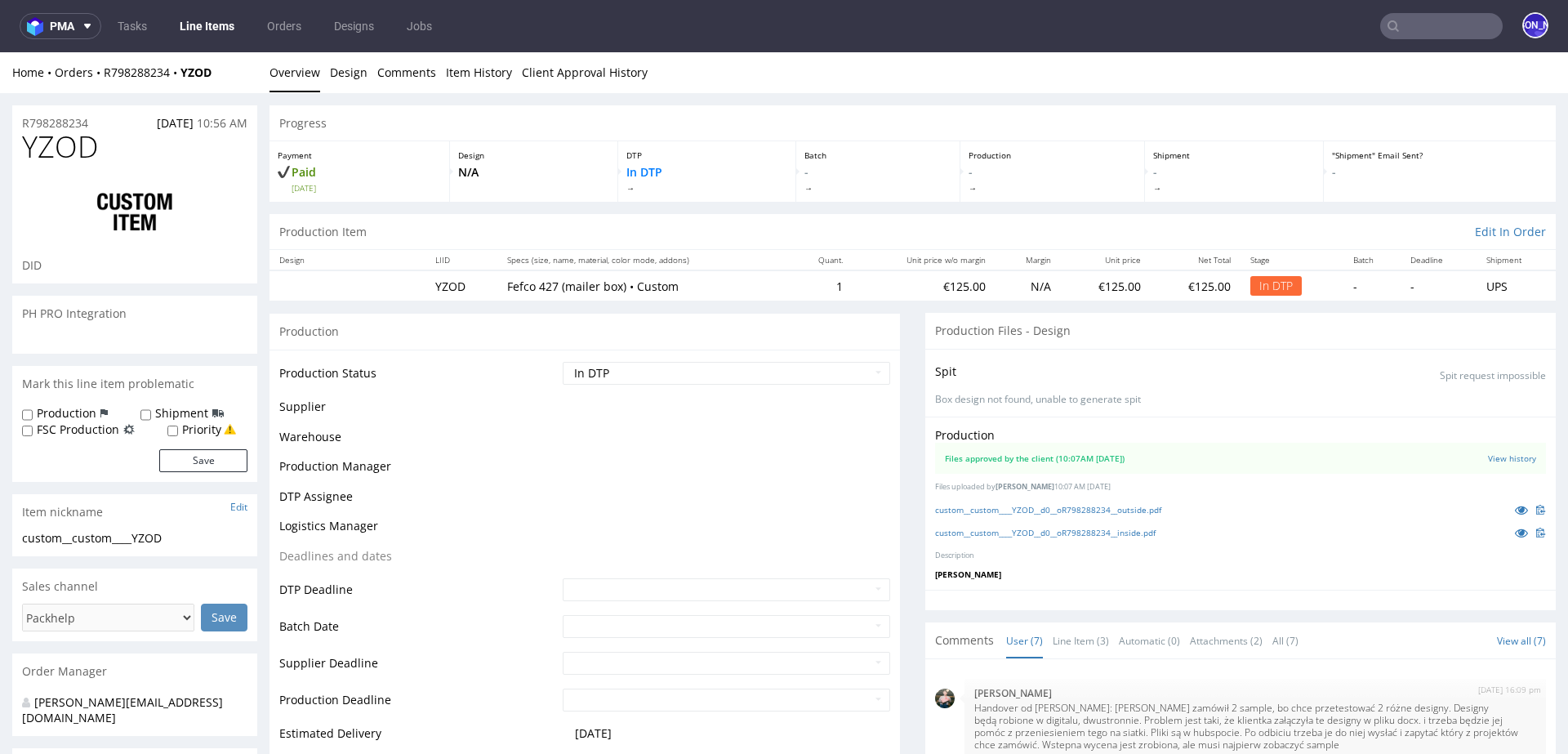
scroll to position [259, 0]
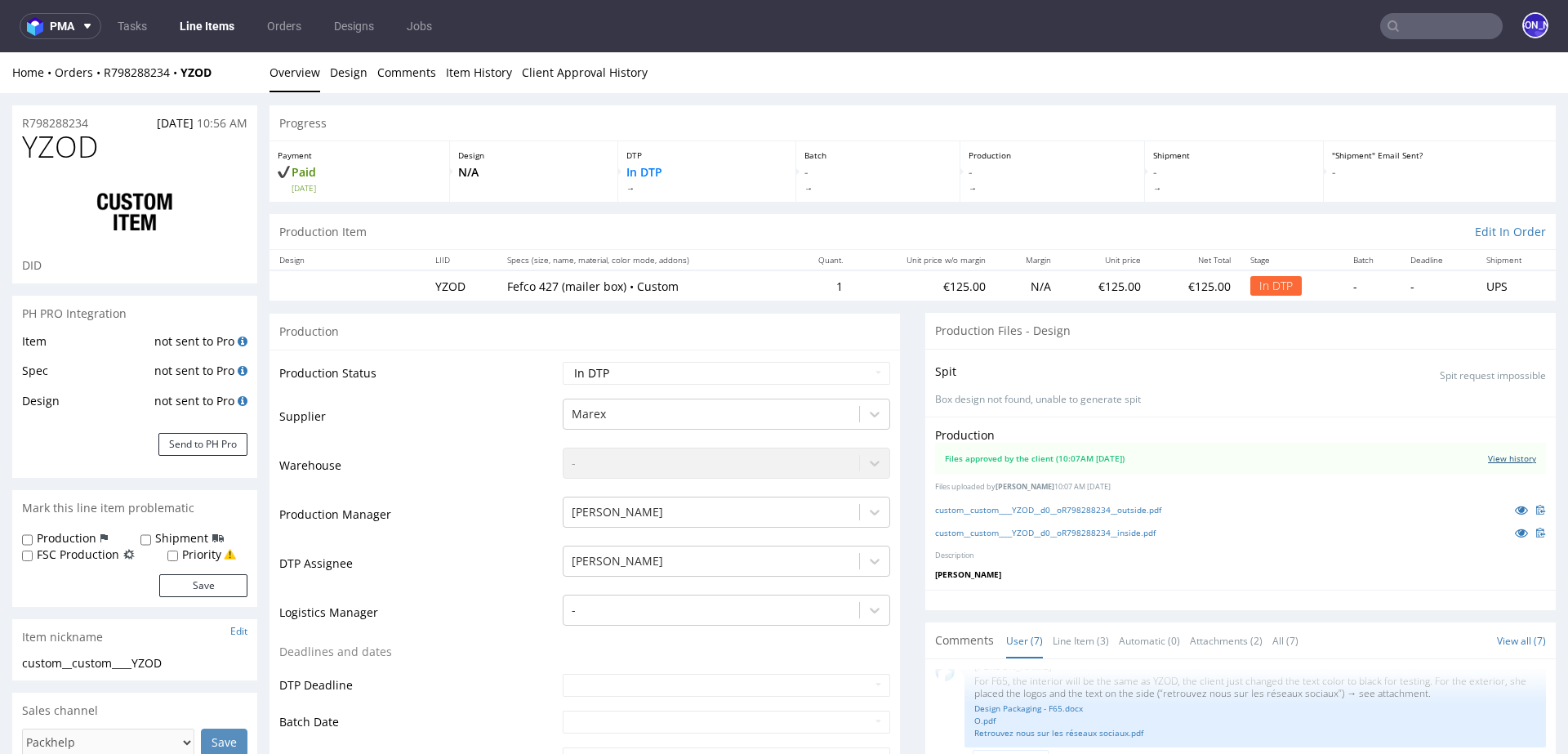
click at [1491, 461] on link "View history" at bounding box center [1511, 458] width 48 height 11
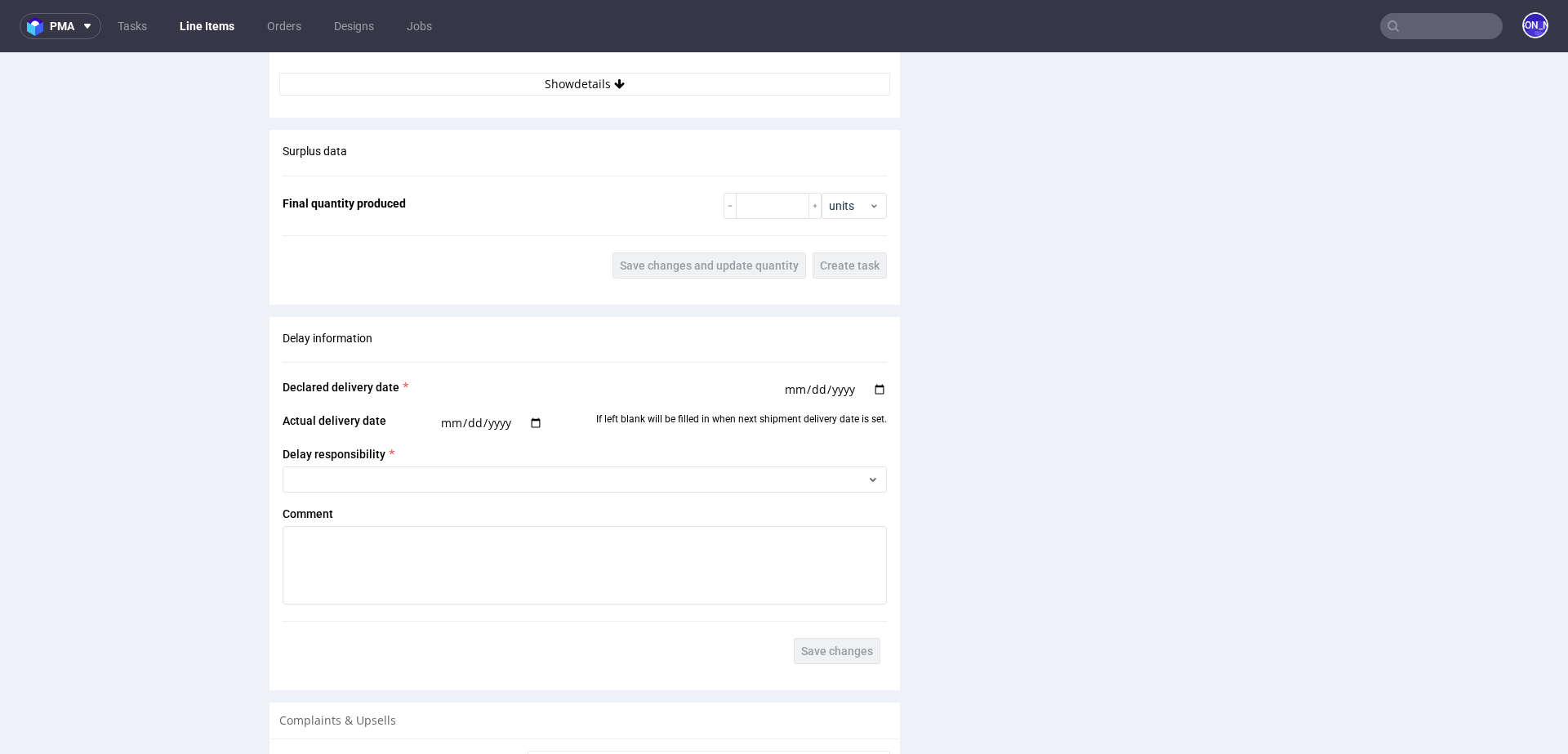
scroll to position [2671, 0]
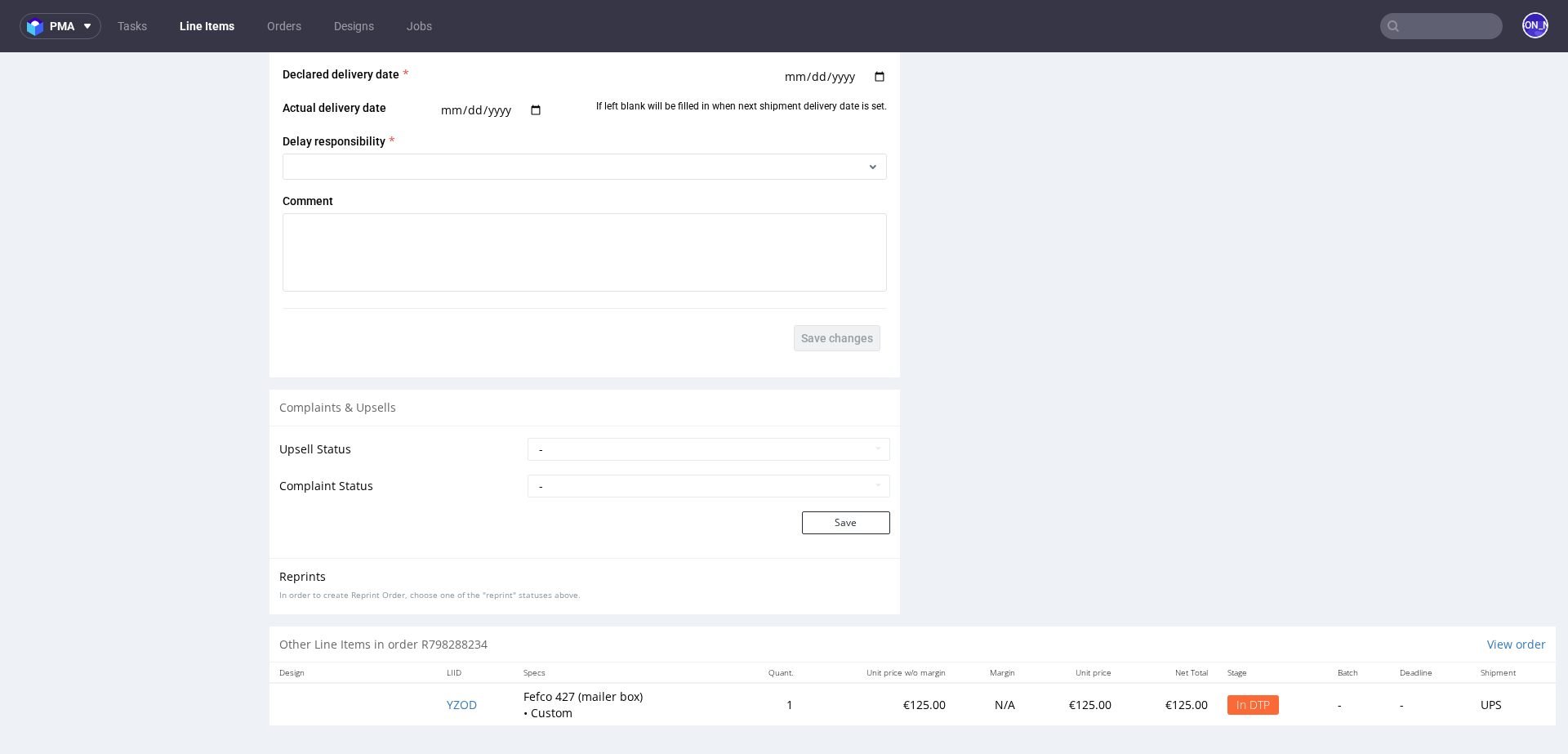
click at [452, 708] on td "YZOD" at bounding box center [476, 704] width 77 height 43
click at [452, 702] on span "YZOD" at bounding box center [461, 704] width 30 height 15
click at [453, 700] on span "YZOD" at bounding box center [461, 704] width 30 height 15
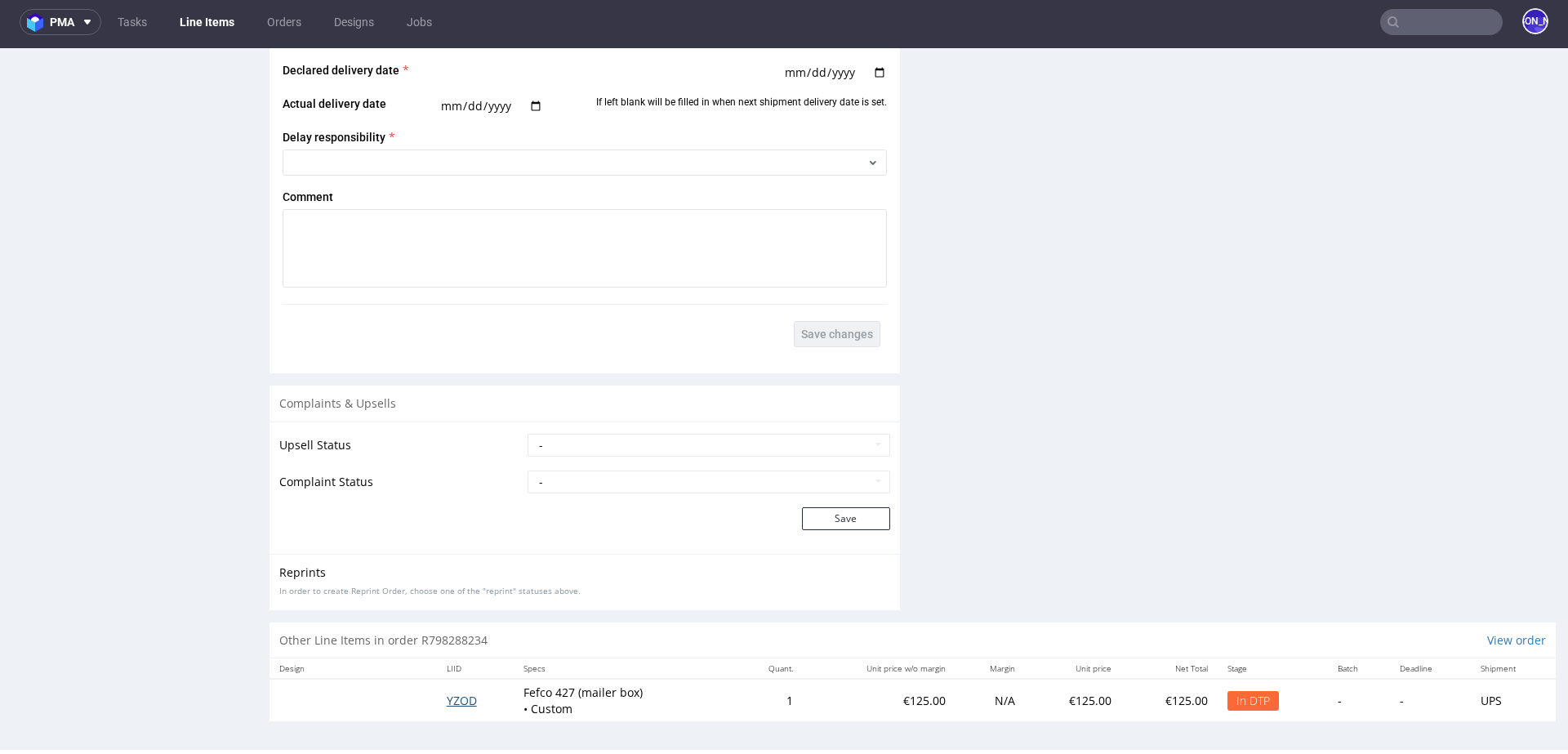
click at [458, 696] on span "YZOD" at bounding box center [461, 701] width 30 height 15
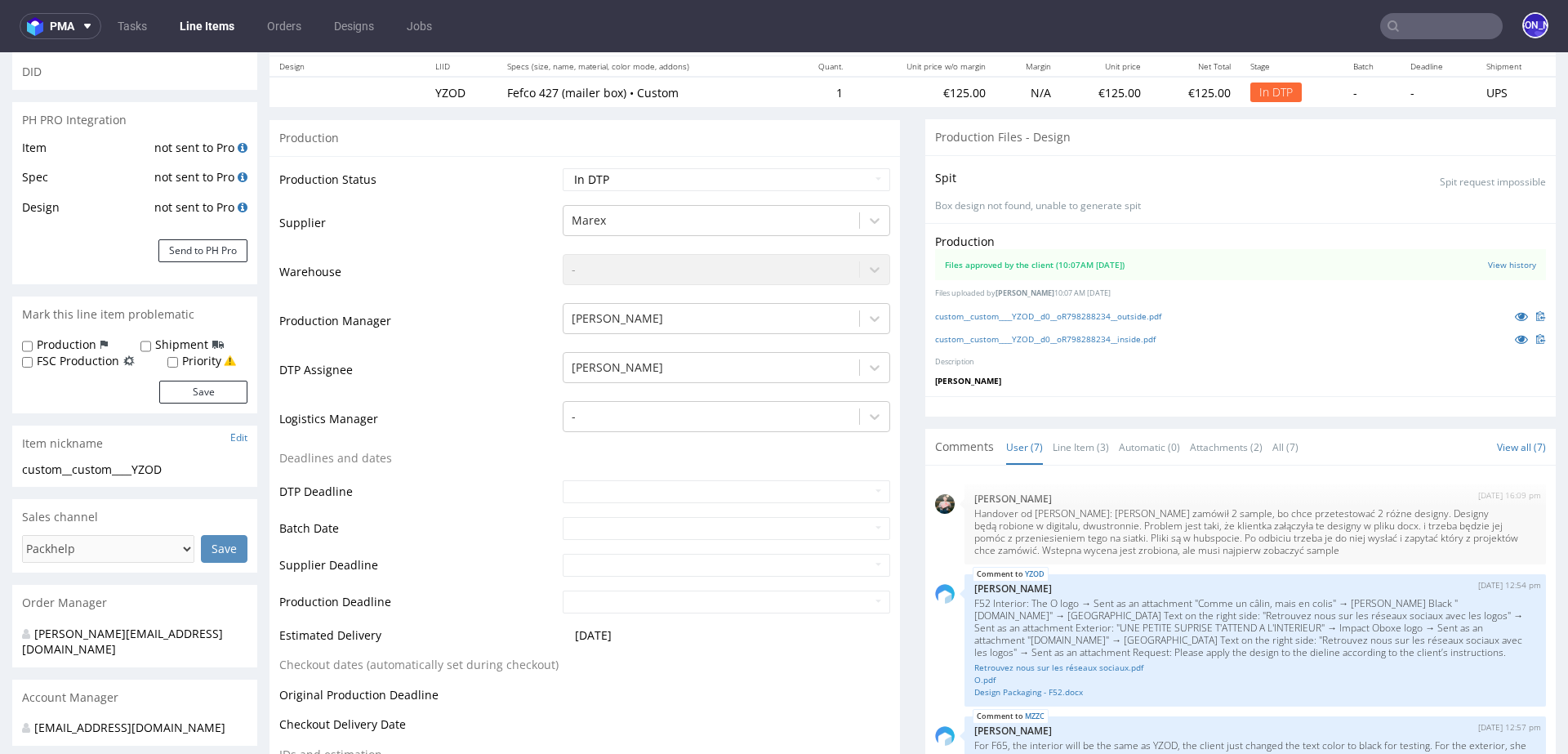
scroll to position [148, 0]
